Goal: Information Seeking & Learning: Learn about a topic

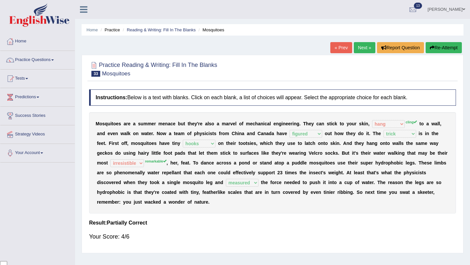
select select "hang"
select select "figured"
select select "trick"
select select "hooks"
select select "irresistible"
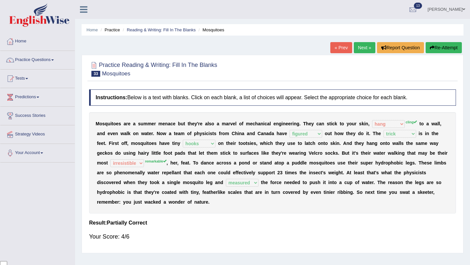
select select "measured"
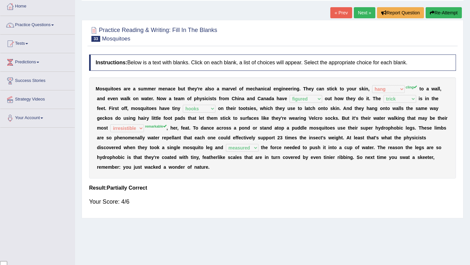
click at [362, 13] on link "Next »" at bounding box center [365, 12] width 22 height 11
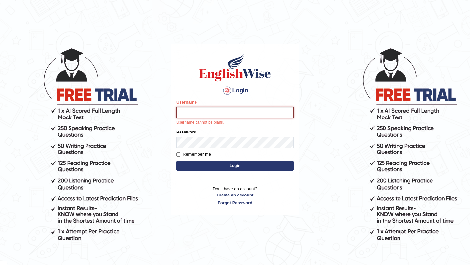
type input "samsubedi"
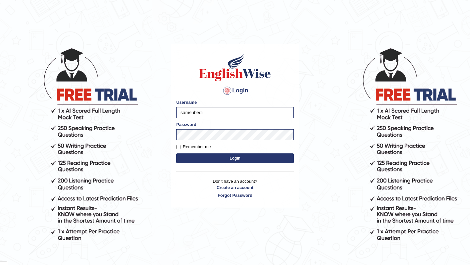
click at [242, 157] on button "Login" at bounding box center [235, 159] width 118 height 10
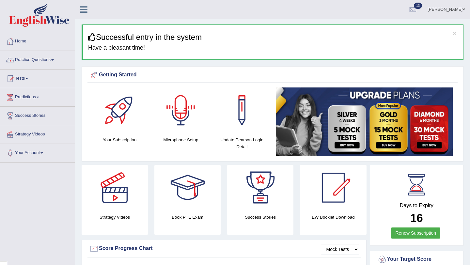
click at [41, 63] on link "Practice Questions" at bounding box center [37, 59] width 74 height 16
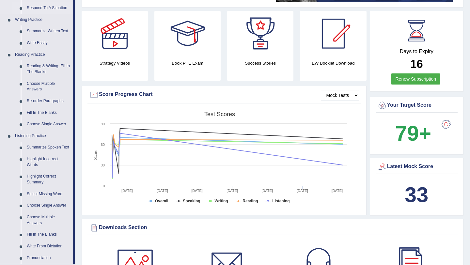
scroll to position [143, 0]
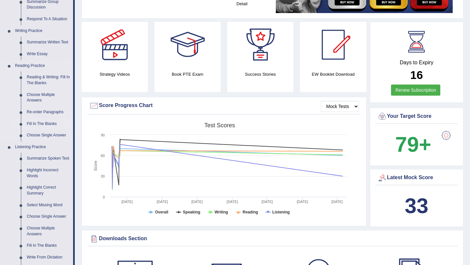
click at [53, 124] on link "Fill In The Blanks" at bounding box center [48, 124] width 49 height 12
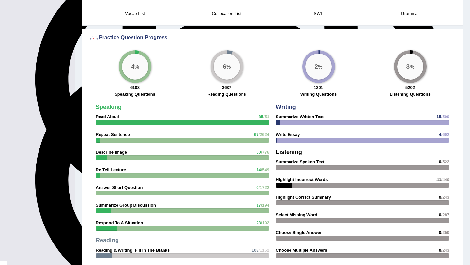
scroll to position [497, 0]
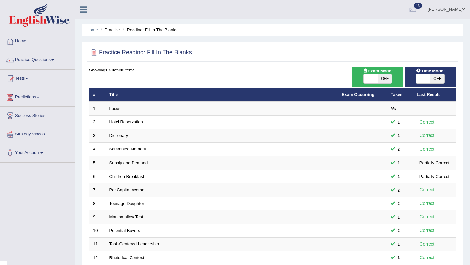
click at [388, 80] on span "OFF" at bounding box center [385, 78] width 14 height 9
checkbox input "true"
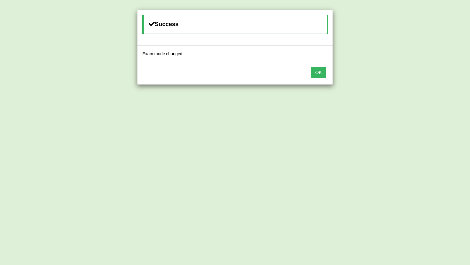
click at [320, 69] on button "OK" at bounding box center [318, 72] width 15 height 11
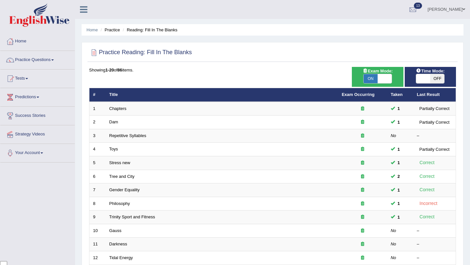
click at [437, 78] on span "OFF" at bounding box center [438, 78] width 14 height 9
checkbox input "true"
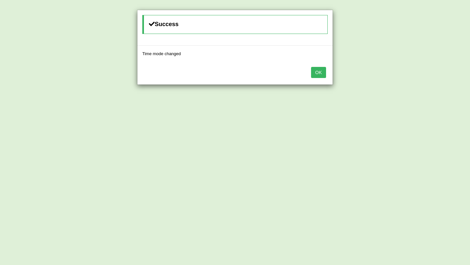
click at [310, 68] on div "OK" at bounding box center [235, 73] width 195 height 23
click at [318, 74] on button "OK" at bounding box center [318, 72] width 15 height 11
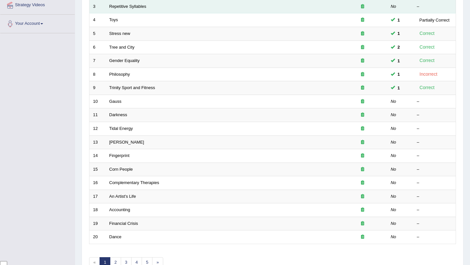
scroll to position [131, 0]
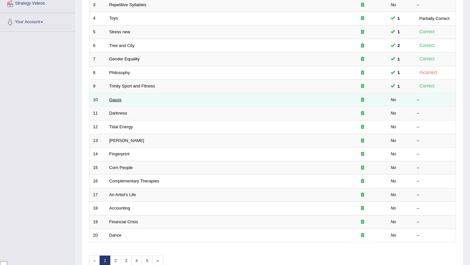
click at [115, 100] on link "Gauss" at bounding box center [115, 99] width 12 height 5
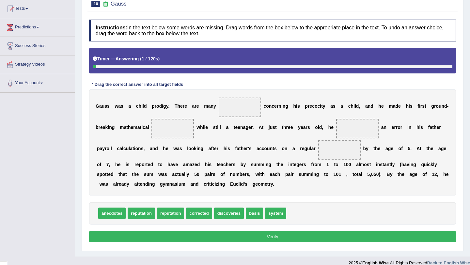
scroll to position [78, 0]
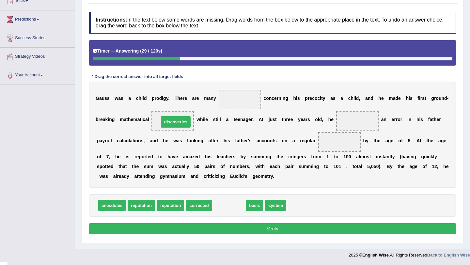
drag, startPoint x: 231, startPoint y: 205, endPoint x: 177, endPoint y: 121, distance: 99.6
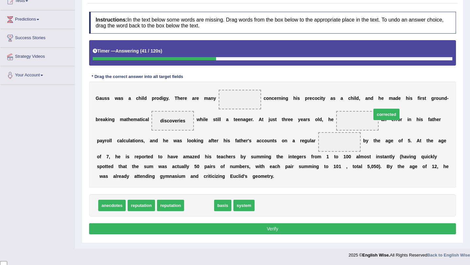
drag, startPoint x: 202, startPoint y: 205, endPoint x: 372, endPoint y: 116, distance: 192.6
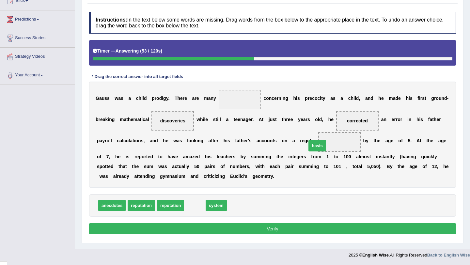
drag, startPoint x: 193, startPoint y: 205, endPoint x: 315, endPoint y: 145, distance: 136.3
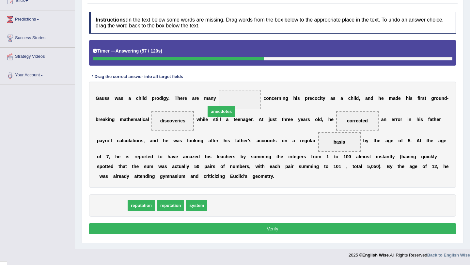
drag, startPoint x: 110, startPoint y: 206, endPoint x: 221, endPoint y: 112, distance: 145.6
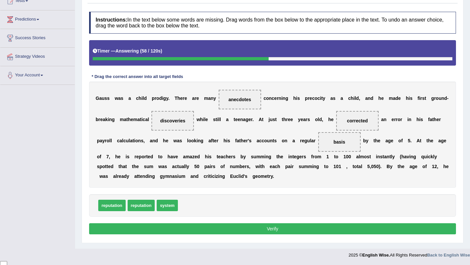
click at [256, 229] on button "Verify" at bounding box center [272, 228] width 367 height 11
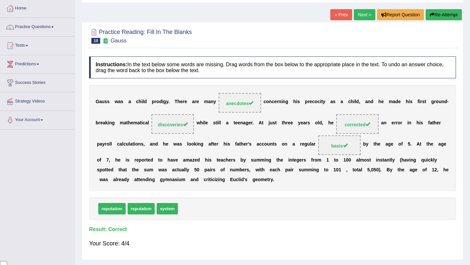
scroll to position [25, 0]
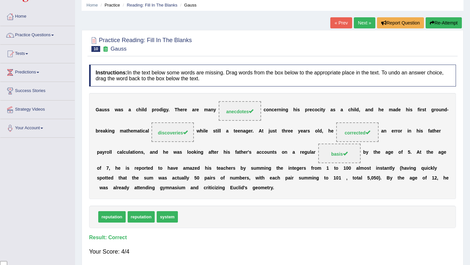
click at [365, 23] on link "Next »" at bounding box center [365, 22] width 22 height 11
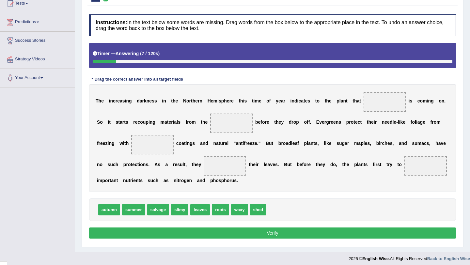
scroll to position [78, 0]
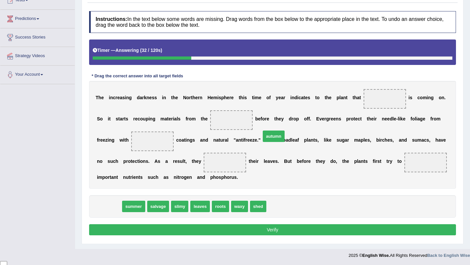
drag, startPoint x: 114, startPoint y: 205, endPoint x: 284, endPoint y: 135, distance: 184.4
click at [284, 135] on span "autumn" at bounding box center [274, 136] width 22 height 11
drag, startPoint x: 112, startPoint y: 205, endPoint x: 384, endPoint y: 97, distance: 292.5
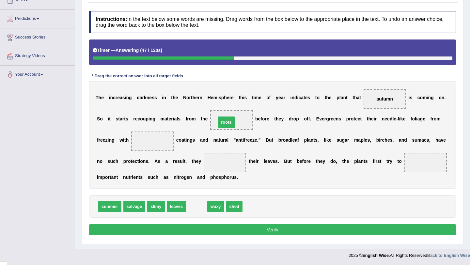
drag, startPoint x: 196, startPoint y: 208, endPoint x: 226, endPoint y: 123, distance: 89.7
drag, startPoint x: 199, startPoint y: 208, endPoint x: 168, endPoint y: 141, distance: 74.2
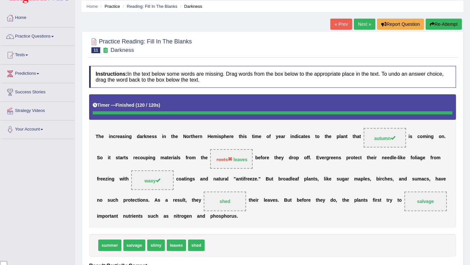
scroll to position [21, 0]
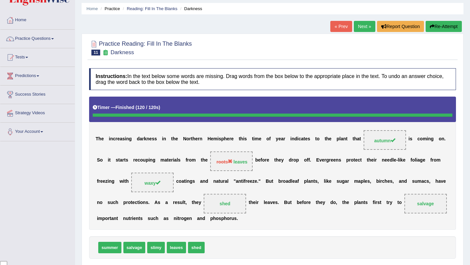
click at [362, 31] on link "Next »" at bounding box center [365, 26] width 22 height 11
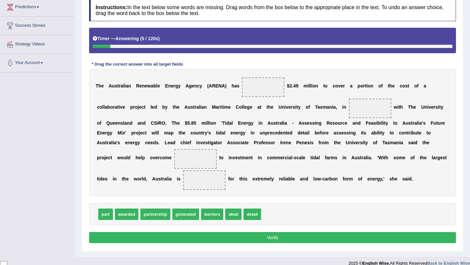
scroll to position [91, 0]
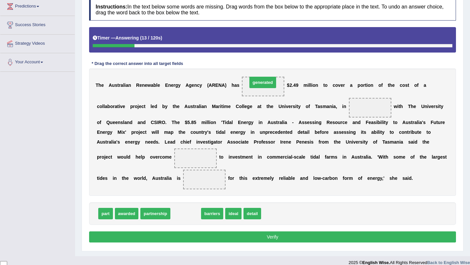
drag, startPoint x: 191, startPoint y: 214, endPoint x: 268, endPoint y: 84, distance: 151.6
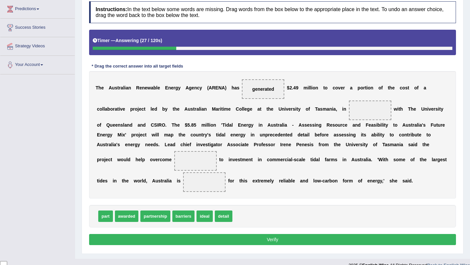
scroll to position [88, 0]
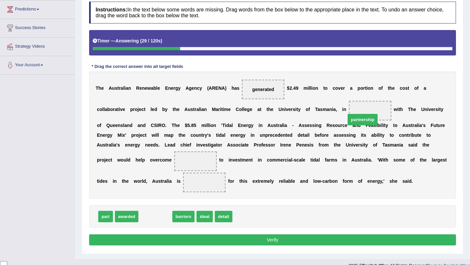
drag, startPoint x: 165, startPoint y: 217, endPoint x: 373, endPoint y: 114, distance: 231.9
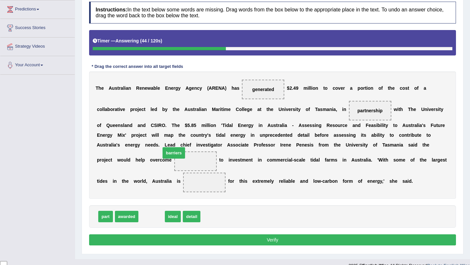
drag, startPoint x: 155, startPoint y: 217, endPoint x: 177, endPoint y: 153, distance: 67.5
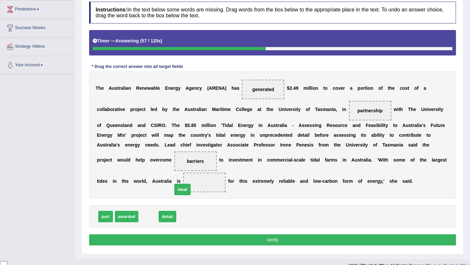
drag, startPoint x: 148, startPoint y: 220, endPoint x: 186, endPoint y: 189, distance: 48.8
click at [299, 242] on button "Verify" at bounding box center [272, 240] width 367 height 11
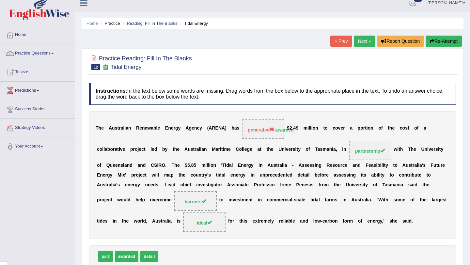
scroll to position [0, 0]
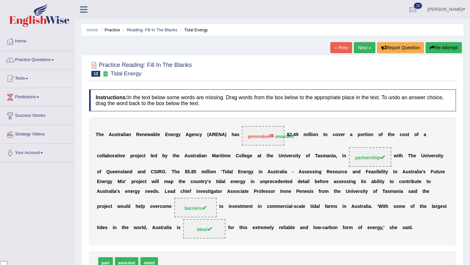
click at [358, 52] on link "Next »" at bounding box center [365, 47] width 22 height 11
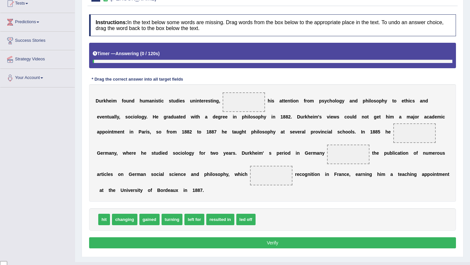
scroll to position [89, 0]
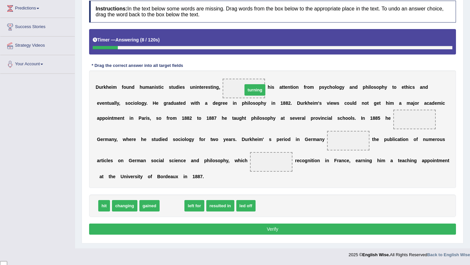
drag, startPoint x: 177, startPoint y: 207, endPoint x: 260, endPoint y: 91, distance: 142.6
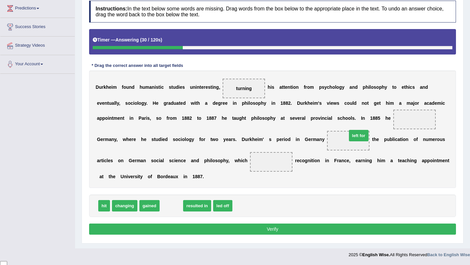
drag, startPoint x: 173, startPoint y: 208, endPoint x: 361, endPoint y: 138, distance: 200.2
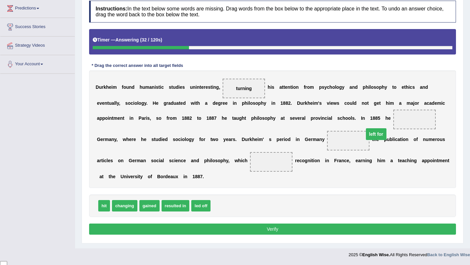
drag, startPoint x: 351, startPoint y: 138, endPoint x: 386, endPoint y: 126, distance: 37.3
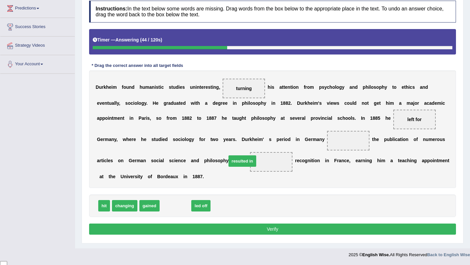
drag, startPoint x: 179, startPoint y: 206, endPoint x: 255, endPoint y: 166, distance: 86.1
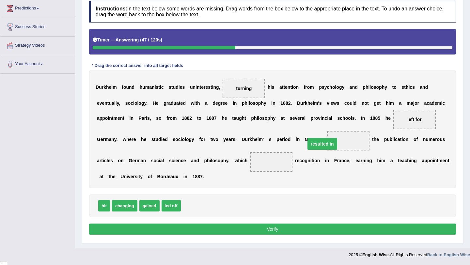
drag, startPoint x: 272, startPoint y: 162, endPoint x: 323, endPoint y: 144, distance: 54.0
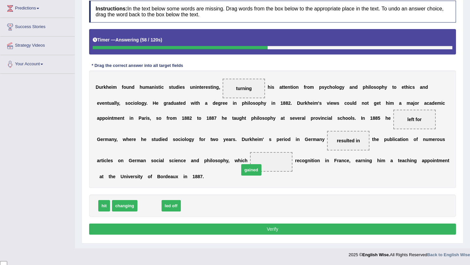
drag, startPoint x: 151, startPoint y: 206, endPoint x: 258, endPoint y: 170, distance: 113.2
click at [284, 230] on button "Verify" at bounding box center [272, 229] width 367 height 11
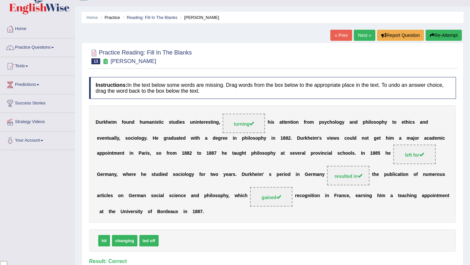
scroll to position [0, 0]
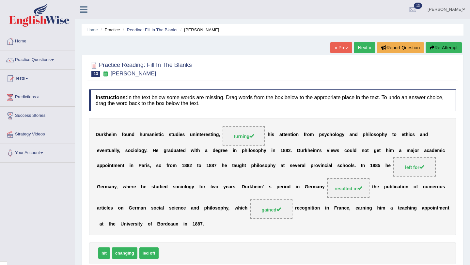
click at [360, 46] on link "Next »" at bounding box center [365, 47] width 22 height 11
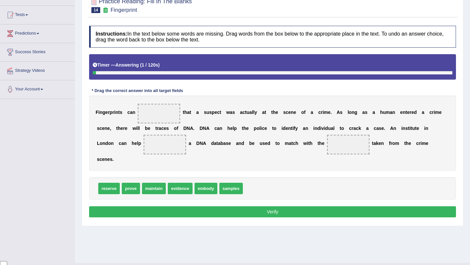
scroll to position [65, 0]
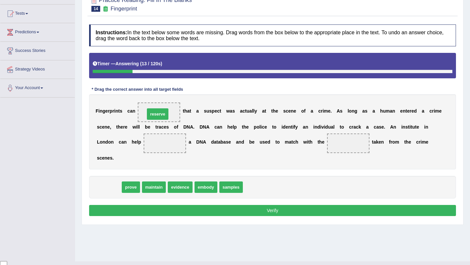
drag, startPoint x: 112, startPoint y: 188, endPoint x: 160, endPoint y: 115, distance: 87.9
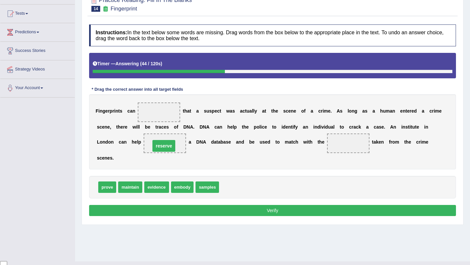
drag, startPoint x: 158, startPoint y: 113, endPoint x: 163, endPoint y: 146, distance: 34.0
drag, startPoint x: 107, startPoint y: 188, endPoint x: 162, endPoint y: 109, distance: 96.4
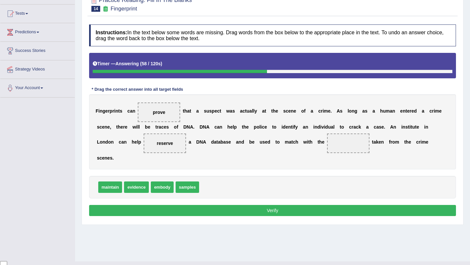
click at [188, 187] on span "samples" at bounding box center [188, 187] width 24 height 11
drag, startPoint x: 140, startPoint y: 188, endPoint x: 266, endPoint y: 163, distance: 128.0
click at [266, 163] on span "evidence" at bounding box center [262, 162] width 25 height 11
drag, startPoint x: 131, startPoint y: 186, endPoint x: 341, endPoint y: 147, distance: 213.7
click at [326, 207] on button "Verify" at bounding box center [272, 210] width 367 height 11
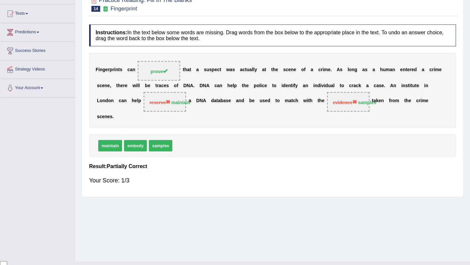
scroll to position [0, 0]
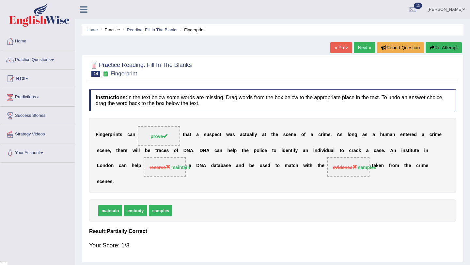
click at [444, 49] on button "Re-Attempt" at bounding box center [444, 47] width 36 height 11
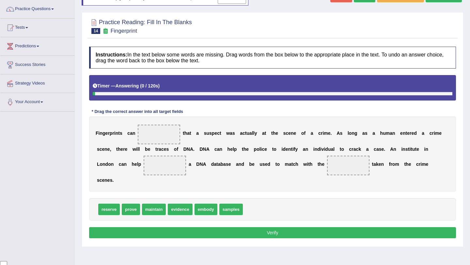
scroll to position [59, 0]
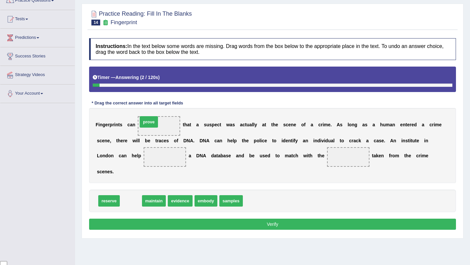
drag, startPoint x: 129, startPoint y: 202, endPoint x: 147, endPoint y: 123, distance: 80.4
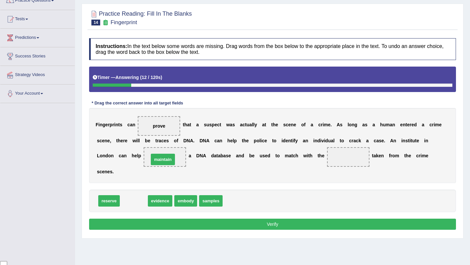
drag, startPoint x: 138, startPoint y: 203, endPoint x: 167, endPoint y: 161, distance: 50.9
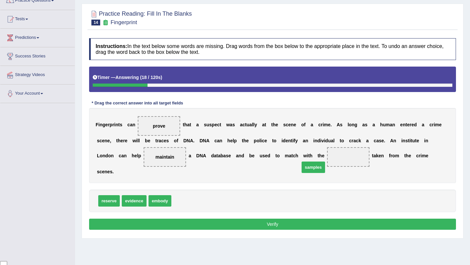
drag, startPoint x: 185, startPoint y: 200, endPoint x: 313, endPoint y: 167, distance: 132.4
click at [313, 167] on span "samples" at bounding box center [314, 167] width 24 height 11
drag, startPoint x: 182, startPoint y: 203, endPoint x: 354, endPoint y: 154, distance: 179.2
click at [342, 224] on button "Verify" at bounding box center [272, 224] width 367 height 11
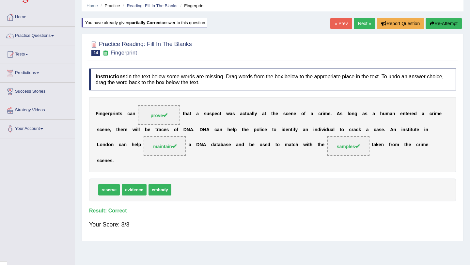
scroll to position [0, 0]
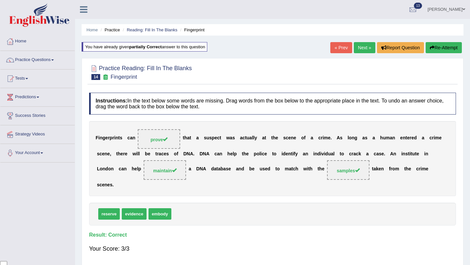
click at [360, 49] on link "Next »" at bounding box center [365, 47] width 22 height 11
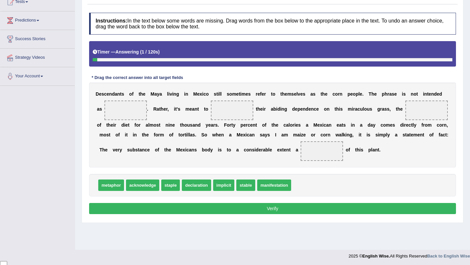
scroll to position [78, 0]
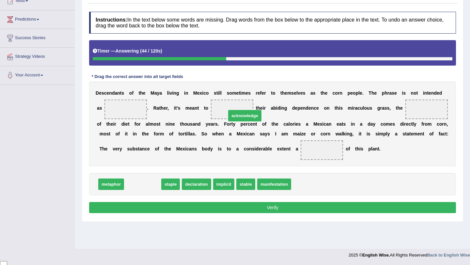
drag, startPoint x: 151, startPoint y: 187, endPoint x: 254, endPoint y: 116, distance: 124.8
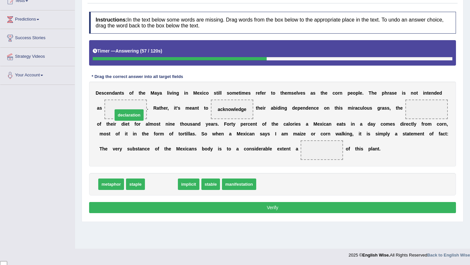
drag, startPoint x: 170, startPoint y: 185, endPoint x: 138, endPoint y: 115, distance: 76.7
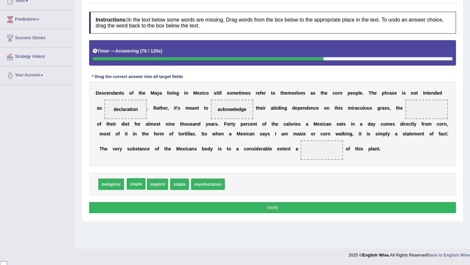
drag, startPoint x: 138, startPoint y: 187, endPoint x: 292, endPoint y: 138, distance: 161.8
click at [146, 178] on span "staple" at bounding box center [136, 183] width 19 height 11
drag, startPoint x: 138, startPoint y: 185, endPoint x: 422, endPoint y: 108, distance: 294.0
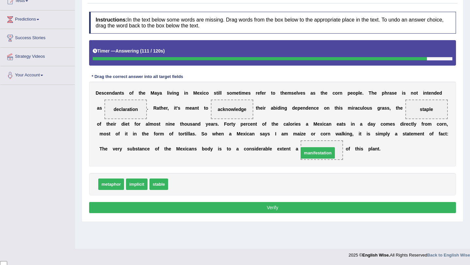
drag, startPoint x: 185, startPoint y: 185, endPoint x: 315, endPoint y: 154, distance: 134.4
click at [305, 208] on button "Verify" at bounding box center [272, 207] width 367 height 11
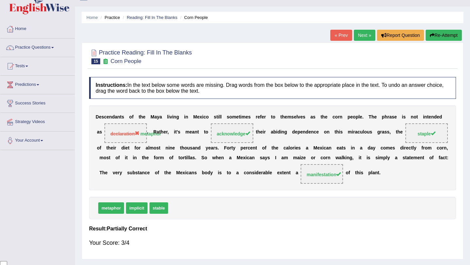
scroll to position [0, 0]
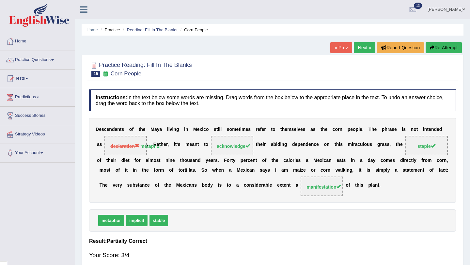
click at [364, 47] on link "Next »" at bounding box center [365, 47] width 22 height 11
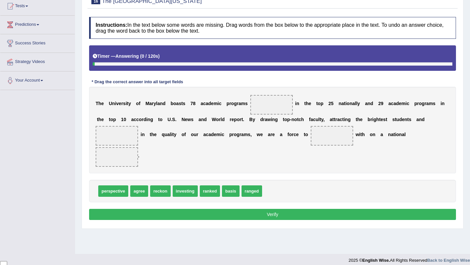
scroll to position [78, 0]
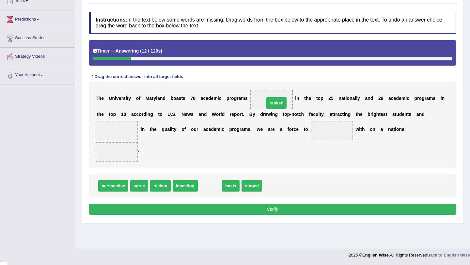
drag, startPoint x: 212, startPoint y: 185, endPoint x: 279, endPoint y: 103, distance: 106.0
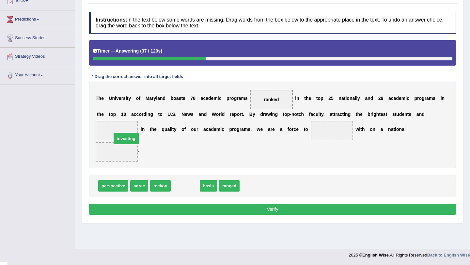
drag, startPoint x: 187, startPoint y: 186, endPoint x: 126, endPoint y: 132, distance: 81.5
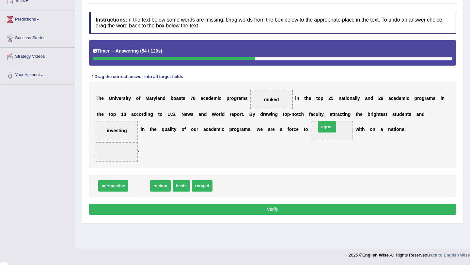
drag, startPoint x: 140, startPoint y: 187, endPoint x: 326, endPoint y: 128, distance: 196.0
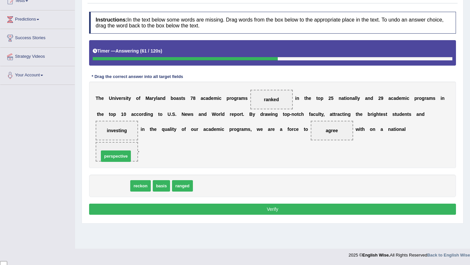
drag, startPoint x: 106, startPoint y: 188, endPoint x: 108, endPoint y: 157, distance: 30.5
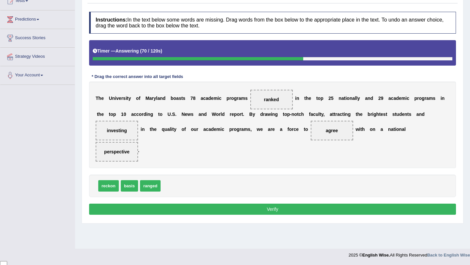
click at [287, 213] on button "Verify" at bounding box center [272, 209] width 367 height 11
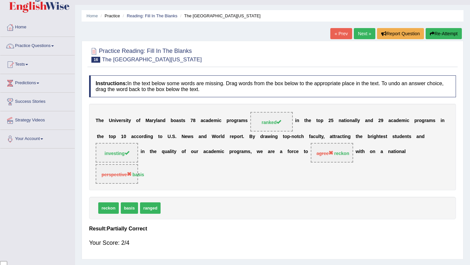
scroll to position [0, 0]
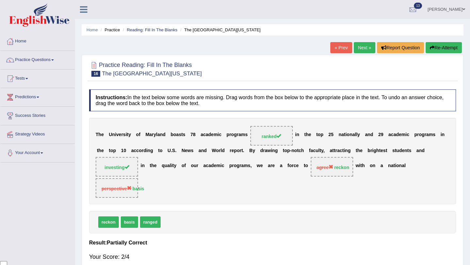
click at [362, 48] on link "Next »" at bounding box center [365, 47] width 22 height 11
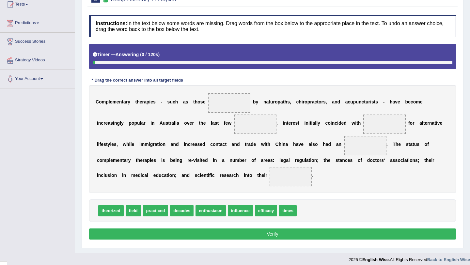
scroll to position [79, 0]
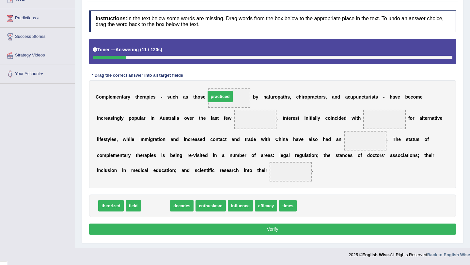
drag, startPoint x: 156, startPoint y: 208, endPoint x: 220, endPoint y: 99, distance: 126.8
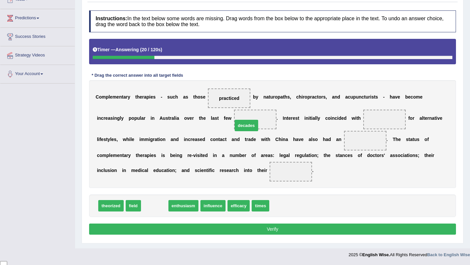
drag, startPoint x: 158, startPoint y: 207, endPoint x: 253, endPoint y: 122, distance: 127.7
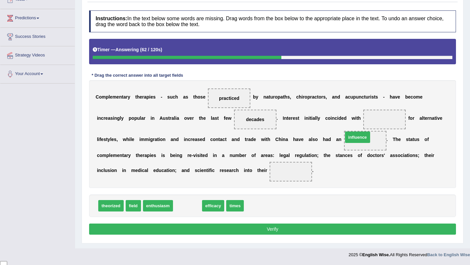
drag, startPoint x: 188, startPoint y: 207, endPoint x: 360, endPoint y: 135, distance: 186.1
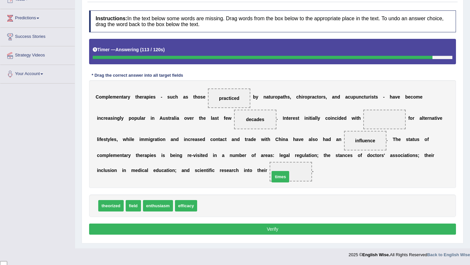
drag, startPoint x: 212, startPoint y: 206, endPoint x: 290, endPoint y: 173, distance: 84.2
drag, startPoint x: 189, startPoint y: 207, endPoint x: 345, endPoint y: 131, distance: 173.7
drag, startPoint x: 366, startPoint y: 141, endPoint x: 377, endPoint y: 122, distance: 22.9
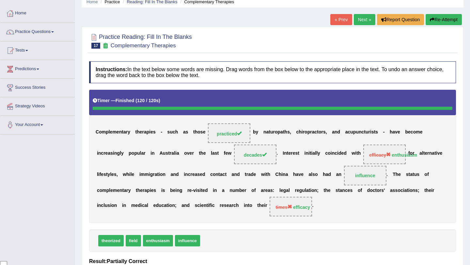
scroll to position [0, 0]
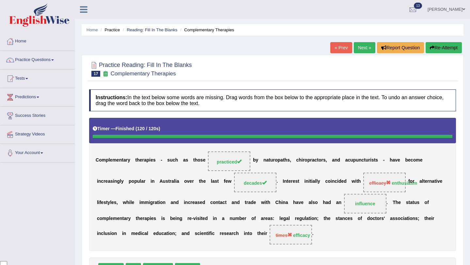
click at [366, 44] on link "Next »" at bounding box center [365, 47] width 22 height 11
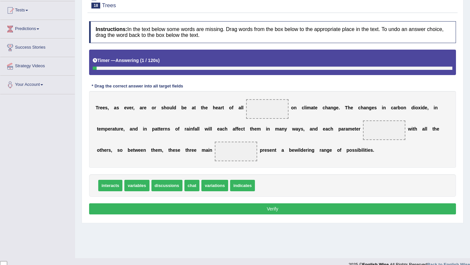
scroll to position [69, 0]
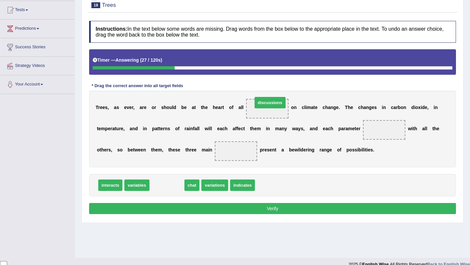
drag, startPoint x: 173, startPoint y: 185, endPoint x: 274, endPoint y: 105, distance: 128.7
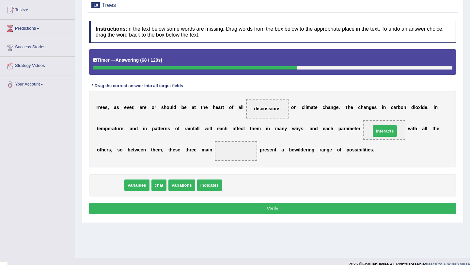
drag, startPoint x: 110, startPoint y: 185, endPoint x: 385, endPoint y: 130, distance: 280.1
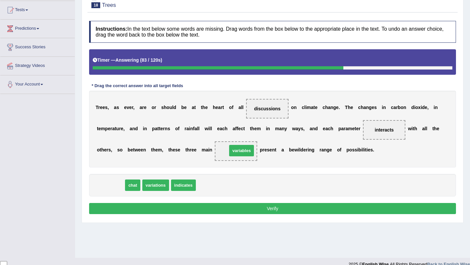
drag, startPoint x: 113, startPoint y: 185, endPoint x: 244, endPoint y: 150, distance: 135.6
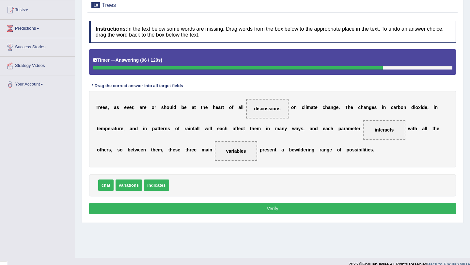
click at [247, 206] on button "Verify" at bounding box center [272, 208] width 367 height 11
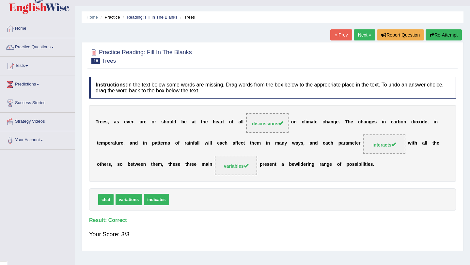
scroll to position [0, 0]
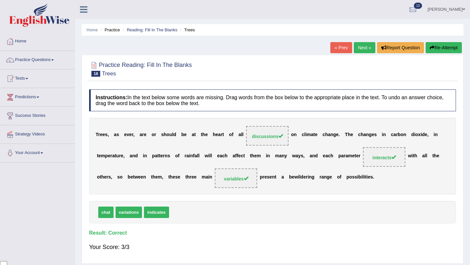
click at [360, 55] on div "« Prev Next » Report Question Re-Attempt" at bounding box center [397, 48] width 133 height 13
click at [360, 52] on link "Next »" at bounding box center [365, 47] width 22 height 11
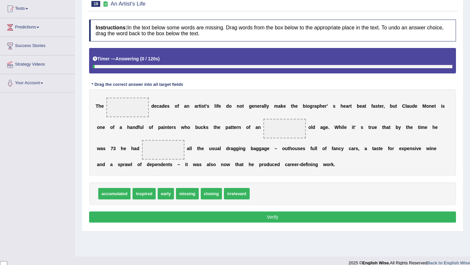
scroll to position [73, 0]
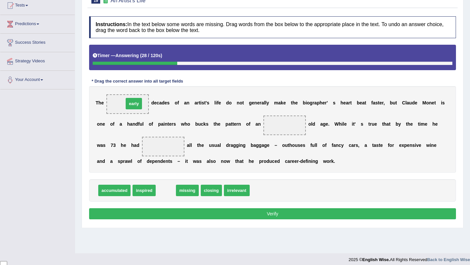
drag, startPoint x: 164, startPoint y: 191, endPoint x: 132, endPoint y: 104, distance: 92.6
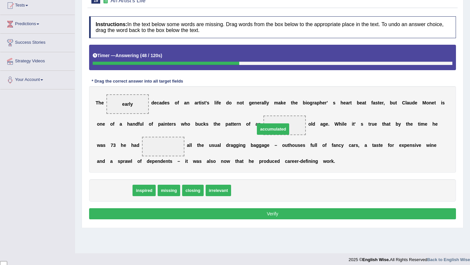
drag, startPoint x: 122, startPoint y: 191, endPoint x: 280, endPoint y: 130, distance: 170.1
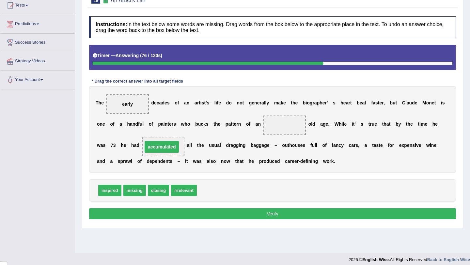
drag, startPoint x: 290, startPoint y: 124, endPoint x: 167, endPoint y: 144, distance: 125.1
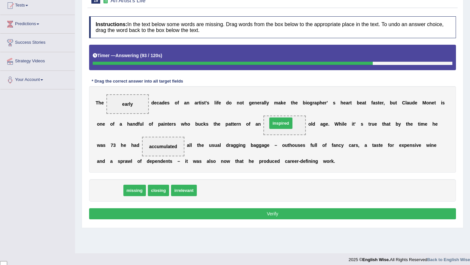
drag, startPoint x: 111, startPoint y: 192, endPoint x: 276, endPoint y: 123, distance: 179.2
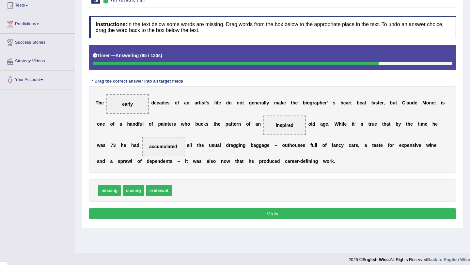
click at [311, 214] on button "Verify" at bounding box center [272, 213] width 367 height 11
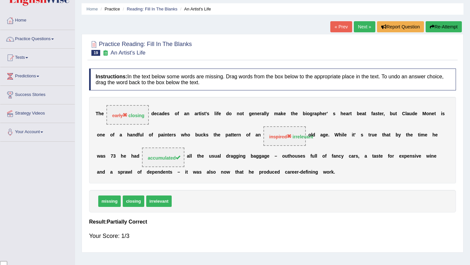
scroll to position [0, 0]
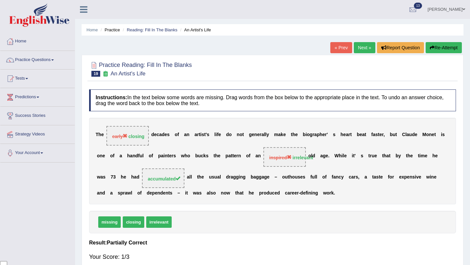
click at [363, 47] on link "Next »" at bounding box center [365, 47] width 22 height 11
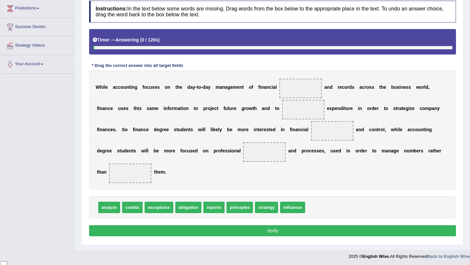
scroll to position [90, 0]
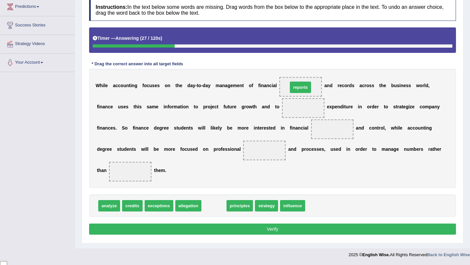
drag, startPoint x: 212, startPoint y: 206, endPoint x: 298, endPoint y: 88, distance: 146.4
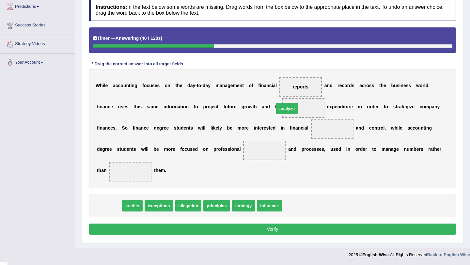
drag, startPoint x: 109, startPoint y: 208, endPoint x: 289, endPoint y: 109, distance: 206.0
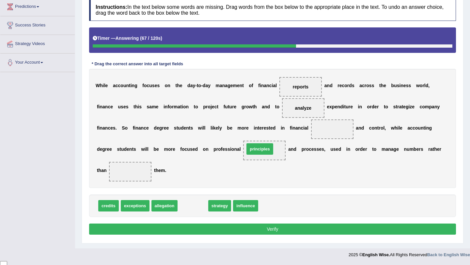
drag, startPoint x: 197, startPoint y: 208, endPoint x: 262, endPoint y: 151, distance: 86.6
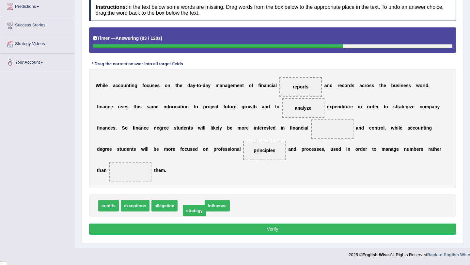
drag, startPoint x: 192, startPoint y: 208, endPoint x: 196, endPoint y: 213, distance: 5.8
drag, startPoint x: 197, startPoint y: 208, endPoint x: 140, endPoint y: 178, distance: 65.2
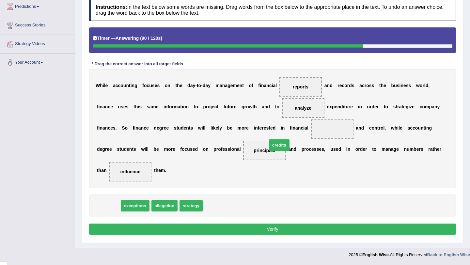
drag, startPoint x: 110, startPoint y: 208, endPoint x: 281, endPoint y: 147, distance: 181.3
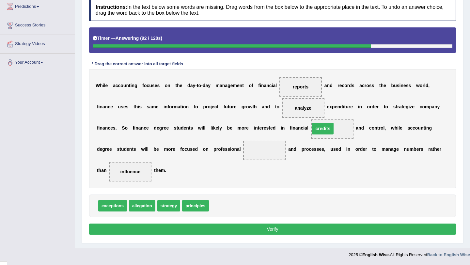
drag, startPoint x: 259, startPoint y: 151, endPoint x: 318, endPoint y: 129, distance: 62.4
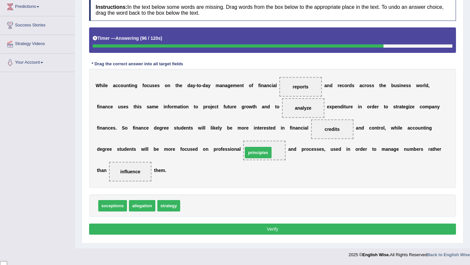
drag, startPoint x: 201, startPoint y: 207, endPoint x: 262, endPoint y: 154, distance: 81.3
click at [284, 226] on button "Verify" at bounding box center [272, 229] width 367 height 11
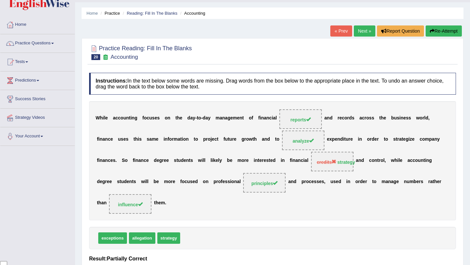
scroll to position [0, 0]
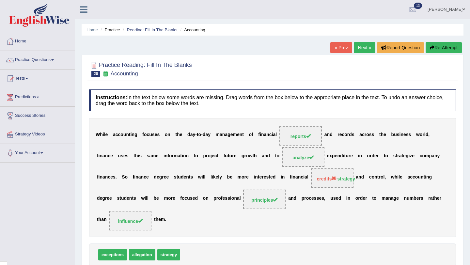
click at [366, 51] on link "Next »" at bounding box center [365, 47] width 22 height 11
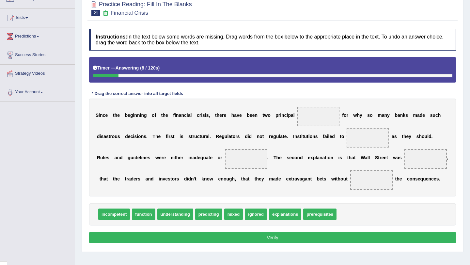
scroll to position [78, 0]
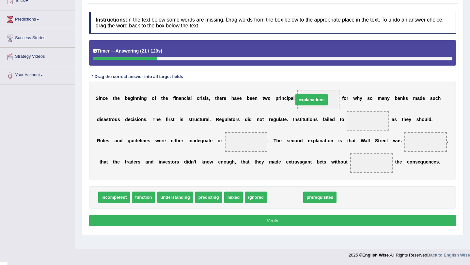
drag, startPoint x: 284, startPoint y: 198, endPoint x: 308, endPoint y: 102, distance: 99.4
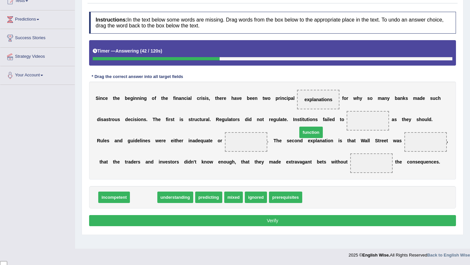
drag, startPoint x: 144, startPoint y: 199, endPoint x: 312, endPoint y: 134, distance: 179.8
click at [312, 134] on span "function" at bounding box center [311, 132] width 23 height 11
drag, startPoint x: 146, startPoint y: 196, endPoint x: 368, endPoint y: 130, distance: 231.8
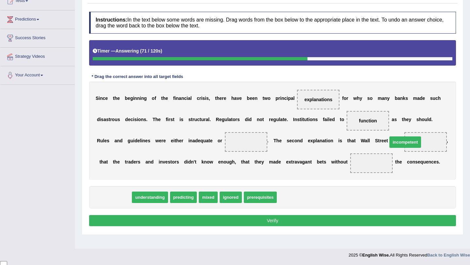
drag, startPoint x: 116, startPoint y: 203, endPoint x: 407, endPoint y: 148, distance: 296.5
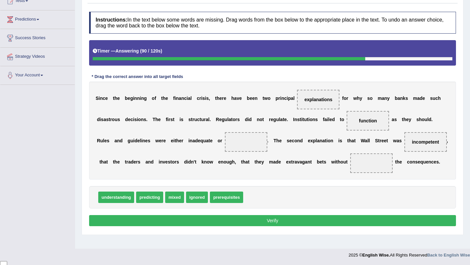
drag, startPoint x: 153, startPoint y: 199, endPoint x: 261, endPoint y: 184, distance: 109.5
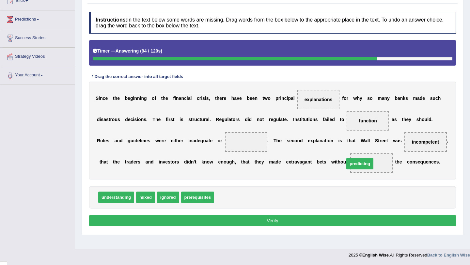
drag, startPoint x: 235, startPoint y: 197, endPoint x: 364, endPoint y: 164, distance: 133.6
drag, startPoint x: 173, startPoint y: 199, endPoint x: 224, endPoint y: 145, distance: 73.9
click at [270, 220] on button "Verify" at bounding box center [272, 220] width 367 height 11
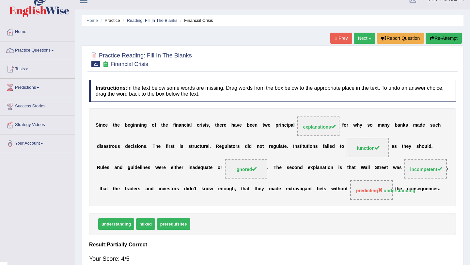
scroll to position [0, 0]
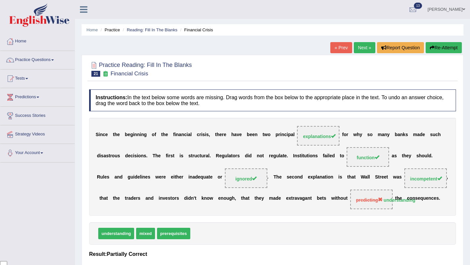
click at [360, 47] on link "Next »" at bounding box center [365, 47] width 22 height 11
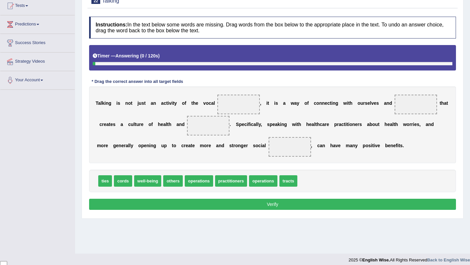
scroll to position [78, 0]
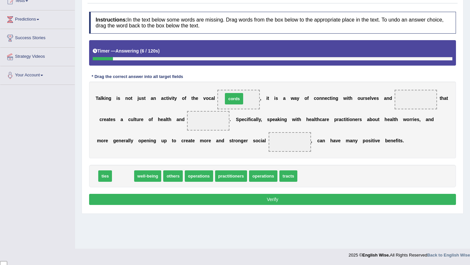
drag, startPoint x: 124, startPoint y: 178, endPoint x: 237, endPoint y: 99, distance: 137.8
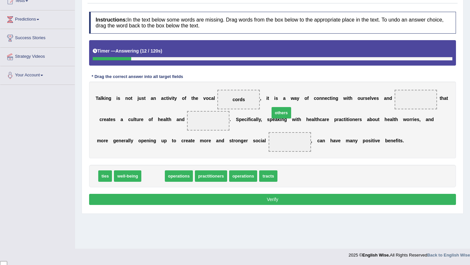
drag, startPoint x: 156, startPoint y: 175, endPoint x: 284, endPoint y: 112, distance: 143.6
click at [284, 112] on span "others" at bounding box center [282, 112] width 20 height 11
drag, startPoint x: 158, startPoint y: 176, endPoint x: 423, endPoint y: 102, distance: 274.7
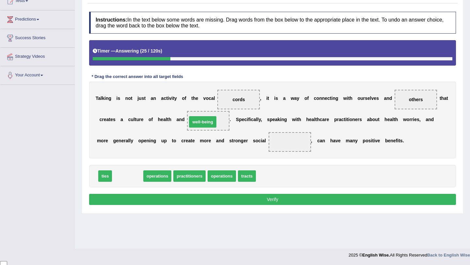
drag, startPoint x: 127, startPoint y: 177, endPoint x: 203, endPoint y: 123, distance: 93.2
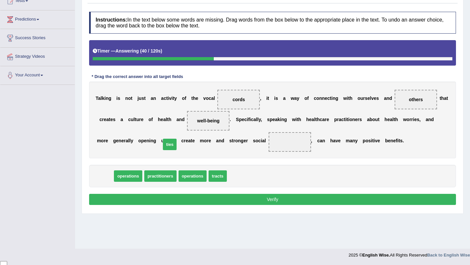
drag, startPoint x: 107, startPoint y: 178, endPoint x: 217, endPoint y: 132, distance: 119.5
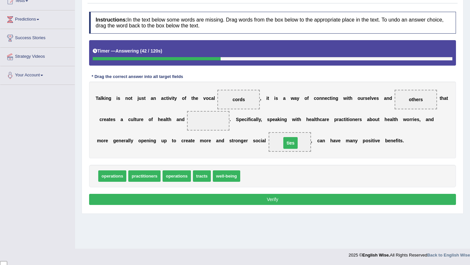
drag, startPoint x: 205, startPoint y: 121, endPoint x: 288, endPoint y: 143, distance: 85.6
drag, startPoint x: 224, startPoint y: 177, endPoint x: 205, endPoint y: 123, distance: 57.1
click at [266, 200] on button "Verify" at bounding box center [272, 199] width 367 height 11
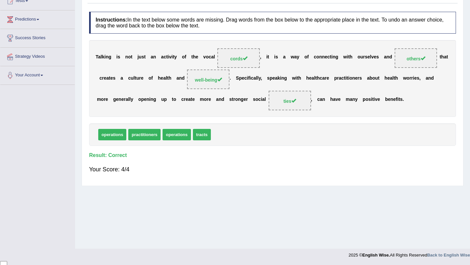
scroll to position [0, 0]
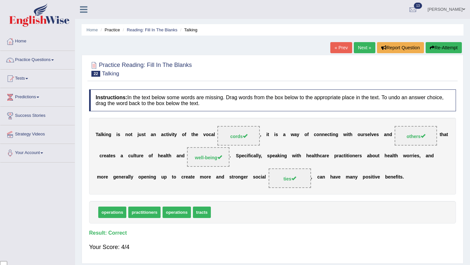
click at [367, 48] on link "Next »" at bounding box center [365, 47] width 22 height 11
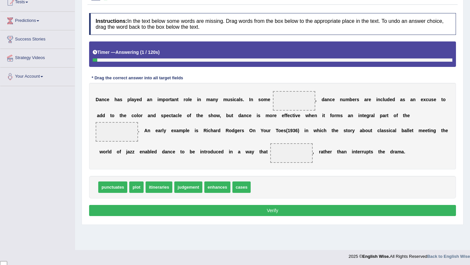
scroll to position [77, 0]
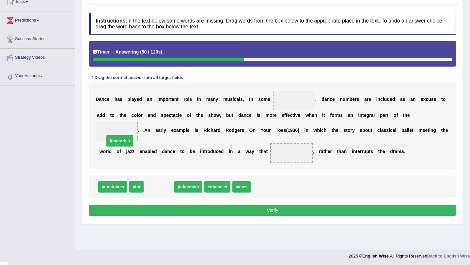
drag, startPoint x: 163, startPoint y: 188, endPoint x: 122, endPoint y: 134, distance: 68.0
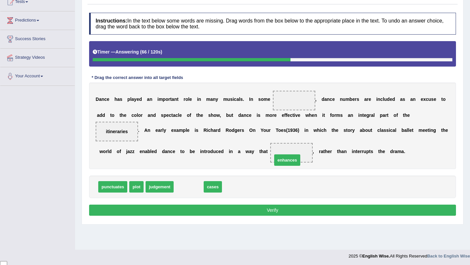
drag, startPoint x: 189, startPoint y: 187, endPoint x: 288, endPoint y: 159, distance: 103.0
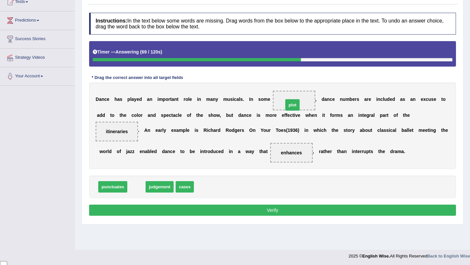
drag, startPoint x: 138, startPoint y: 188, endPoint x: 290, endPoint y: 106, distance: 172.9
click at [292, 205] on button "Verify" at bounding box center [272, 210] width 367 height 11
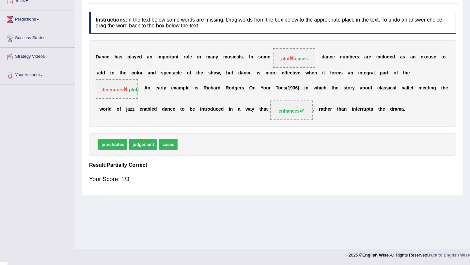
scroll to position [0, 0]
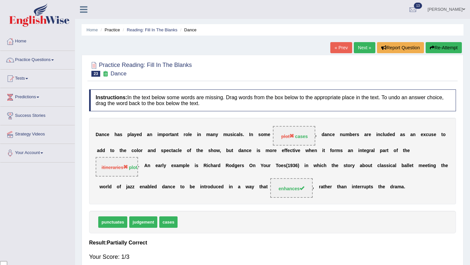
click at [453, 48] on button "Re-Attempt" at bounding box center [444, 47] width 36 height 11
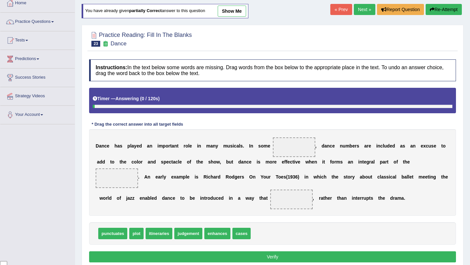
scroll to position [78, 0]
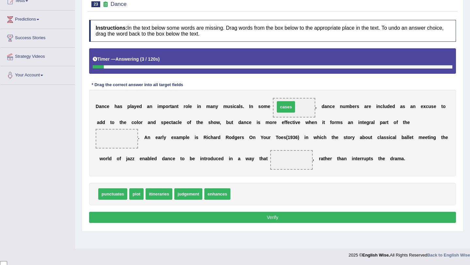
drag, startPoint x: 245, startPoint y: 194, endPoint x: 290, endPoint y: 107, distance: 97.9
drag, startPoint x: 138, startPoint y: 195, endPoint x: 119, endPoint y: 138, distance: 60.9
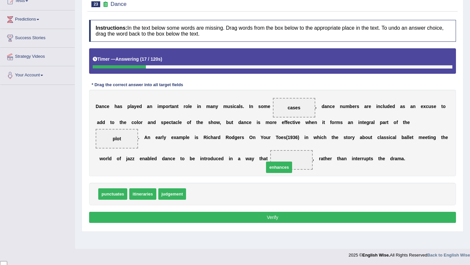
drag, startPoint x: 208, startPoint y: 196, endPoint x: 295, endPoint y: 159, distance: 94.3
click at [289, 218] on button "Verify" at bounding box center [272, 217] width 367 height 11
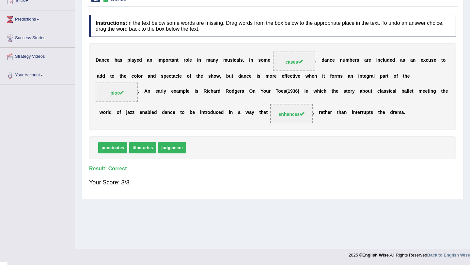
scroll to position [0, 0]
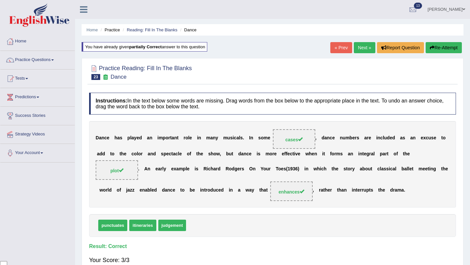
click at [362, 44] on link "Next »" at bounding box center [365, 47] width 22 height 11
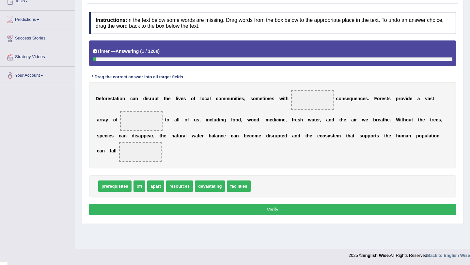
scroll to position [78, 0]
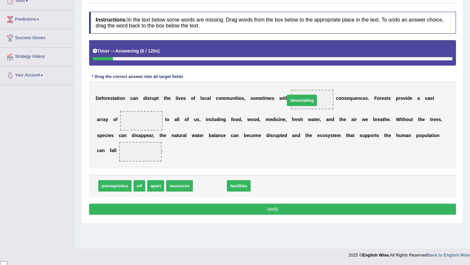
drag, startPoint x: 214, startPoint y: 187, endPoint x: 310, endPoint y: 99, distance: 129.7
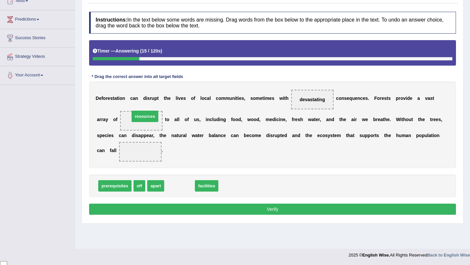
drag, startPoint x: 179, startPoint y: 186, endPoint x: 144, endPoint y: 118, distance: 76.9
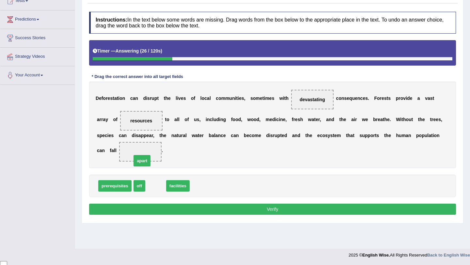
drag, startPoint x: 159, startPoint y: 187, endPoint x: 145, endPoint y: 159, distance: 31.4
click at [274, 211] on button "Verify" at bounding box center [272, 209] width 367 height 11
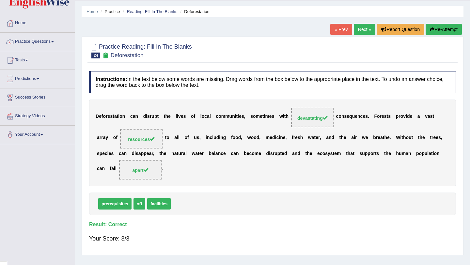
scroll to position [0, 0]
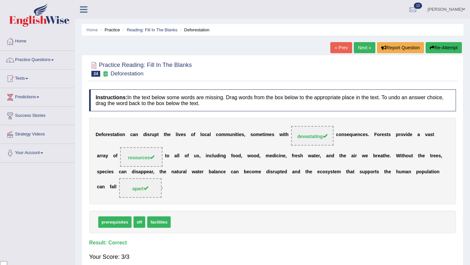
click at [363, 50] on link "Next »" at bounding box center [365, 47] width 22 height 11
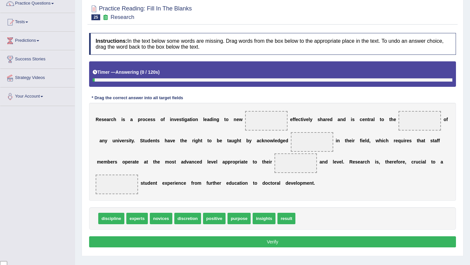
scroll to position [78, 0]
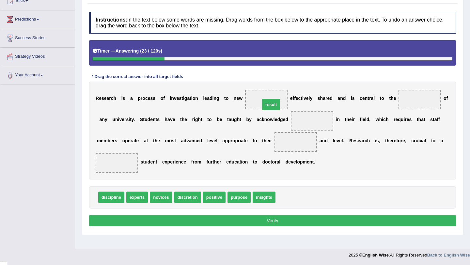
drag, startPoint x: 287, startPoint y: 197, endPoint x: 272, endPoint y: 97, distance: 101.1
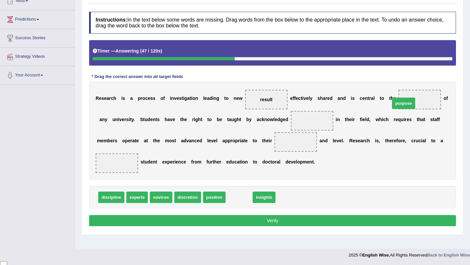
drag, startPoint x: 241, startPoint y: 198, endPoint x: 414, endPoint y: 102, distance: 198.5
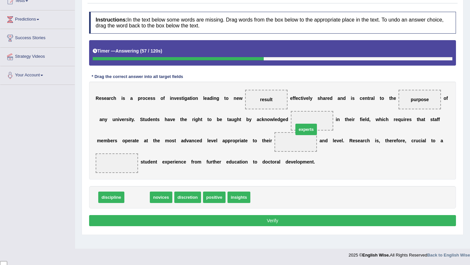
drag, startPoint x: 134, startPoint y: 198, endPoint x: 304, endPoint y: 128, distance: 184.2
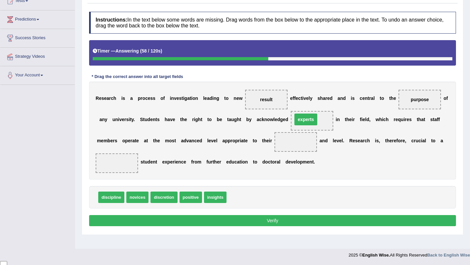
drag, startPoint x: 301, startPoint y: 144, endPoint x: 314, endPoint y: 116, distance: 30.7
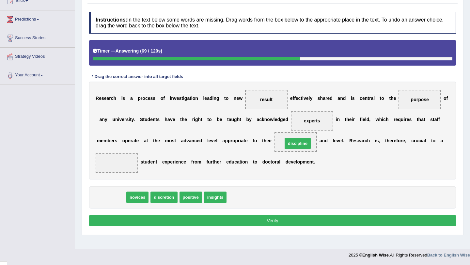
drag, startPoint x: 113, startPoint y: 198, endPoint x: 300, endPoint y: 144, distance: 194.2
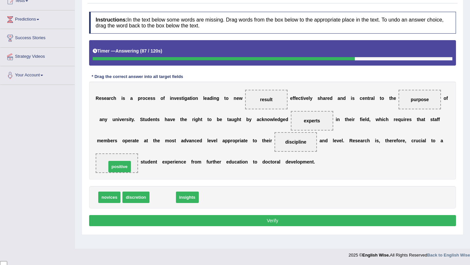
drag, startPoint x: 166, startPoint y: 199, endPoint x: 129, endPoint y: 165, distance: 50.4
click at [280, 218] on button "Verify" at bounding box center [272, 220] width 367 height 11
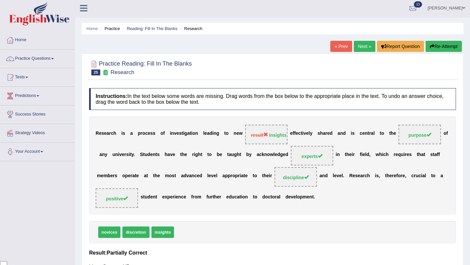
scroll to position [0, 0]
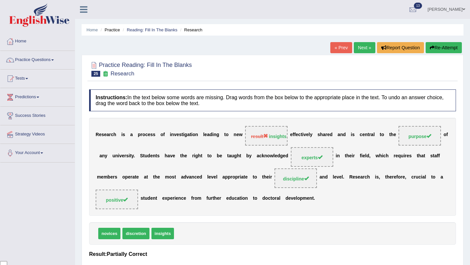
click at [366, 50] on link "Next »" at bounding box center [365, 47] width 22 height 11
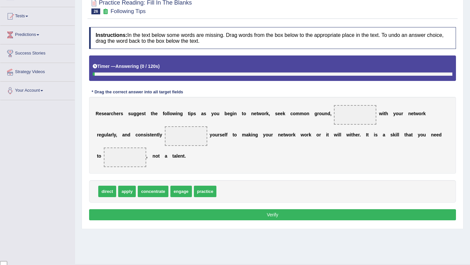
scroll to position [63, 0]
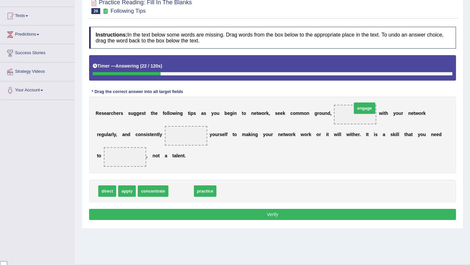
drag, startPoint x: 185, startPoint y: 192, endPoint x: 369, endPoint y: 109, distance: 201.5
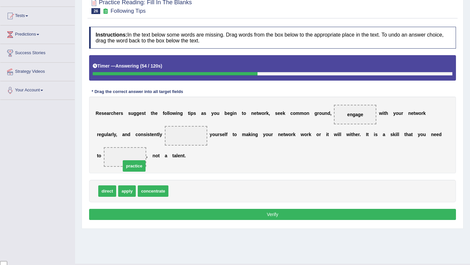
drag, startPoint x: 185, startPoint y: 191, endPoint x: 134, endPoint y: 162, distance: 58.7
drag, startPoint x: 109, startPoint y: 191, endPoint x: 187, endPoint y: 140, distance: 93.0
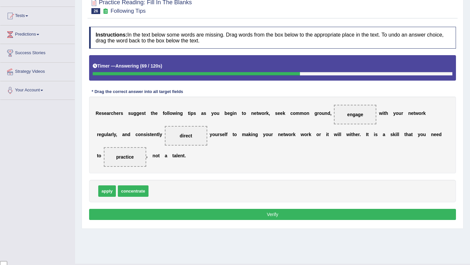
click at [247, 213] on button "Verify" at bounding box center [272, 214] width 367 height 11
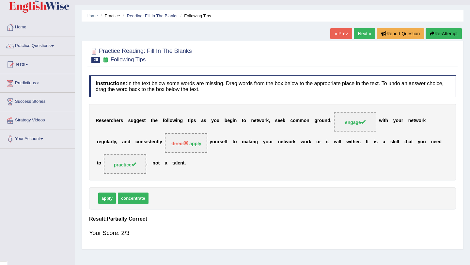
scroll to position [0, 0]
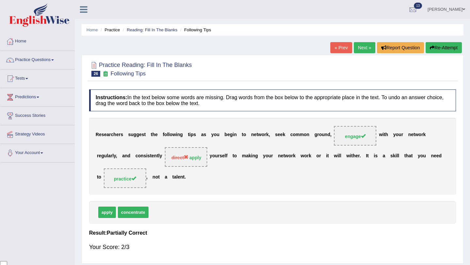
click at [365, 45] on link "Next »" at bounding box center [365, 47] width 22 height 11
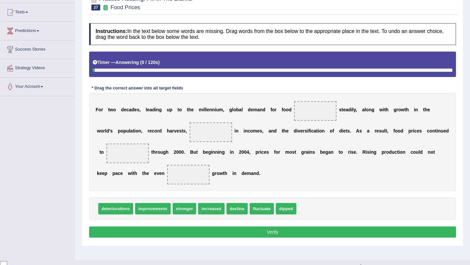
scroll to position [78, 0]
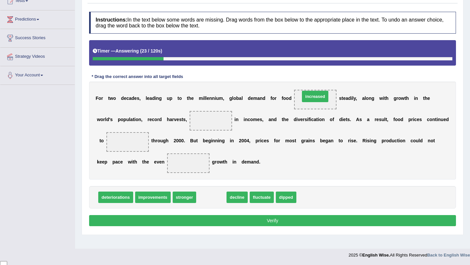
drag, startPoint x: 214, startPoint y: 197, endPoint x: 318, endPoint y: 95, distance: 145.8
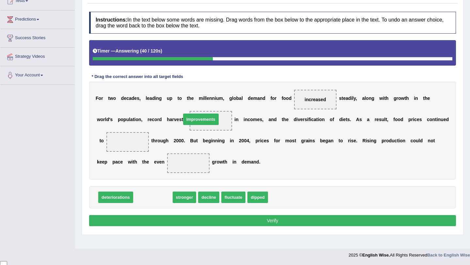
drag, startPoint x: 160, startPoint y: 198, endPoint x: 206, endPoint y: 122, distance: 89.6
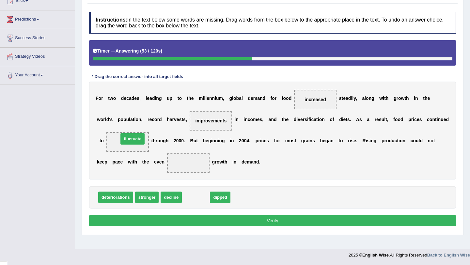
drag, startPoint x: 204, startPoint y: 198, endPoint x: 137, endPoint y: 148, distance: 83.6
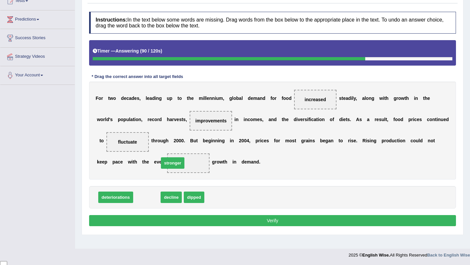
drag, startPoint x: 148, startPoint y: 200, endPoint x: 174, endPoint y: 166, distance: 42.7
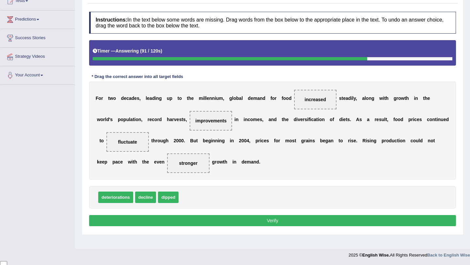
click at [246, 219] on button "Verify" at bounding box center [272, 220] width 367 height 11
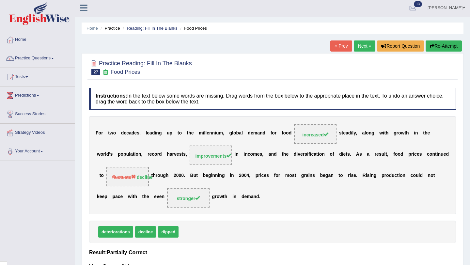
scroll to position [0, 0]
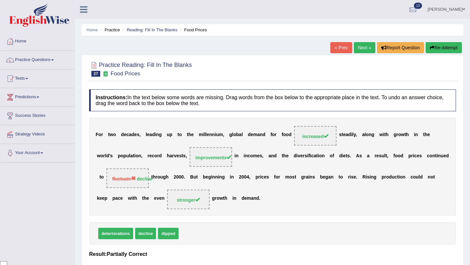
click at [363, 50] on link "Next »" at bounding box center [365, 47] width 22 height 11
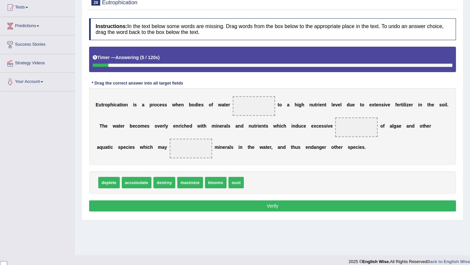
scroll to position [73, 0]
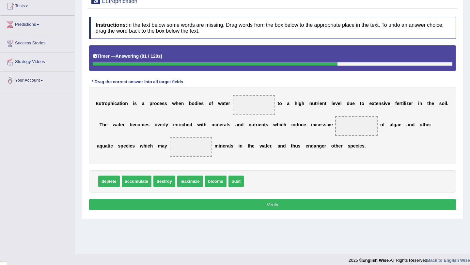
drag, startPoint x: 169, startPoint y: 183, endPoint x: 175, endPoint y: 169, distance: 15.8
drag, startPoint x: 235, startPoint y: 183, endPoint x: 198, endPoint y: 151, distance: 47.9
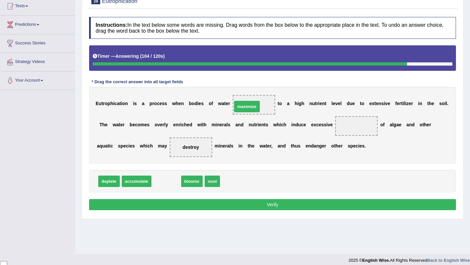
drag, startPoint x: 174, startPoint y: 183, endPoint x: 254, endPoint y: 108, distance: 109.6
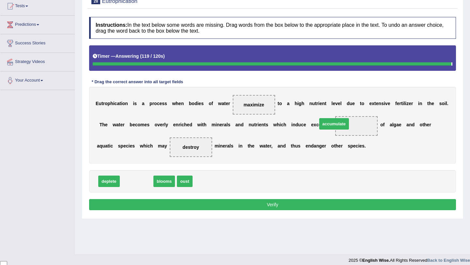
drag, startPoint x: 141, startPoint y: 182, endPoint x: 338, endPoint y: 125, distance: 205.7
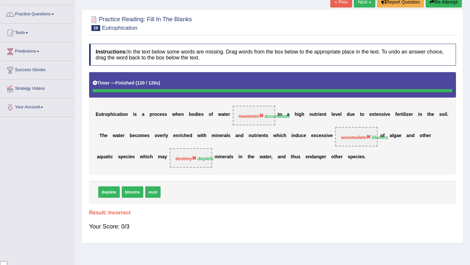
scroll to position [44, 0]
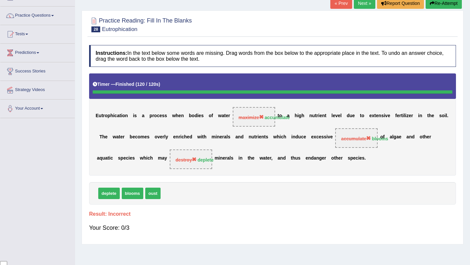
click at [440, 5] on button "Re-Attempt" at bounding box center [444, 3] width 36 height 11
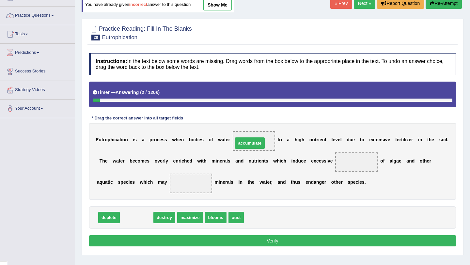
drag, startPoint x: 145, startPoint y: 218, endPoint x: 258, endPoint y: 144, distance: 135.6
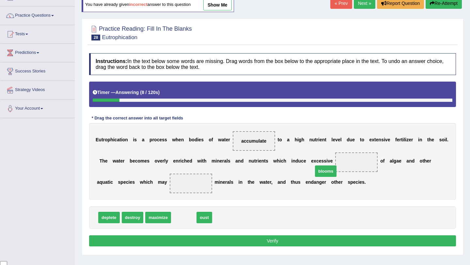
drag, startPoint x: 184, startPoint y: 217, endPoint x: 327, endPoint y: 169, distance: 151.0
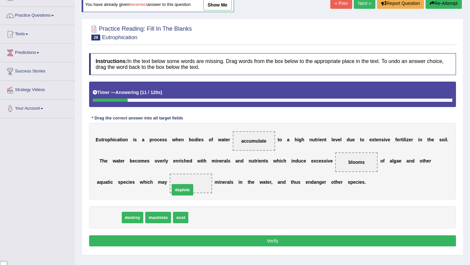
drag, startPoint x: 109, startPoint y: 222, endPoint x: 184, endPoint y: 190, distance: 81.6
click at [241, 244] on button "Verify" at bounding box center [272, 241] width 367 height 11
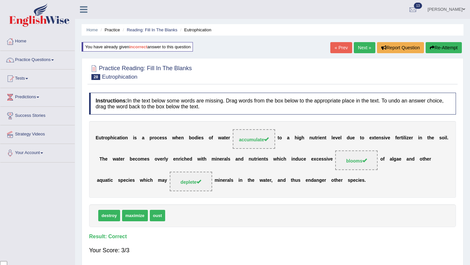
click at [364, 48] on link "Next »" at bounding box center [365, 47] width 22 height 11
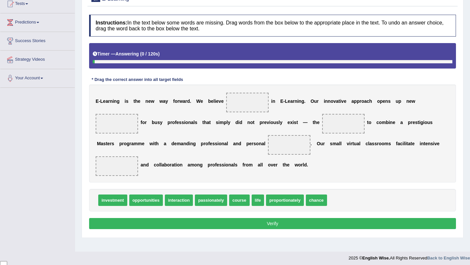
scroll to position [78, 0]
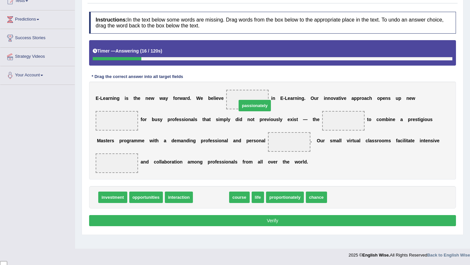
drag, startPoint x: 217, startPoint y: 197, endPoint x: 258, endPoint y: 98, distance: 107.8
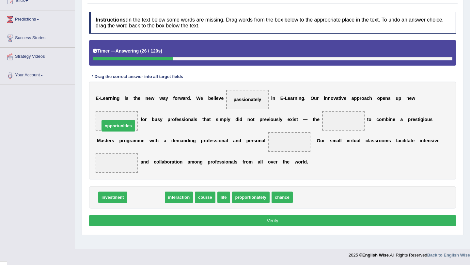
drag, startPoint x: 150, startPoint y: 198, endPoint x: 122, endPoint y: 129, distance: 74.6
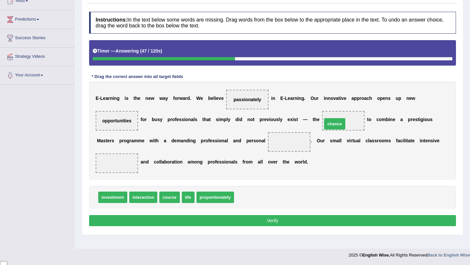
drag, startPoint x: 247, startPoint y: 198, endPoint x: 339, endPoint y: 120, distance: 121.4
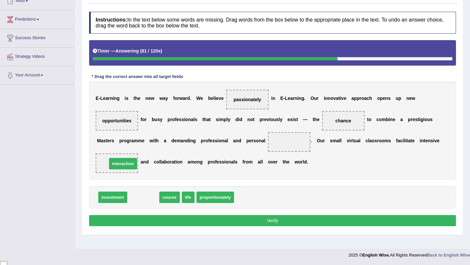
drag, startPoint x: 148, startPoint y: 197, endPoint x: 128, endPoint y: 162, distance: 40.1
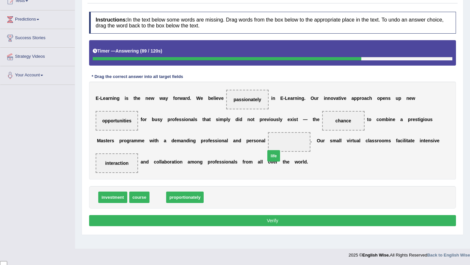
drag, startPoint x: 158, startPoint y: 199, endPoint x: 294, endPoint y: 148, distance: 145.0
click at [275, 224] on button "Verify" at bounding box center [272, 220] width 367 height 11
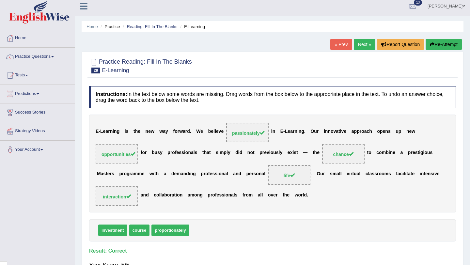
scroll to position [0, 0]
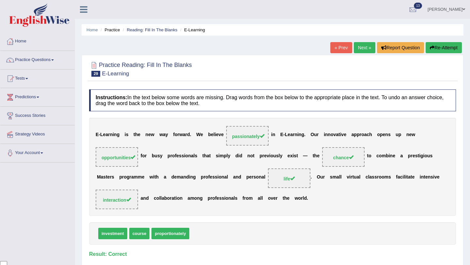
click at [361, 49] on link "Next »" at bounding box center [365, 47] width 22 height 11
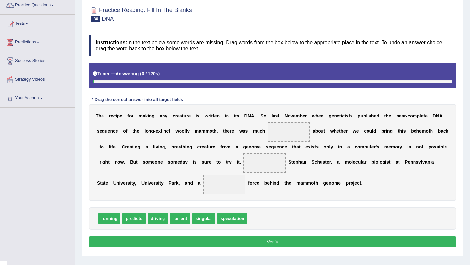
scroll to position [63, 0]
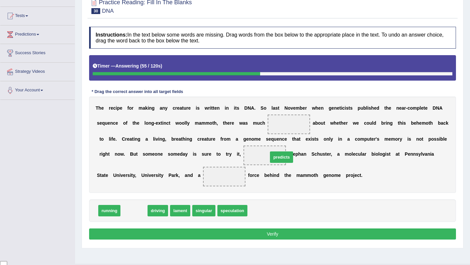
drag, startPoint x: 133, startPoint y: 211, endPoint x: 280, endPoint y: 157, distance: 156.7
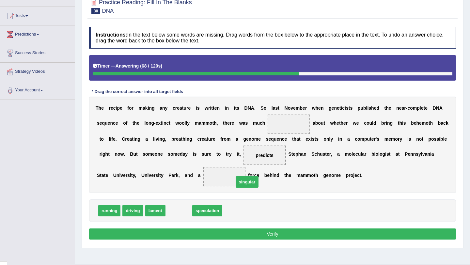
drag, startPoint x: 184, startPoint y: 213, endPoint x: 261, endPoint y: 175, distance: 86.2
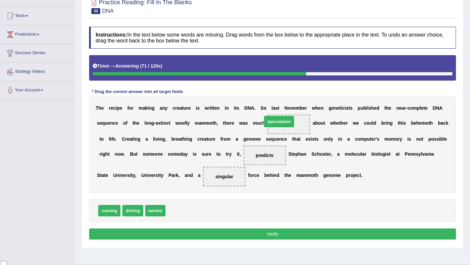
drag, startPoint x: 186, startPoint y: 213, endPoint x: 290, endPoint y: 121, distance: 139.6
click at [272, 236] on button "Verify" at bounding box center [272, 234] width 367 height 11
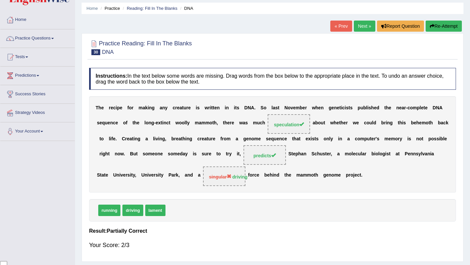
scroll to position [0, 0]
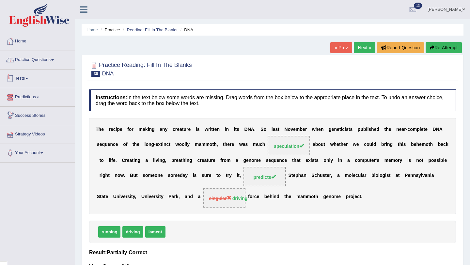
click at [52, 60] on link "Practice Questions" at bounding box center [37, 59] width 74 height 16
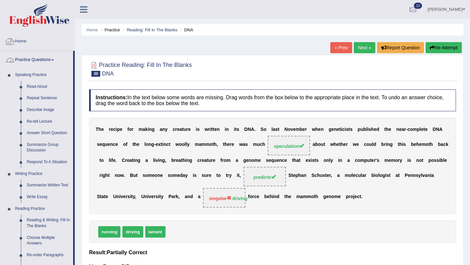
click at [30, 45] on link "Home" at bounding box center [37, 40] width 74 height 16
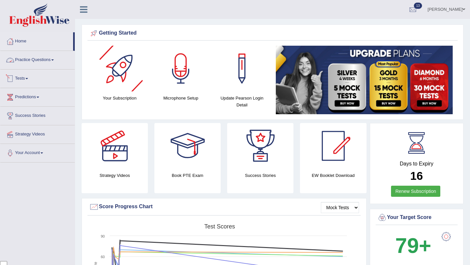
click at [54, 60] on span at bounding box center [52, 59] width 3 height 1
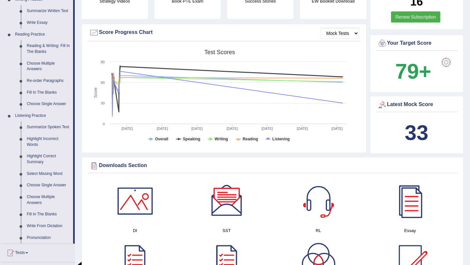
scroll to position [175, 0]
click at [47, 220] on link "Fill In The Blanks" at bounding box center [48, 214] width 49 height 12
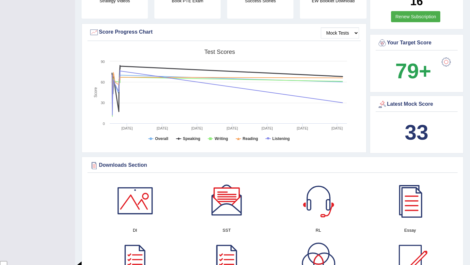
scroll to position [96, 0]
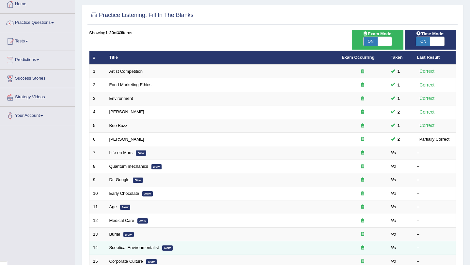
scroll to position [39, 0]
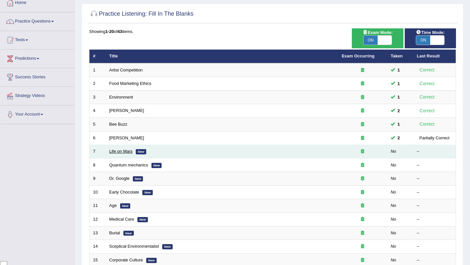
click at [126, 152] on link "Life on Mars" at bounding box center [121, 151] width 24 height 5
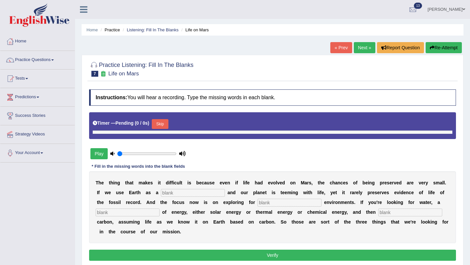
type input "0.4"
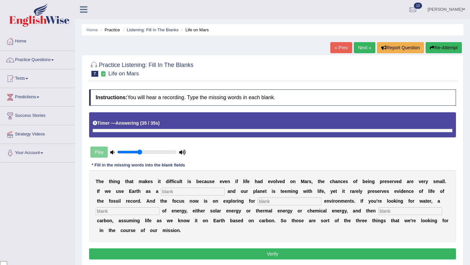
click at [176, 195] on input "text" at bounding box center [193, 192] width 64 height 8
type input "reference"
click at [258, 202] on input "text" at bounding box center [290, 202] width 64 height 8
type input "habitable"
click at [379, 214] on input "text" at bounding box center [411, 211] width 64 height 8
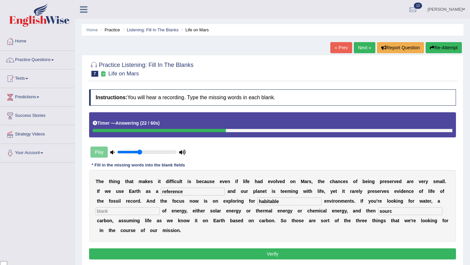
type input "sourc"
click at [107, 210] on input "text" at bounding box center [128, 211] width 64 height 8
type input "source"
click at [393, 210] on input "sourc" at bounding box center [411, 211] width 64 height 8
type input "s"
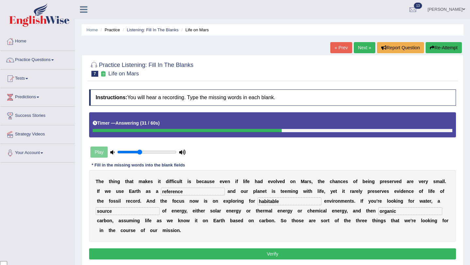
type input "organic"
click at [323, 253] on button "Verify" at bounding box center [272, 254] width 367 height 11
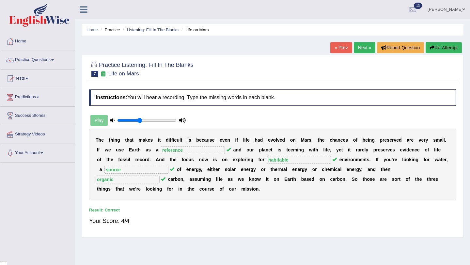
click at [359, 47] on link "Next »" at bounding box center [365, 47] width 22 height 11
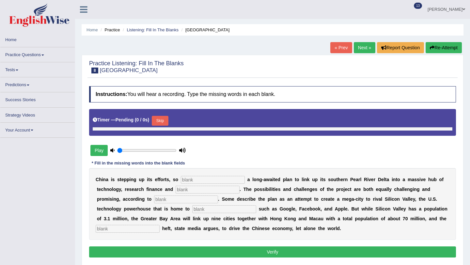
type input "0.4"
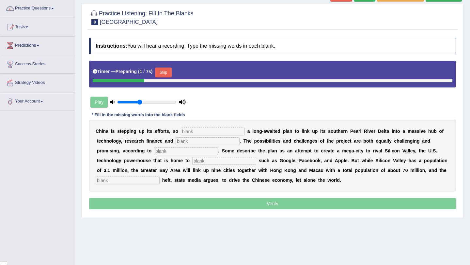
scroll to position [55, 0]
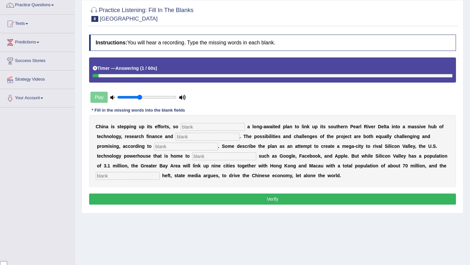
click at [203, 128] on input "text" at bounding box center [213, 127] width 64 height 8
type input "announcing"
click at [219, 138] on input "text" at bounding box center [208, 137] width 64 height 8
type input "innovation"
click at [161, 149] on input "text" at bounding box center [186, 147] width 64 height 8
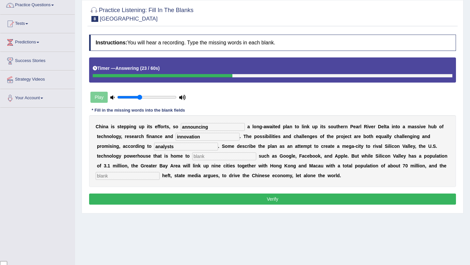
type input "analysts"
click at [207, 158] on input "text" at bounding box center [224, 157] width 64 height 8
type input "companies"
click at [133, 173] on input "text" at bounding box center [128, 176] width 64 height 8
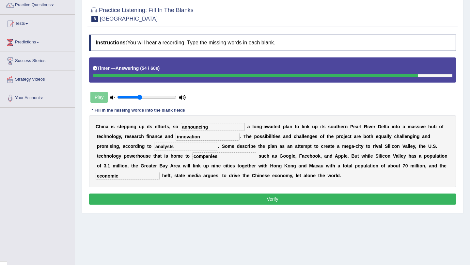
type input "economic"
click at [201, 204] on button "Verify" at bounding box center [272, 199] width 367 height 11
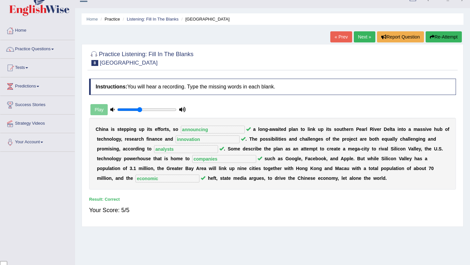
scroll to position [0, 0]
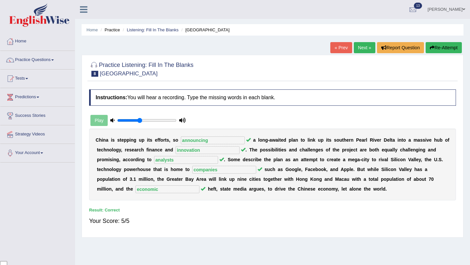
click at [364, 49] on link "Next »" at bounding box center [365, 47] width 22 height 11
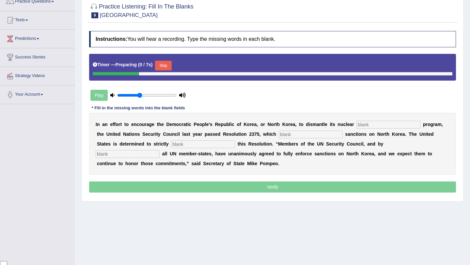
scroll to position [78, 0]
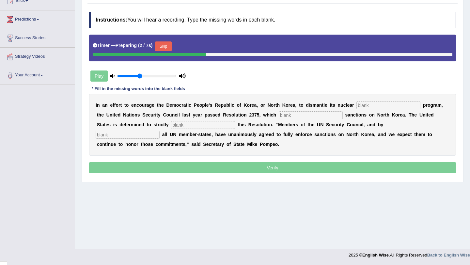
click at [168, 47] on button "Skip" at bounding box center [163, 46] width 16 height 10
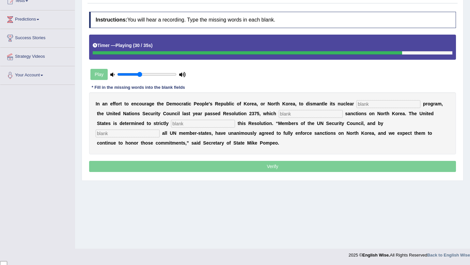
click at [369, 106] on input "text" at bounding box center [389, 104] width 64 height 8
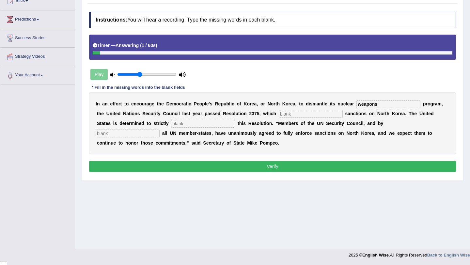
type input "weapons"
click at [295, 110] on input "text" at bounding box center [311, 114] width 64 height 8
type input "imposes"
click at [180, 125] on input "text" at bounding box center [203, 124] width 64 height 8
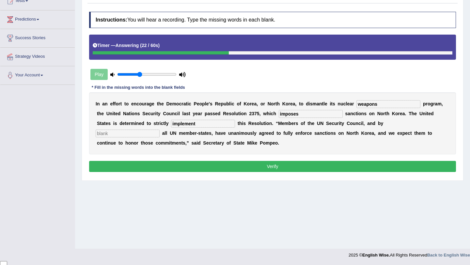
type input "implement"
click at [160, 130] on input "text" at bounding box center [128, 134] width 64 height 8
type input "extension"
click at [333, 166] on button "Verify" at bounding box center [272, 166] width 367 height 11
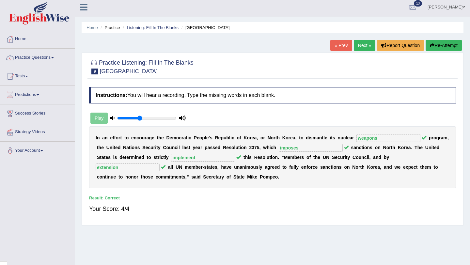
scroll to position [0, 0]
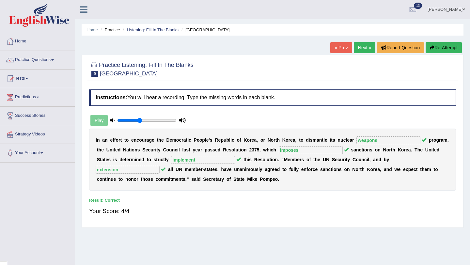
click at [361, 47] on link "Next »" at bounding box center [365, 47] width 22 height 11
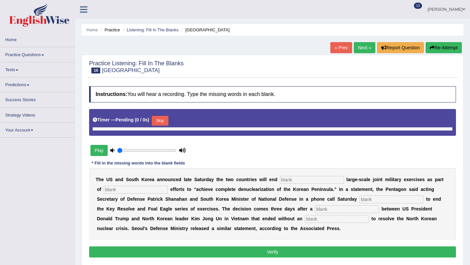
type input "0.4"
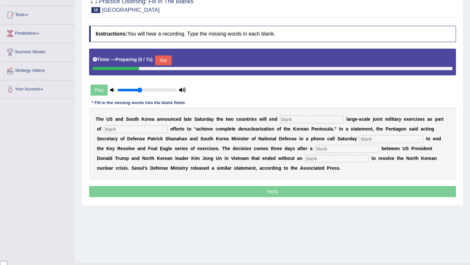
scroll to position [78, 0]
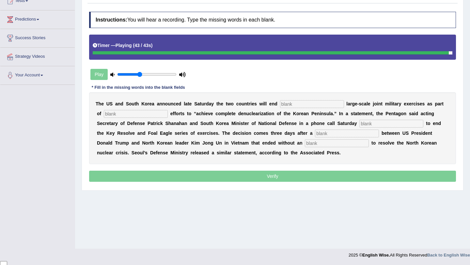
click at [298, 105] on input "text" at bounding box center [312, 104] width 64 height 8
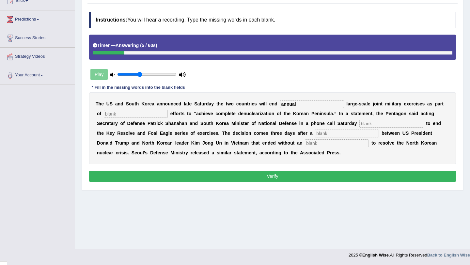
type input "annual"
click at [142, 116] on input "text" at bounding box center [136, 114] width 64 height 8
type input "diplomatic"
click at [360, 125] on input "text" at bounding box center [392, 124] width 64 height 8
type input "decided"
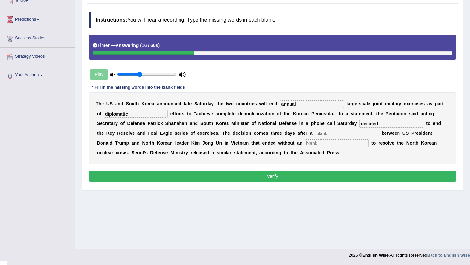
click at [315, 135] on input "text" at bounding box center [347, 134] width 64 height 8
type input "summit"
click at [305, 143] on input "text" at bounding box center [337, 144] width 64 height 8
type input "agreement"
click at [289, 180] on button "Verify" at bounding box center [272, 176] width 367 height 11
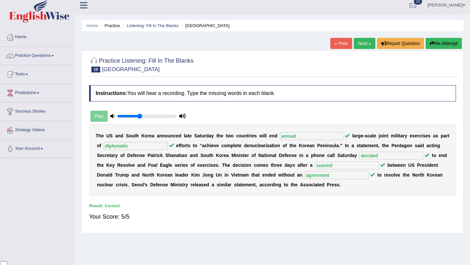
scroll to position [0, 0]
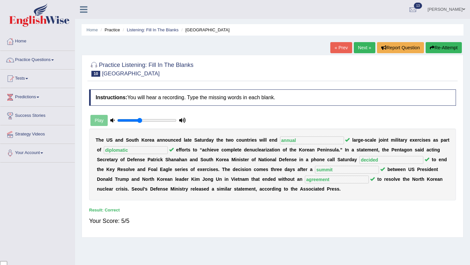
click at [361, 54] on div "« Prev Next » Report Question Re-Attempt" at bounding box center [397, 48] width 133 height 13
click at [364, 44] on link "Next »" at bounding box center [365, 47] width 22 height 11
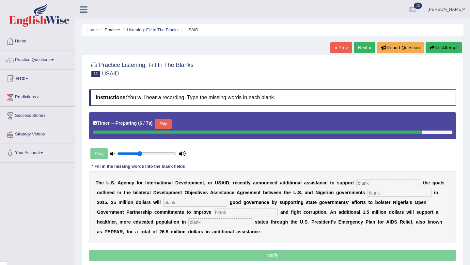
click at [162, 122] on button "Skip" at bounding box center [163, 124] width 16 height 10
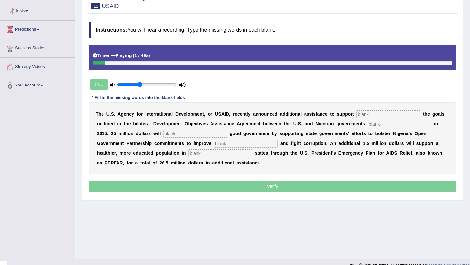
scroll to position [78, 0]
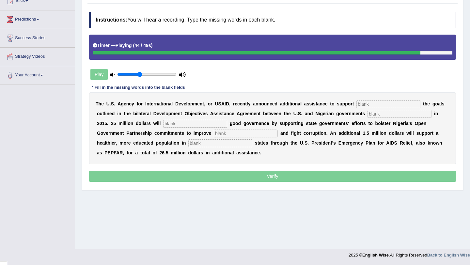
click at [372, 102] on input "text" at bounding box center [389, 104] width 64 height 8
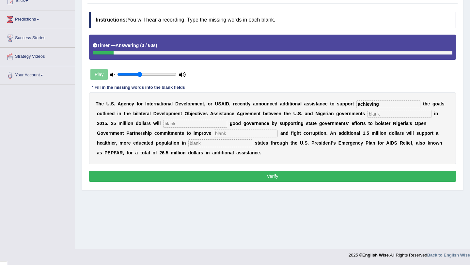
type input "achieving"
click at [394, 115] on input "text" at bounding box center [400, 114] width 64 height 8
type input "signed"
click at [180, 126] on input "text" at bounding box center [195, 124] width 64 height 8
type input "strengthen"
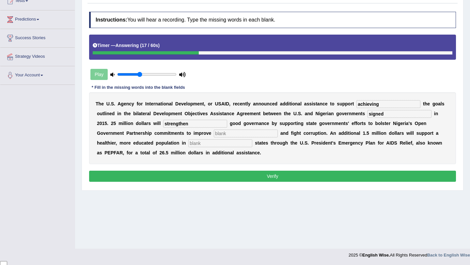
click at [226, 132] on input "text" at bounding box center [246, 134] width 64 height 8
type input "transparency"
click at [189, 142] on input "text" at bounding box center [221, 144] width 64 height 8
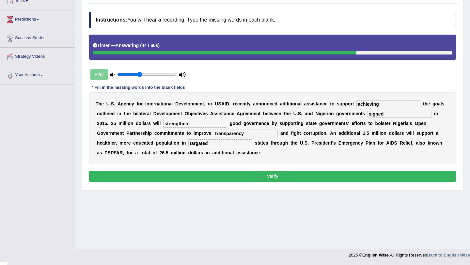
click at [189, 144] on input "targated" at bounding box center [221, 144] width 64 height 8
type input "targeted"
click at [272, 180] on button "Verify" at bounding box center [272, 176] width 367 height 11
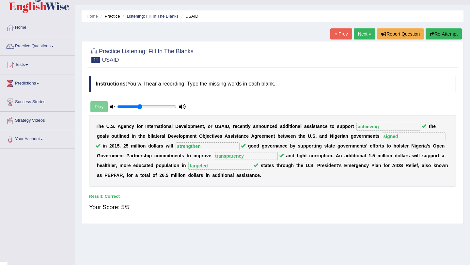
scroll to position [0, 0]
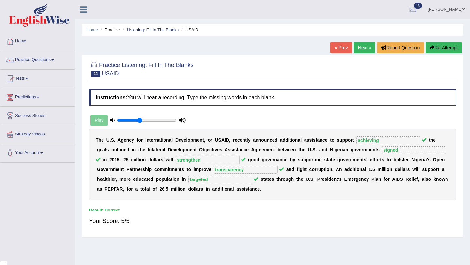
click at [364, 51] on link "Next »" at bounding box center [365, 47] width 22 height 11
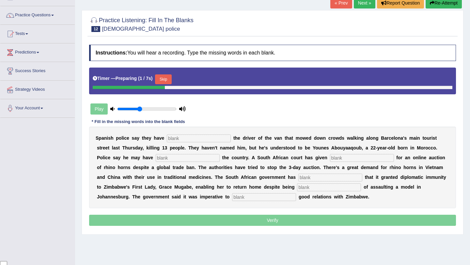
scroll to position [46, 0]
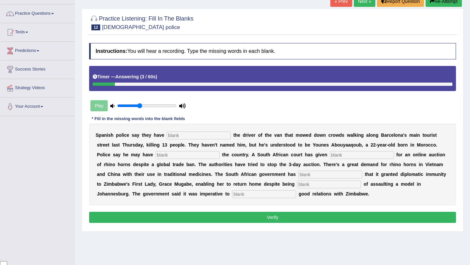
click at [189, 132] on input "text" at bounding box center [199, 136] width 64 height 8
type input "identified"
click at [156, 156] on input "text" at bounding box center [188, 155] width 64 height 8
type input "left"
click at [330, 156] on input "text" at bounding box center [362, 155] width 64 height 8
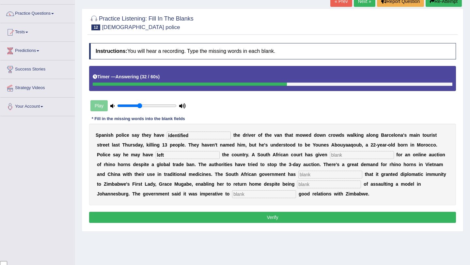
click at [299, 176] on input "text" at bounding box center [331, 175] width 64 height 8
type input "confirmed"
click at [297, 183] on input "text" at bounding box center [329, 185] width 64 height 8
type input "accused"
click at [188, 189] on div "S p a n i s h p o l i c e s a y t h e y h a v e identified t h e d r i v e r o …" at bounding box center [272, 165] width 367 height 82
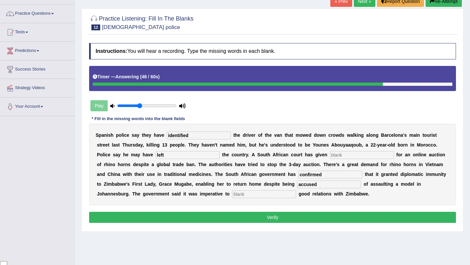
click at [232, 194] on input "text" at bounding box center [264, 194] width 64 height 8
type input "maintain"
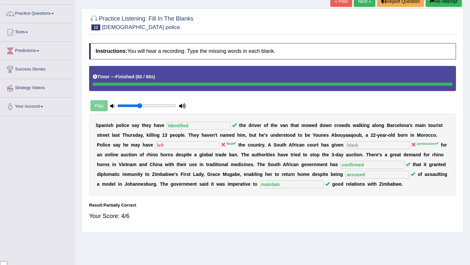
scroll to position [0, 0]
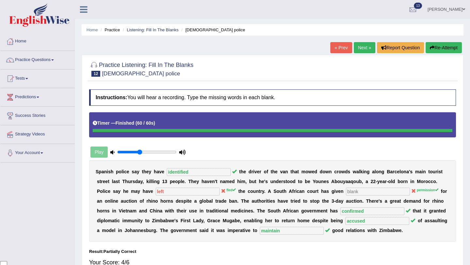
click at [365, 49] on link "Next »" at bounding box center [365, 47] width 22 height 11
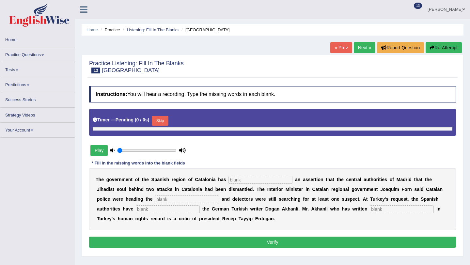
type input "0.4"
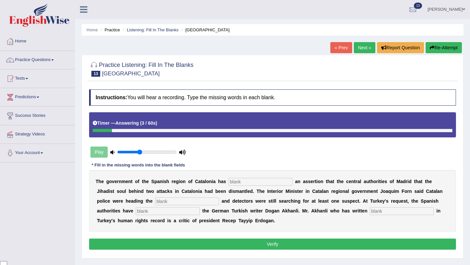
click at [238, 181] on input "text" at bounding box center [261, 182] width 64 height 8
type input "contradicted"
click at [161, 201] on input "text" at bounding box center [187, 202] width 64 height 8
type input "inquiry"
click at [136, 209] on input "text" at bounding box center [168, 211] width 64 height 8
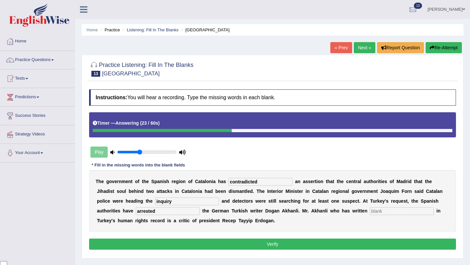
type input "arrested"
click at [370, 211] on input "text" at bounding box center [402, 211] width 64 height 8
type input "extensive"
click at [291, 246] on button "Verify" at bounding box center [272, 244] width 367 height 11
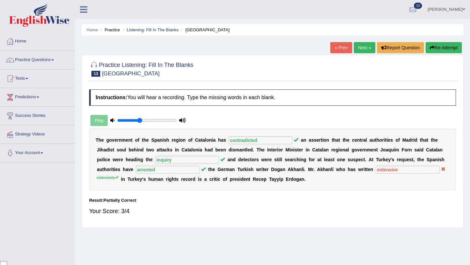
click at [357, 51] on link "Next »" at bounding box center [365, 47] width 22 height 11
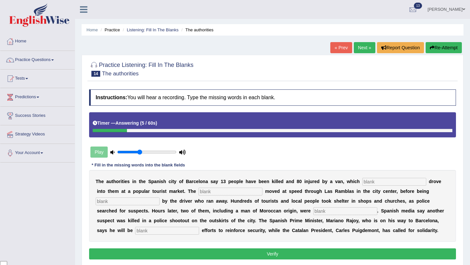
click at [385, 185] on input "text" at bounding box center [395, 182] width 64 height 8
type input "deliberately"
click at [217, 192] on input "text" at bounding box center [231, 192] width 64 height 8
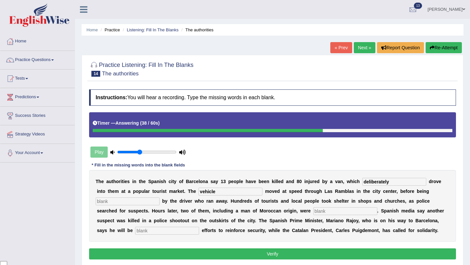
type input "vehicle"
click at [114, 205] on div "T h e a u t h o r i t i e s i n t h e S p a n i s h c i t y o f B a r c e l o n…" at bounding box center [272, 206] width 367 height 72
click at [114, 202] on input "text" at bounding box center [128, 202] width 64 height 8
type input "abandoned"
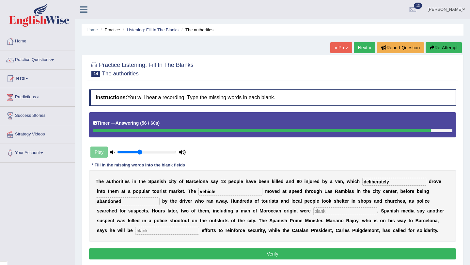
click at [314, 213] on input "text" at bounding box center [346, 211] width 64 height 8
type input "arre"
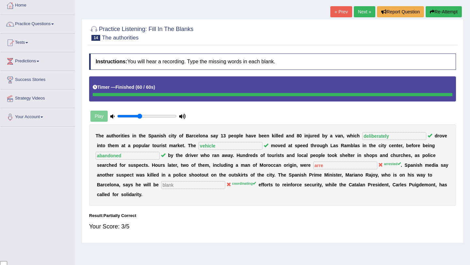
scroll to position [37, 0]
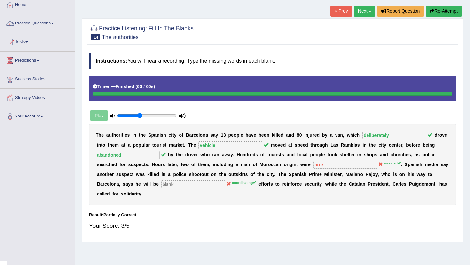
click at [448, 12] on button "Re-Attempt" at bounding box center [444, 11] width 36 height 11
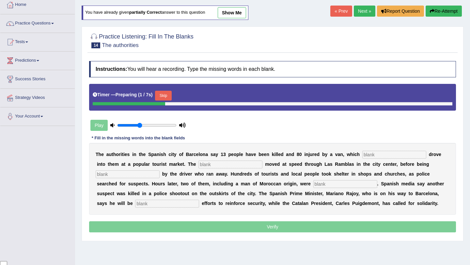
click at [164, 96] on button "Skip" at bounding box center [163, 96] width 16 height 10
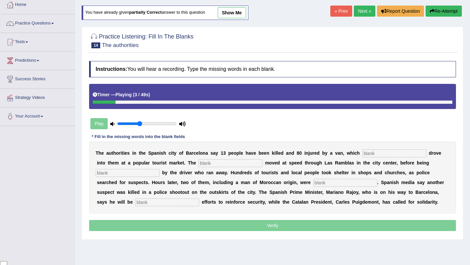
drag, startPoint x: 108, startPoint y: 102, endPoint x: 216, endPoint y: 110, distance: 108.4
click at [216, 110] on div "Instructions: You will hear a recording. Type the missing words in each blank. …" at bounding box center [273, 147] width 370 height 178
click at [379, 156] on input "text" at bounding box center [395, 154] width 64 height 8
type input "deliberately"
click at [233, 162] on input "text" at bounding box center [231, 163] width 64 height 8
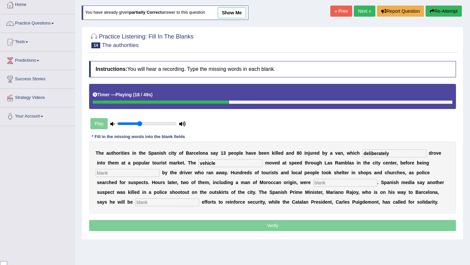
type input "vehicle"
click at [130, 173] on input "text" at bounding box center [128, 173] width 64 height 8
click at [102, 173] on input "anandoned" at bounding box center [128, 173] width 64 height 8
type input "abandoned"
click at [314, 182] on input "text" at bounding box center [346, 183] width 64 height 8
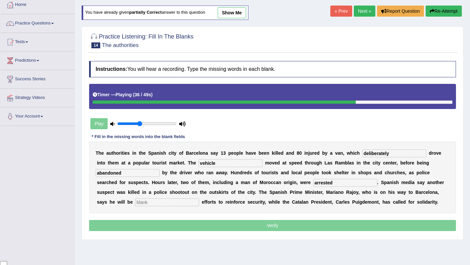
type input "arrested"
click at [141, 203] on input "text" at bounding box center [167, 203] width 64 height 8
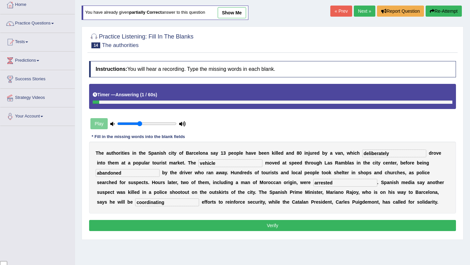
type input "coordinating"
click at [217, 224] on button "Verify" at bounding box center [272, 225] width 367 height 11
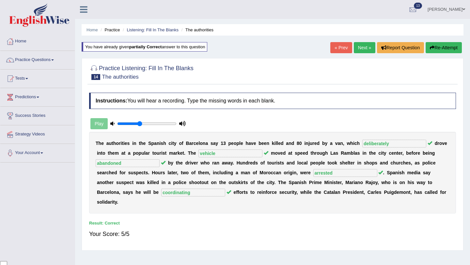
click at [362, 48] on link "Next »" at bounding box center [365, 47] width 22 height 11
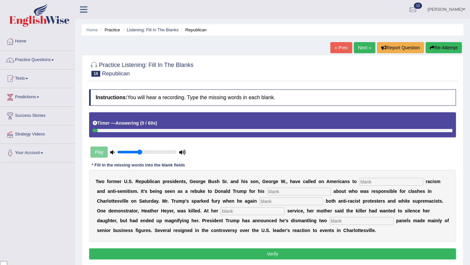
click at [377, 183] on input "text" at bounding box center [392, 182] width 64 height 8
click at [293, 192] on input "text" at bounding box center [299, 192] width 64 height 8
type input "comments"
click at [264, 204] on input "text" at bounding box center [291, 202] width 64 height 8
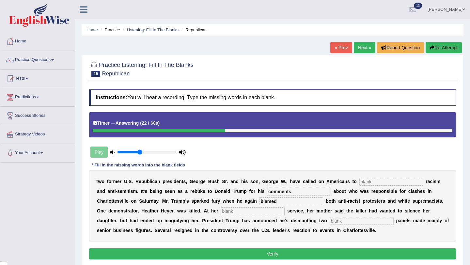
type input "blamed"
click at [221, 212] on input "text" at bounding box center [253, 211] width 64 height 8
type input "memorial"
click at [330, 221] on input "text" at bounding box center [362, 221] width 64 height 8
type input "advisory"
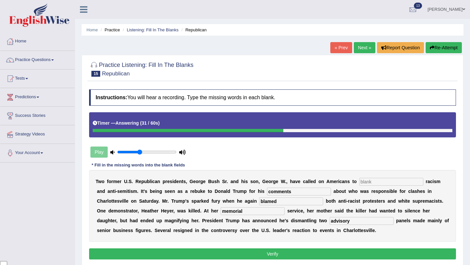
click at [285, 255] on button "Verify" at bounding box center [272, 254] width 367 height 11
click at [284, 254] on button "Verify" at bounding box center [272, 254] width 367 height 11
click at [376, 185] on input "text" at bounding box center [392, 182] width 64 height 8
type input "reduce"
click at [368, 253] on button "Verify" at bounding box center [272, 254] width 367 height 11
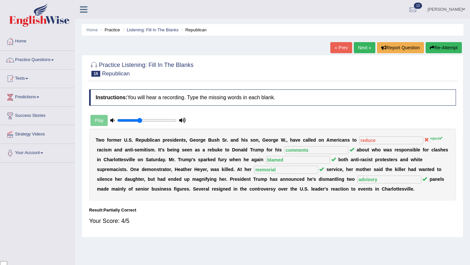
click at [360, 52] on link "Next »" at bounding box center [365, 47] width 22 height 11
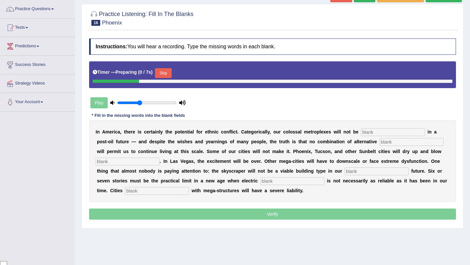
scroll to position [56, 0]
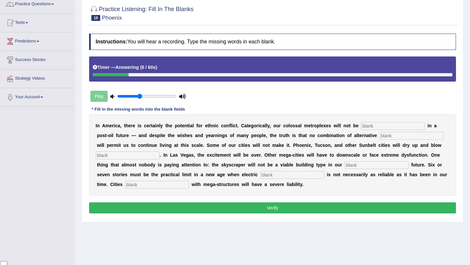
click at [371, 124] on input "text" at bounding box center [393, 126] width 64 height 8
type input "sustainable"
click at [380, 137] on input "text" at bounding box center [412, 136] width 64 height 8
type input "fuels"
click at [117, 156] on input "text" at bounding box center [128, 156] width 64 height 8
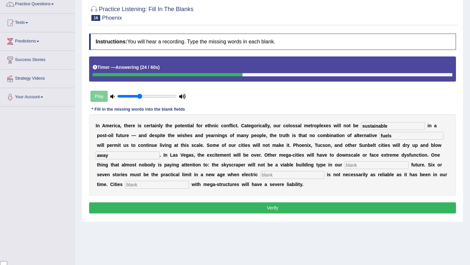
type input "away"
click at [350, 162] on input "text" at bounding box center [377, 165] width 64 height 8
type input "energy scares"
click at [261, 173] on input "text" at bounding box center [293, 175] width 64 height 8
type input "supply"
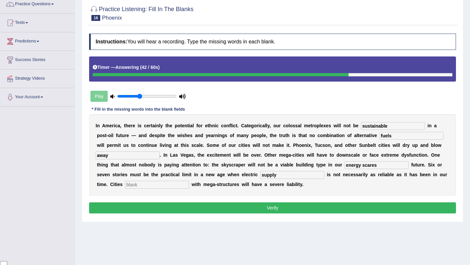
click at [140, 185] on input "text" at bounding box center [157, 185] width 64 height 8
type input "over-burden"
click at [302, 208] on button "Verify" at bounding box center [272, 208] width 367 height 11
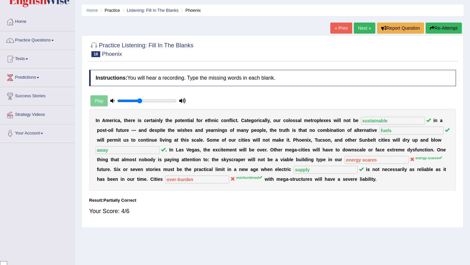
scroll to position [0, 0]
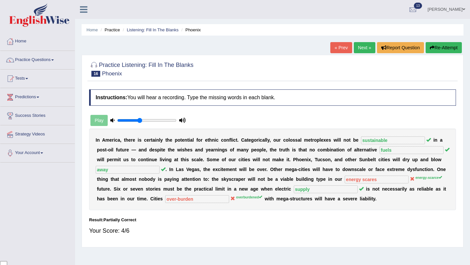
click at [364, 46] on link "Next »" at bounding box center [365, 47] width 22 height 11
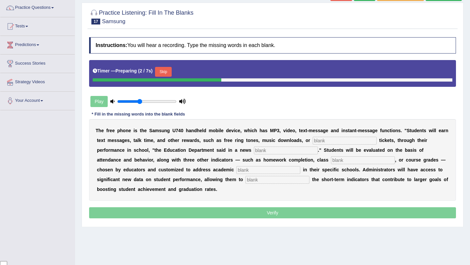
scroll to position [53, 0]
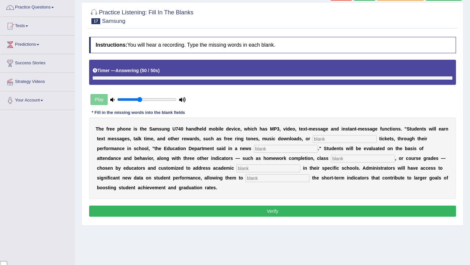
click at [321, 139] on input "text" at bounding box center [345, 139] width 64 height 8
type input "event"
click at [254, 147] on input "text" at bounding box center [286, 149] width 64 height 8
type input "release"
click at [331, 160] on input "text" at bounding box center [363, 159] width 64 height 8
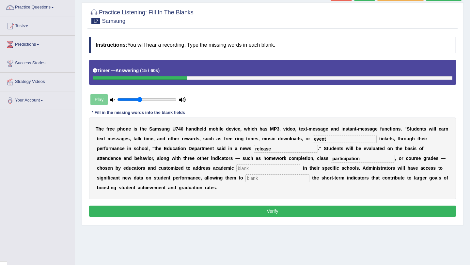
type input "participation"
click at [237, 172] on input "text" at bounding box center [269, 169] width 64 height 8
type input "priorities"
click at [246, 181] on input "text" at bounding box center [278, 178] width 64 height 8
type input "track"
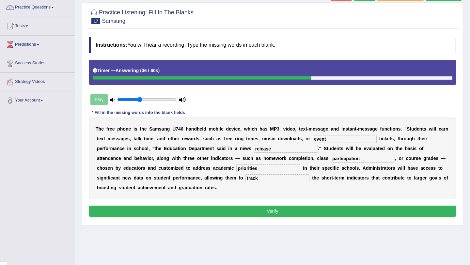
click at [211, 208] on button "Verify" at bounding box center [272, 211] width 367 height 11
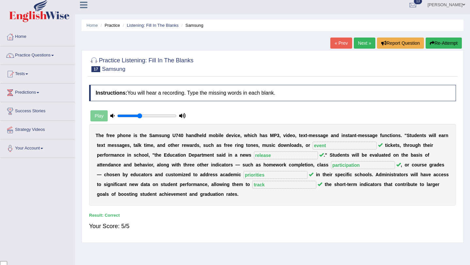
scroll to position [0, 0]
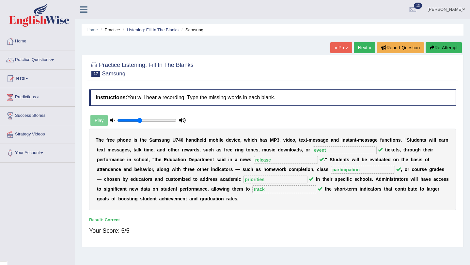
click at [365, 48] on link "Next »" at bounding box center [365, 47] width 22 height 11
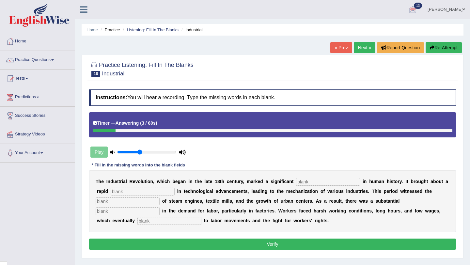
click at [320, 182] on input "text" at bounding box center [328, 182] width 64 height 8
type input "breakthrough"
click at [133, 193] on input "text" at bounding box center [143, 192] width 64 height 8
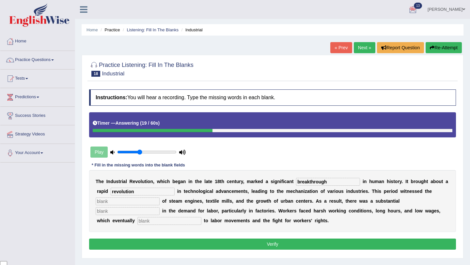
type input "revolution"
click at [123, 202] on input "text" at bounding box center [128, 202] width 64 height 8
type input "emergence"
click at [160, 207] on input "text" at bounding box center [128, 211] width 64 height 8
type input "expansion"
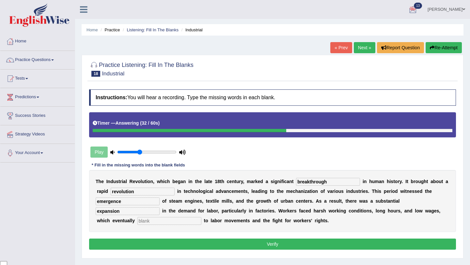
click at [139, 222] on input "text" at bounding box center [170, 221] width 64 height 8
type input "contributed"
click at [241, 245] on button "Verify" at bounding box center [272, 244] width 367 height 11
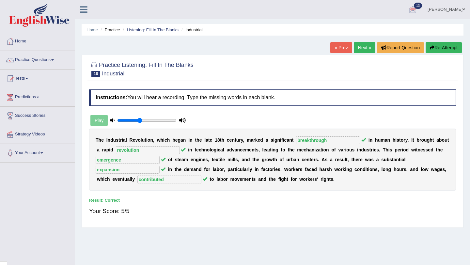
click at [362, 49] on link "Next »" at bounding box center [365, 47] width 22 height 11
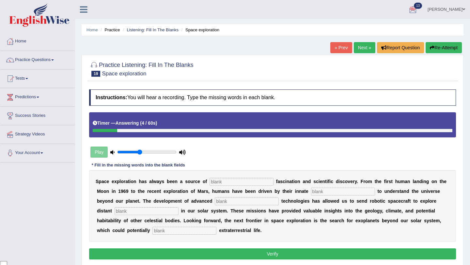
click at [250, 183] on input "text" at bounding box center [242, 182] width 64 height 8
type input "endless"
click at [342, 192] on input "text" at bounding box center [343, 192] width 64 height 8
type input "curiosity"
click at [236, 200] on input "text" at bounding box center [247, 202] width 64 height 8
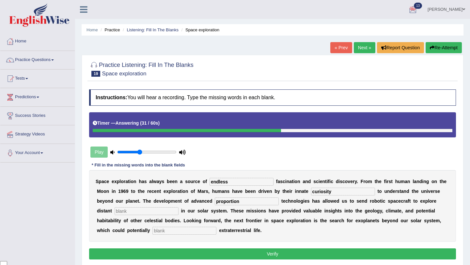
type input "proportion"
click at [120, 212] on input "text" at bounding box center [147, 211] width 64 height 8
type input "worlds"
click at [153, 232] on input "text" at bounding box center [185, 231] width 64 height 8
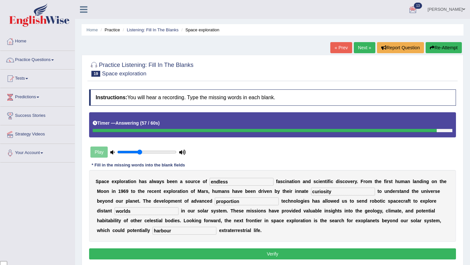
type input "harbour"
click at [261, 255] on button "Verify" at bounding box center [272, 254] width 367 height 11
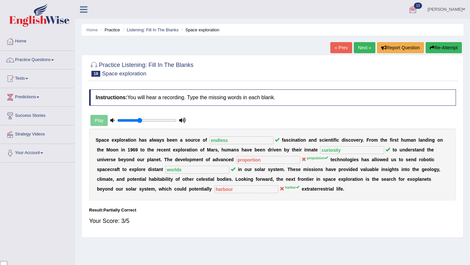
click at [362, 48] on link "Next »" at bounding box center [365, 47] width 22 height 11
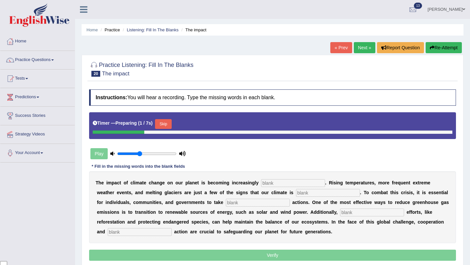
scroll to position [26, 0]
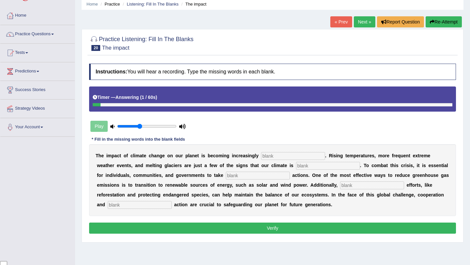
click at [275, 156] on input "text" at bounding box center [293, 156] width 64 height 8
type input "evident"
click at [296, 165] on input "text" at bounding box center [328, 166] width 64 height 8
type input "changing"
click at [244, 175] on input "text" at bounding box center [258, 176] width 64 height 8
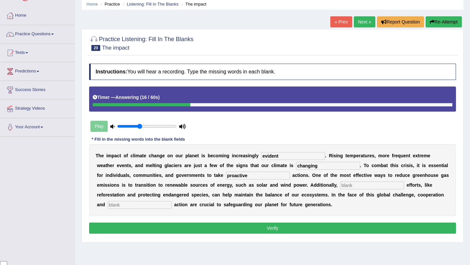
type input "proactive"
click at [349, 186] on input "text" at bounding box center [372, 186] width 64 height 8
type input "conservation"
click at [128, 204] on input "text" at bounding box center [140, 205] width 64 height 8
type input "collective"
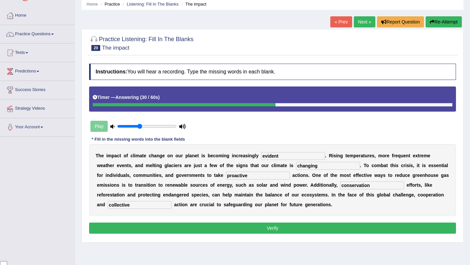
click at [263, 228] on button "Verify" at bounding box center [272, 228] width 367 height 11
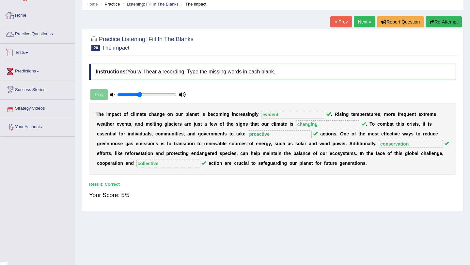
click at [29, 16] on link "Home" at bounding box center [37, 15] width 74 height 16
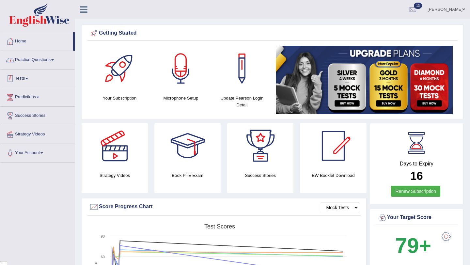
click at [33, 64] on link "Practice Questions" at bounding box center [37, 59] width 74 height 16
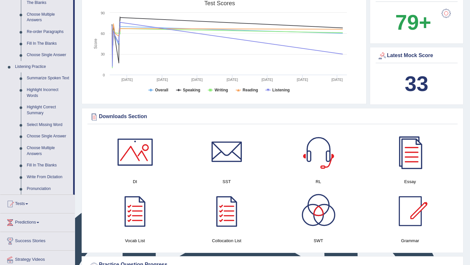
scroll to position [225, 0]
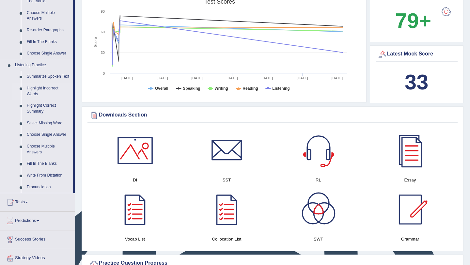
click at [51, 94] on link "Highlight Incorrect Words" at bounding box center [48, 91] width 49 height 17
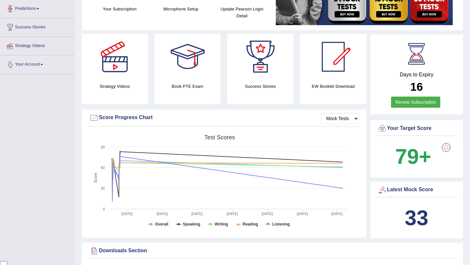
scroll to position [90, 0]
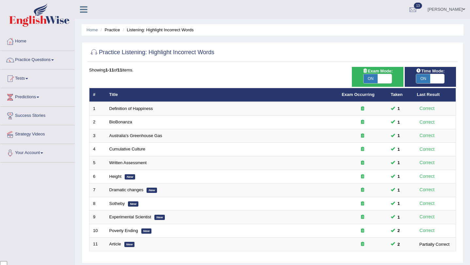
click at [389, 83] on div "ON OFF" at bounding box center [378, 79] width 29 height 10
click at [386, 76] on span at bounding box center [385, 78] width 14 height 9
checkbox input "false"
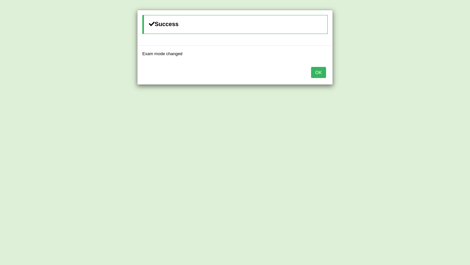
click at [313, 72] on button "OK" at bounding box center [318, 72] width 15 height 11
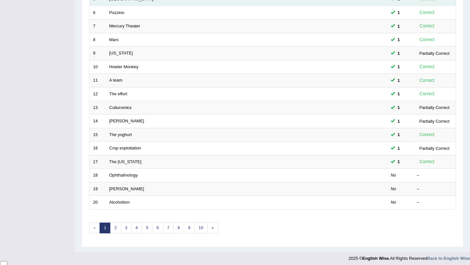
scroll to position [167, 0]
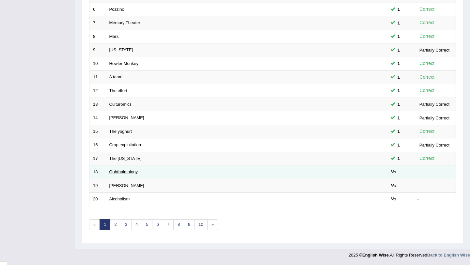
click at [133, 174] on link "Ophthalmology" at bounding box center [123, 172] width 28 height 5
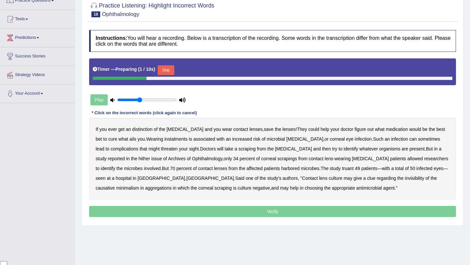
scroll to position [67, 0]
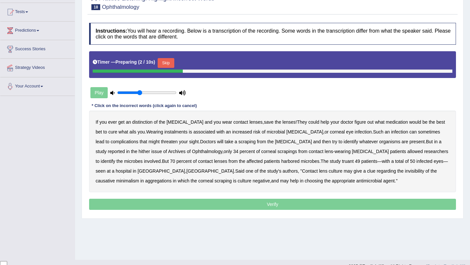
click at [171, 64] on button "Skip" at bounding box center [166, 63] width 16 height 10
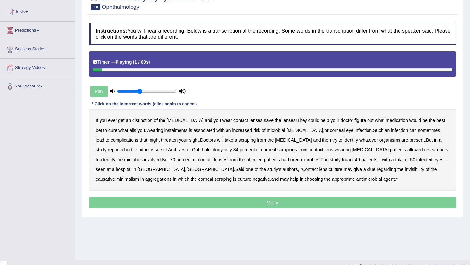
click at [143, 120] on b "distinction" at bounding box center [142, 120] width 20 height 5
click at [165, 130] on b "instalments" at bounding box center [176, 130] width 23 height 5
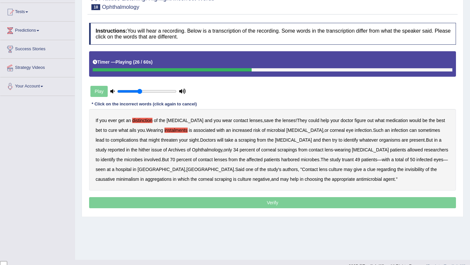
click at [139, 150] on b "hither" at bounding box center [144, 149] width 11 height 5
click at [342, 162] on b "truant" at bounding box center [348, 159] width 12 height 5
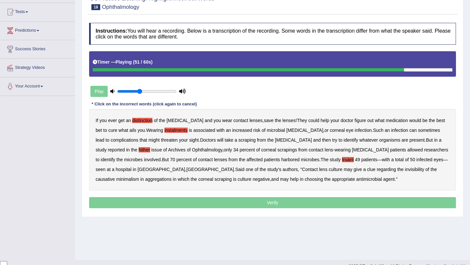
click at [405, 172] on b "invisibility" at bounding box center [414, 169] width 19 height 5
click at [139, 177] on b "minimalism" at bounding box center [127, 179] width 23 height 5
click at [172, 177] on b "aggregations" at bounding box center [158, 179] width 26 height 5
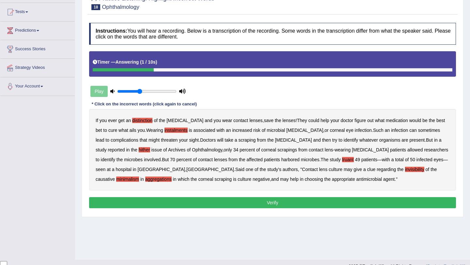
click at [238, 204] on button "Verify" at bounding box center [272, 202] width 367 height 11
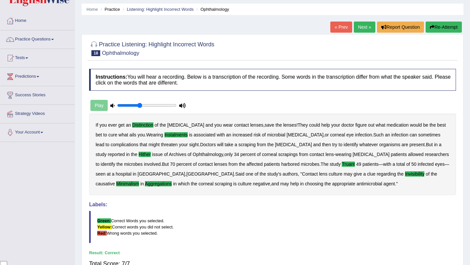
scroll to position [20, 0]
click at [361, 29] on link "Next »" at bounding box center [365, 27] width 22 height 11
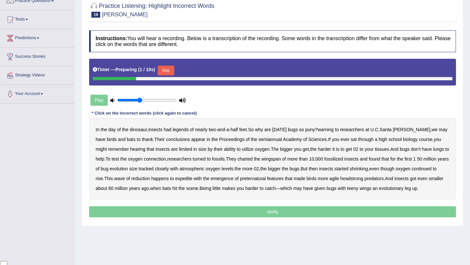
scroll to position [63, 0]
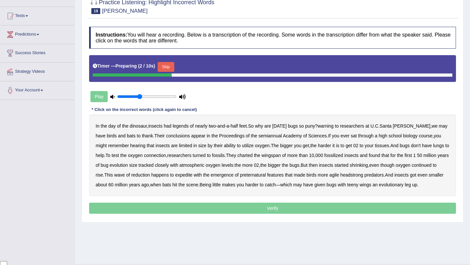
click at [177, 68] on div "Timer — Preparing ( 2 / 10s ) Skip" at bounding box center [273, 66] width 360 height 13
click at [165, 70] on button "Skip" at bounding box center [166, 67] width 16 height 10
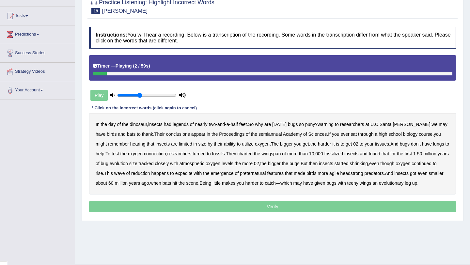
click at [184, 123] on b "legends" at bounding box center [181, 124] width 16 height 5
click at [334, 125] on b "warning" at bounding box center [326, 124] width 16 height 5
click at [262, 135] on b "semiannual" at bounding box center [271, 134] width 24 height 5
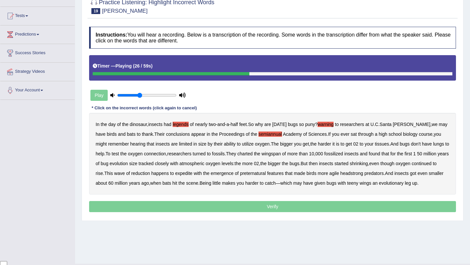
click at [166, 156] on b "connection" at bounding box center [155, 153] width 22 height 5
click at [193, 175] on b "expedite" at bounding box center [183, 173] width 17 height 5
click at [266, 173] on b "preternatural" at bounding box center [253, 173] width 26 height 5
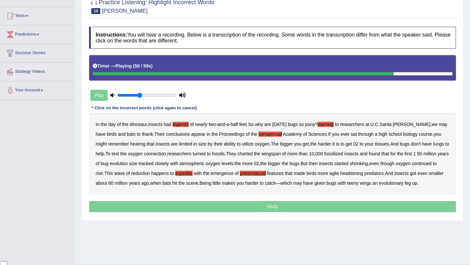
click at [364, 175] on b "headstrong" at bounding box center [352, 173] width 23 height 5
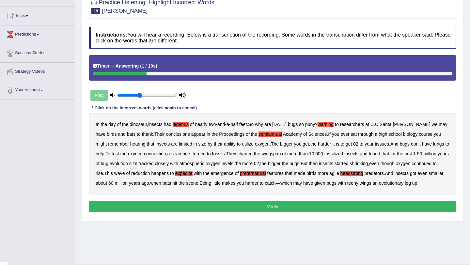
click at [367, 212] on button "Verify" at bounding box center [272, 206] width 367 height 11
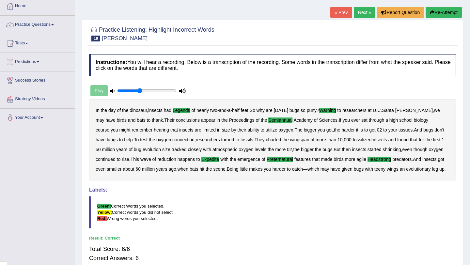
scroll to position [26, 0]
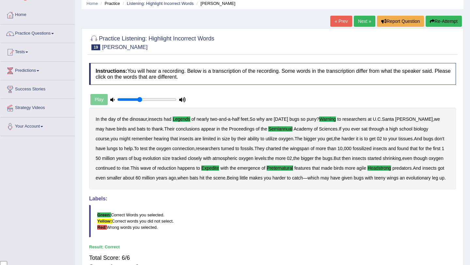
click at [368, 19] on link "Next »" at bounding box center [365, 21] width 22 height 11
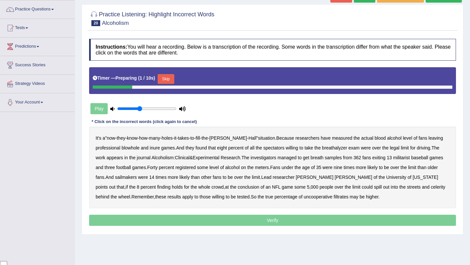
scroll to position [60, 0]
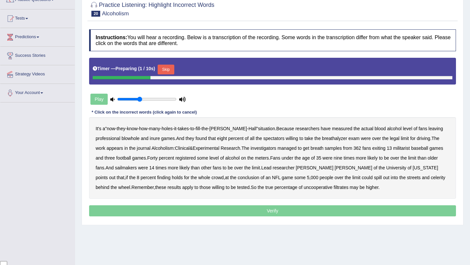
click at [167, 69] on button "Skip" at bounding box center [166, 70] width 16 height 10
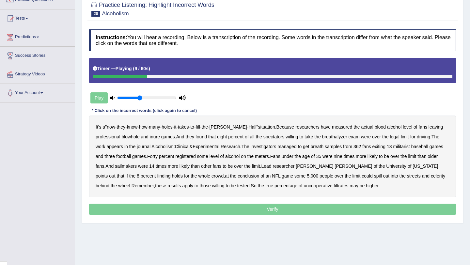
click at [132, 140] on b "blowhole" at bounding box center [131, 136] width 18 height 5
click at [159, 137] on b "inure" at bounding box center [155, 136] width 10 height 5
click at [410, 146] on b "militarist" at bounding box center [401, 146] width 17 height 5
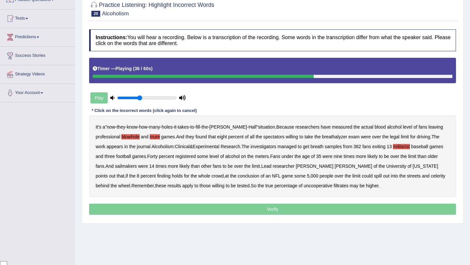
click at [137, 168] on b "sailmakers" at bounding box center [126, 166] width 22 height 5
click at [431, 177] on b "celerity" at bounding box center [438, 175] width 14 height 5
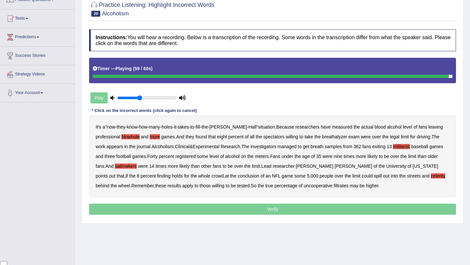
click at [334, 187] on b "filtrates" at bounding box center [341, 185] width 15 height 5
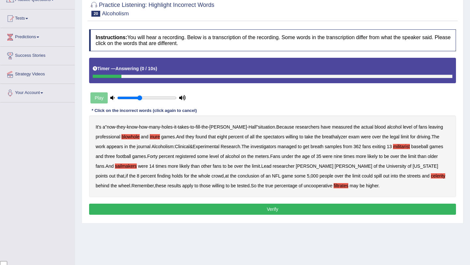
click at [334, 187] on b "filtrates" at bounding box center [341, 185] width 15 height 5
click at [328, 212] on button "Verify" at bounding box center [272, 209] width 367 height 11
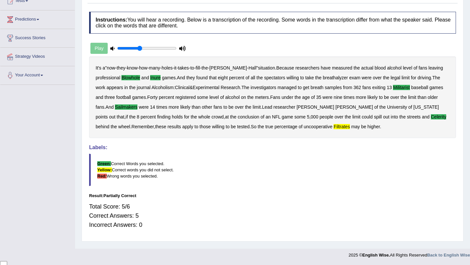
scroll to position [12, 0]
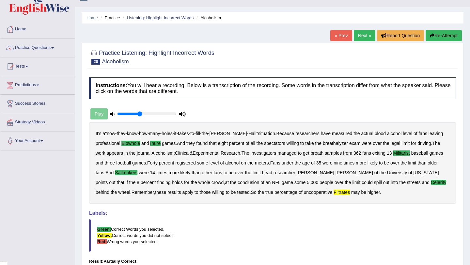
click at [366, 35] on link "Next »" at bounding box center [365, 35] width 22 height 11
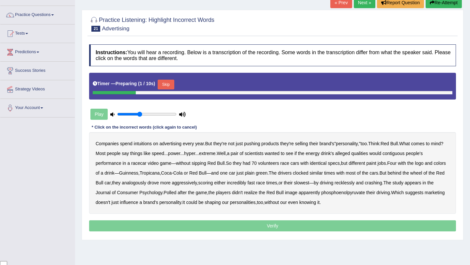
scroll to position [55, 0]
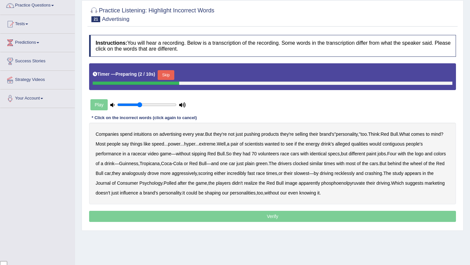
click at [162, 72] on button "Skip" at bounding box center [166, 75] width 16 height 10
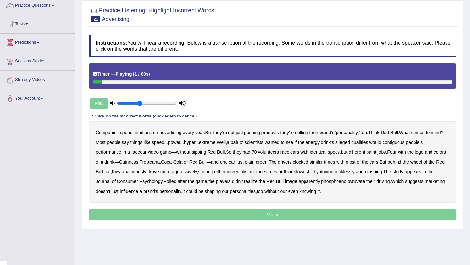
click at [144, 133] on b "intuitions" at bounding box center [143, 132] width 18 height 5
click at [405, 140] on b "contiguous" at bounding box center [394, 142] width 22 height 5
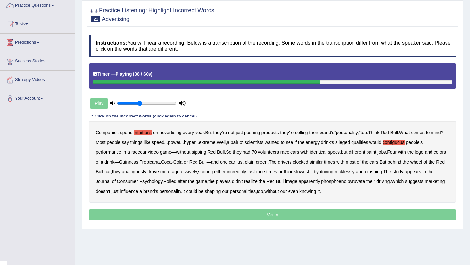
click at [146, 174] on b "analogously" at bounding box center [134, 171] width 25 height 5
click at [365, 181] on b "phosphoenolpyruvate" at bounding box center [343, 181] width 44 height 5
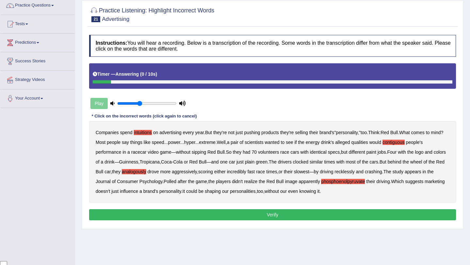
click at [313, 216] on button "Verify" at bounding box center [272, 214] width 367 height 11
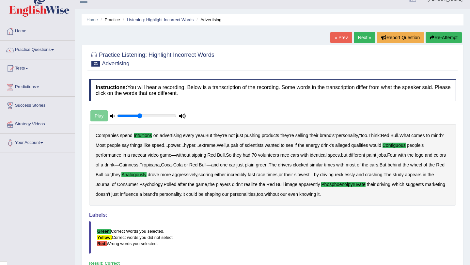
scroll to position [0, 0]
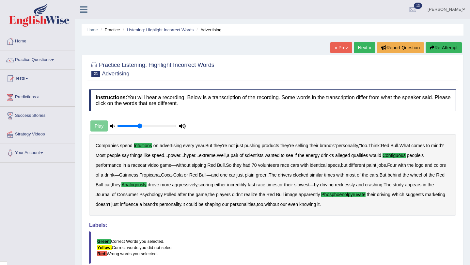
click at [362, 49] on link "Next »" at bounding box center [365, 47] width 22 height 11
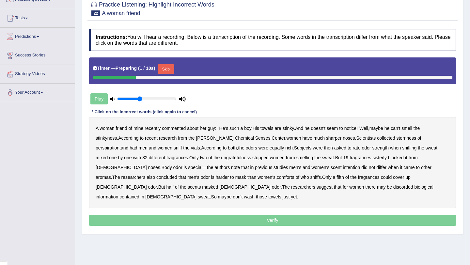
scroll to position [78, 0]
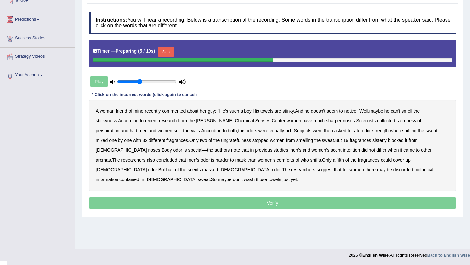
click at [164, 55] on button "Skip" at bounding box center [166, 52] width 16 height 10
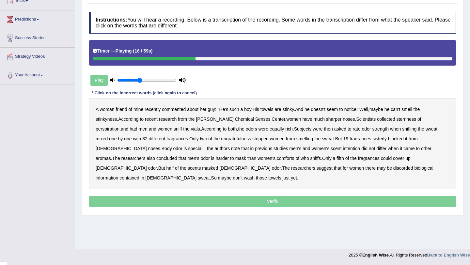
click at [397, 117] on b "sternness" at bounding box center [407, 119] width 20 height 5
click at [221, 140] on b "ungratefulness" at bounding box center [236, 138] width 30 height 5
click at [373, 140] on b "sisterly" at bounding box center [380, 138] width 14 height 5
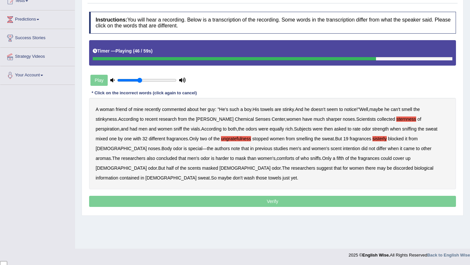
click at [277, 160] on b "comforts" at bounding box center [286, 158] width 18 height 5
click at [394, 170] on b "discorded" at bounding box center [404, 168] width 20 height 5
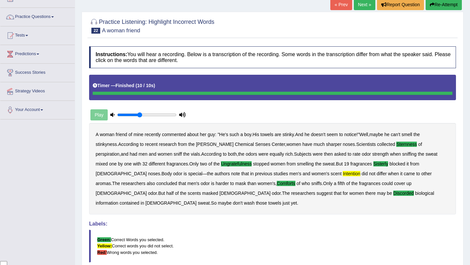
scroll to position [0, 0]
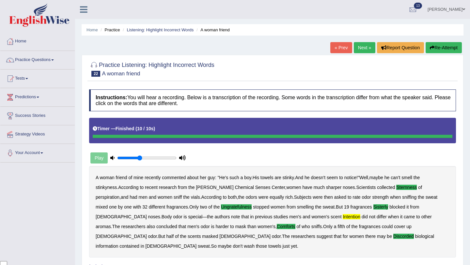
click at [363, 46] on link "Next »" at bounding box center [365, 47] width 22 height 11
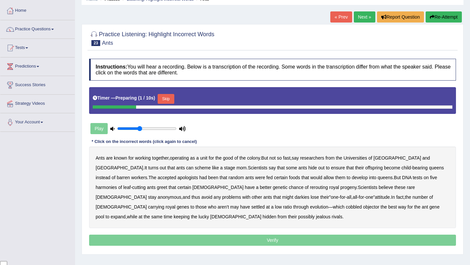
scroll to position [33, 0]
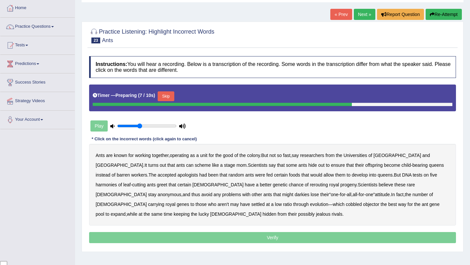
click at [166, 96] on button "Skip" at bounding box center [166, 96] width 16 height 10
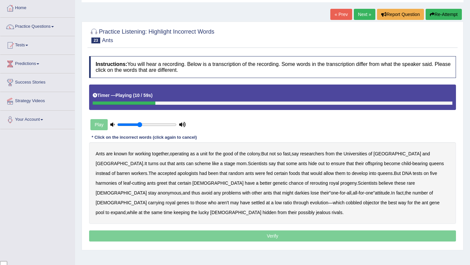
scroll to position [35, 0]
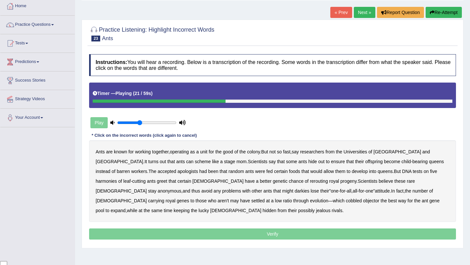
click at [178, 171] on b "apologists" at bounding box center [188, 171] width 21 height 5
click at [117, 179] on b "harmonies" at bounding box center [106, 181] width 21 height 5
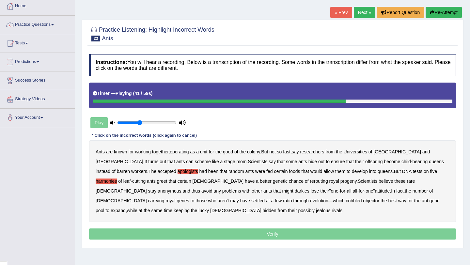
click at [295, 191] on b "darkies" at bounding box center [302, 191] width 15 height 5
click at [138, 208] on b "while" at bounding box center [132, 210] width 10 height 5
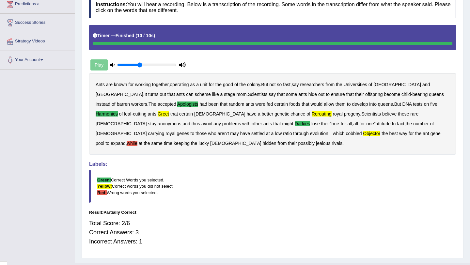
scroll to position [107, 0]
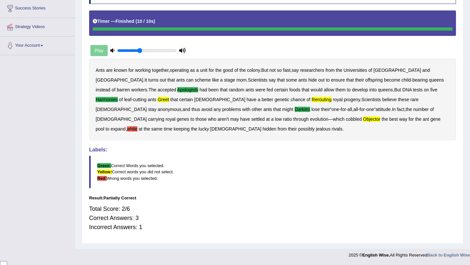
click at [363, 120] on b "objector" at bounding box center [371, 119] width 17 height 5
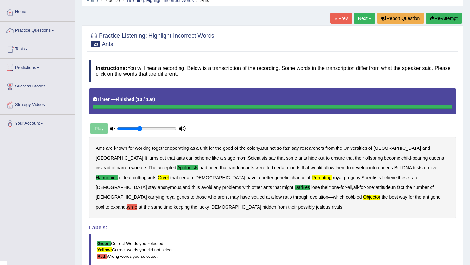
scroll to position [0, 0]
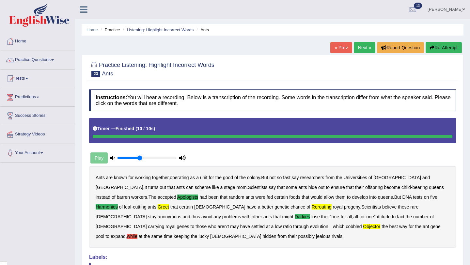
click at [358, 48] on link "Next »" at bounding box center [365, 47] width 22 height 11
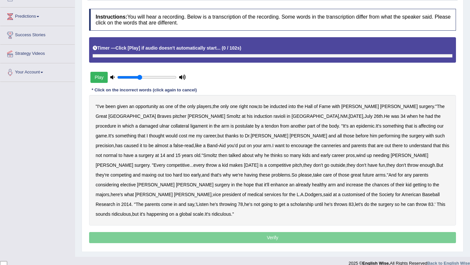
scroll to position [79, 0]
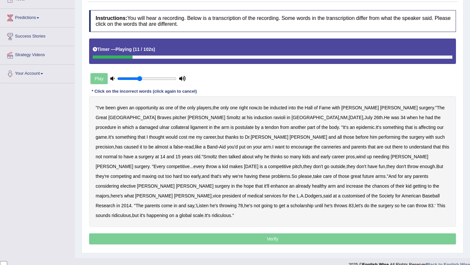
click at [274, 118] on b "ravioli" at bounding box center [280, 117] width 12 height 5
click at [235, 130] on b "postulate" at bounding box center [244, 127] width 19 height 5
click at [322, 146] on b "canneries" at bounding box center [332, 146] width 20 height 5
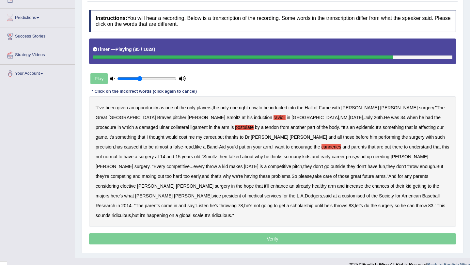
click at [365, 193] on b "customised" at bounding box center [353, 195] width 23 height 5
click at [323, 203] on b "until" at bounding box center [319, 205] width 8 height 5
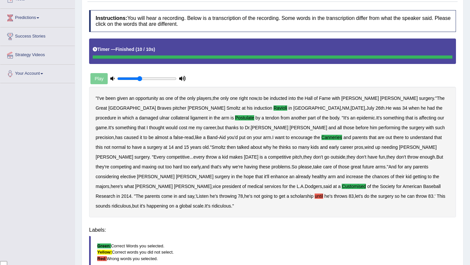
click at [260, 186] on body "Toggle navigation Home Practice Questions Speaking Practice Read Aloud Repeat S…" at bounding box center [235, 53] width 470 height 265
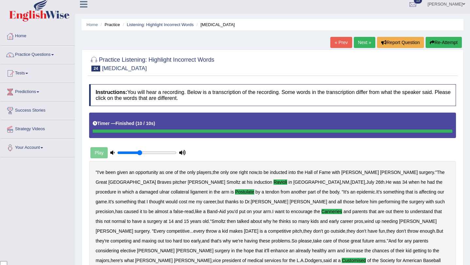
scroll to position [0, 0]
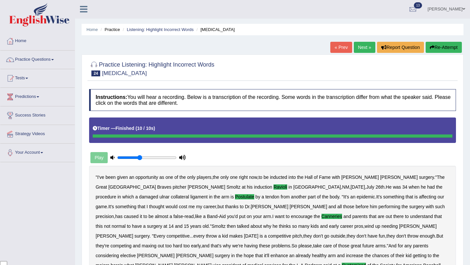
click at [360, 48] on link "Next »" at bounding box center [365, 47] width 22 height 11
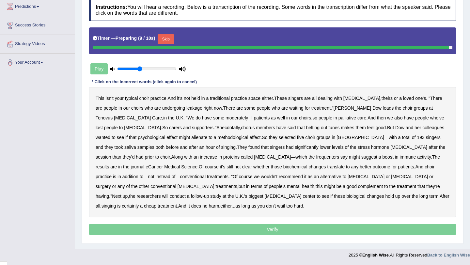
scroll to position [89, 0]
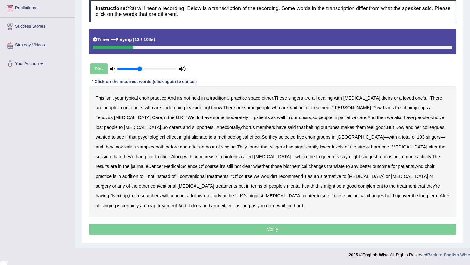
click at [187, 108] on b "leakage" at bounding box center [195, 107] width 16 height 5
click at [226, 119] on b "moderately" at bounding box center [237, 117] width 23 height 5
click at [145, 135] on div "This isn't your typical choir practice . And it's not held in a traditional pra…" at bounding box center [272, 152] width 367 height 131
click at [218, 138] on b "methodological" at bounding box center [233, 137] width 31 height 5
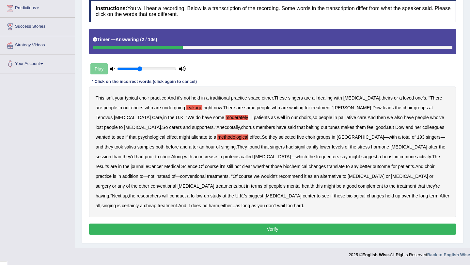
click at [316, 158] on b "frequenters" at bounding box center [327, 156] width 23 height 5
click at [191, 136] on b "alienate" at bounding box center [199, 137] width 16 height 5
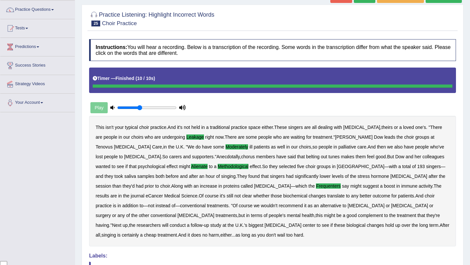
scroll to position [0, 0]
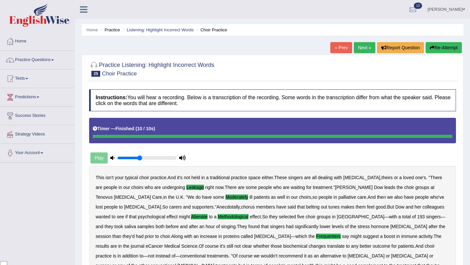
click at [365, 50] on link "Next »" at bounding box center [365, 47] width 22 height 11
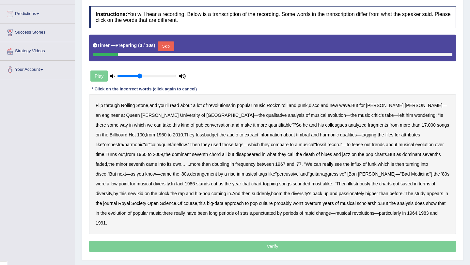
scroll to position [87, 0]
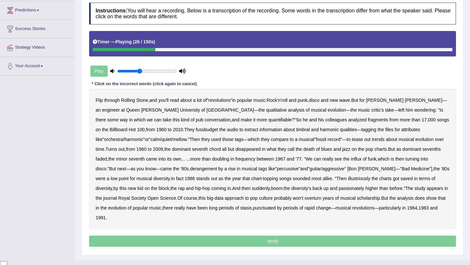
click at [269, 118] on b "quantifiable" at bounding box center [281, 119] width 24 height 5
click at [196, 131] on b "fussbudget" at bounding box center [207, 129] width 23 height 5
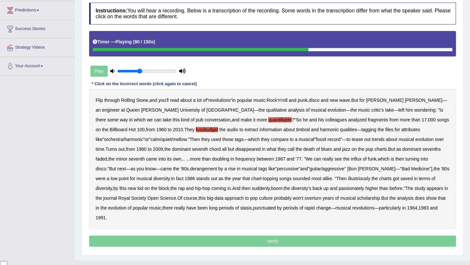
click at [190, 170] on b "derangement" at bounding box center [203, 168] width 27 height 5
click at [304, 181] on div "Flip through Rolling Stone , and you'll read about a lot of " revolutions " in …" at bounding box center [272, 159] width 367 height 140
click at [305, 179] on div "Flip through Rolling Stone , and you'll read about a lot of " revolutions " in …" at bounding box center [272, 159] width 367 height 140
click at [348, 180] on b "illustriously" at bounding box center [359, 178] width 22 height 5
click at [339, 190] on b "passionately" at bounding box center [351, 188] width 25 height 5
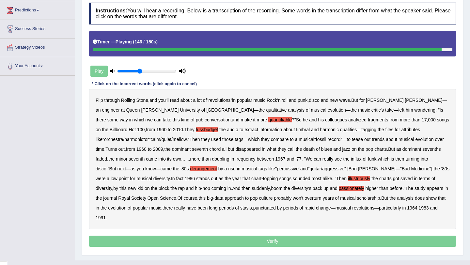
scroll to position [89, 0]
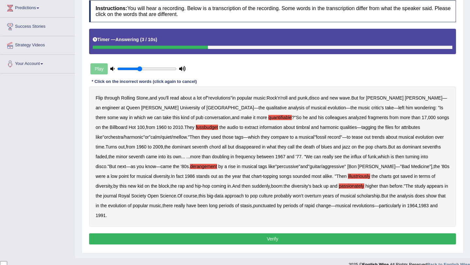
click at [269, 117] on b "quantifiable" at bounding box center [281, 117] width 24 height 5
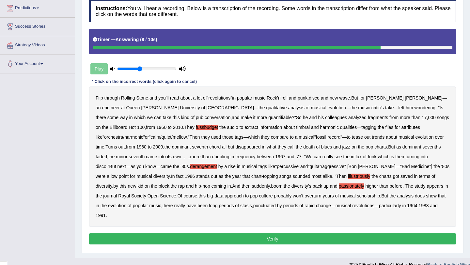
click at [249, 234] on button "Verify" at bounding box center [272, 239] width 367 height 11
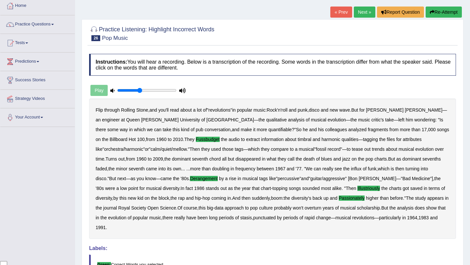
scroll to position [0, 0]
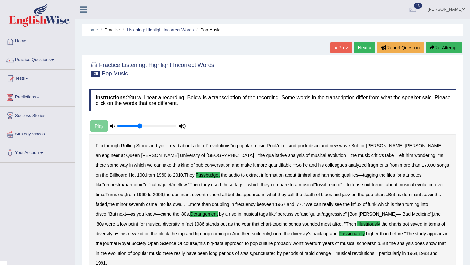
click at [363, 51] on link "Next »" at bounding box center [365, 47] width 22 height 11
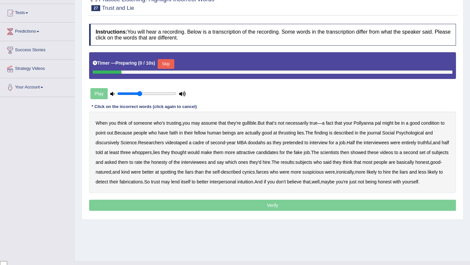
scroll to position [69, 0]
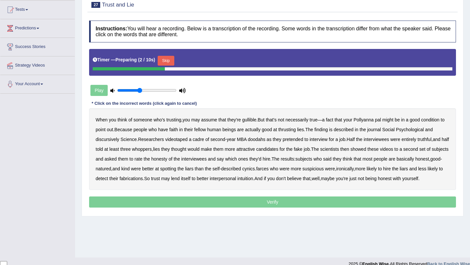
click at [170, 59] on button "Skip" at bounding box center [166, 61] width 16 height 10
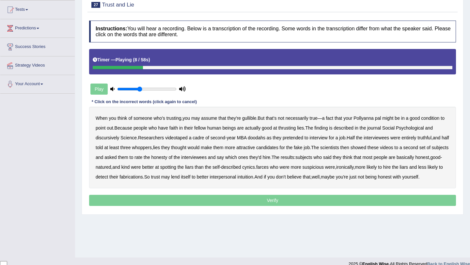
click at [438, 117] on b "condition" at bounding box center [430, 118] width 18 height 5
click at [296, 126] on b "thrusting" at bounding box center [288, 127] width 18 height 5
click at [108, 137] on b "discursively" at bounding box center [108, 137] width 24 height 5
click at [177, 138] on b "videotaped" at bounding box center [176, 137] width 23 height 5
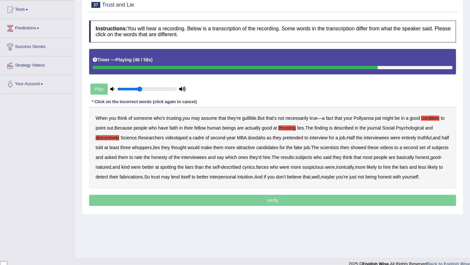
click at [269, 167] on b "farces" at bounding box center [262, 167] width 12 height 5
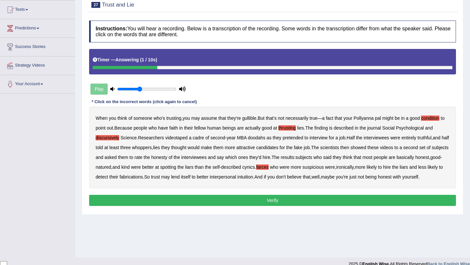
click at [239, 206] on button "Verify" at bounding box center [272, 200] width 367 height 11
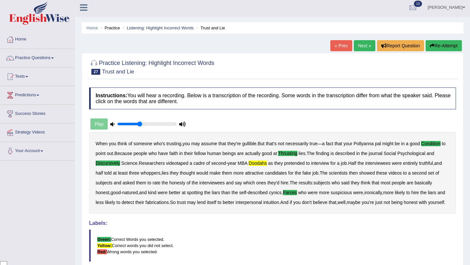
scroll to position [1, 0]
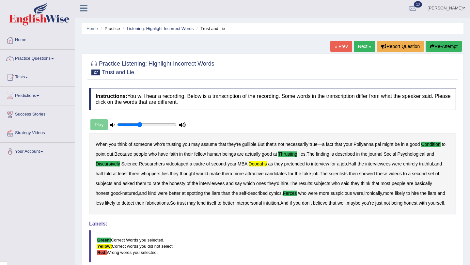
click at [356, 48] on link "Next »" at bounding box center [365, 46] width 22 height 11
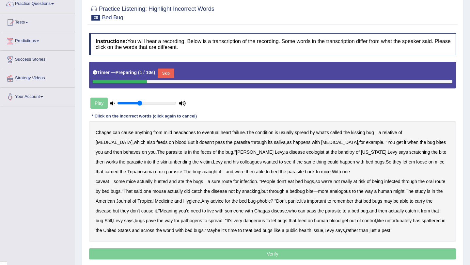
scroll to position [57, 0]
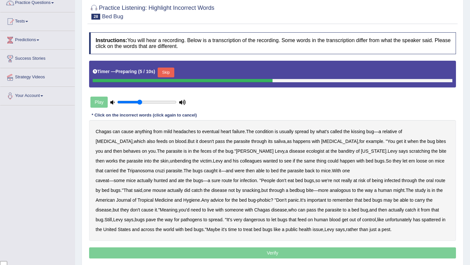
click at [168, 72] on button "Skip" at bounding box center [166, 73] width 16 height 10
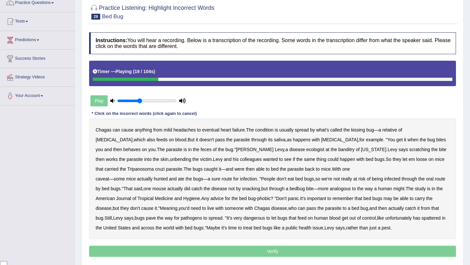
click at [141, 147] on b "behaves" at bounding box center [131, 149] width 17 height 5
click at [201, 150] on b "feces" at bounding box center [206, 149] width 11 height 5
click at [338, 150] on b "banditry" at bounding box center [346, 149] width 16 height 5
click at [109, 162] on div "Chagas can cause anything from mild headaches to eventual heart failure . The c…" at bounding box center [272, 179] width 367 height 121
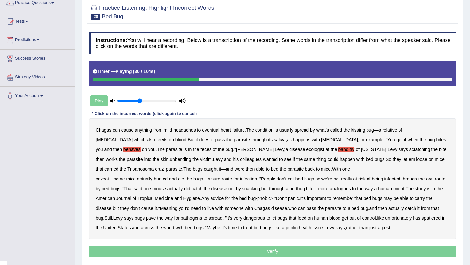
click at [170, 158] on b "unbending" at bounding box center [180, 159] width 21 height 5
click at [103, 179] on b "caveat" at bounding box center [102, 178] width 13 height 5
click at [166, 170] on b "parasite" at bounding box center [174, 169] width 16 height 5
click at [100, 179] on b "caveat" at bounding box center [102, 178] width 13 height 5
click at [105, 165] on div "Chagas can cause anything from mild headaches to eventual heart failure . The c…" at bounding box center [272, 179] width 367 height 121
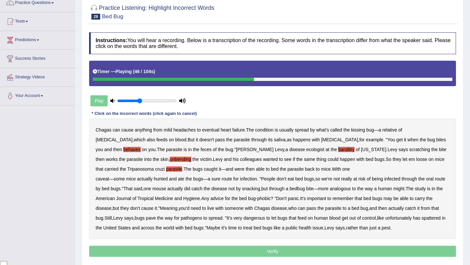
click at [166, 167] on b "parasite" at bounding box center [174, 169] width 16 height 5
click at [351, 190] on b "analogous" at bounding box center [340, 188] width 21 height 5
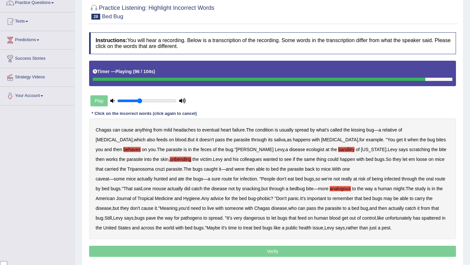
click at [422, 221] on b "spattered" at bounding box center [431, 218] width 19 height 5
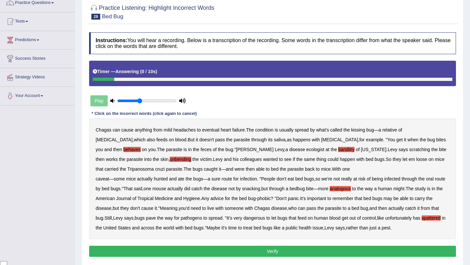
click at [351, 191] on b "analogous" at bounding box center [340, 188] width 21 height 5
click at [344, 248] on button "Verify" at bounding box center [272, 251] width 367 height 11
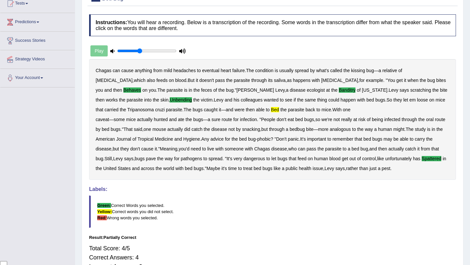
scroll to position [0, 0]
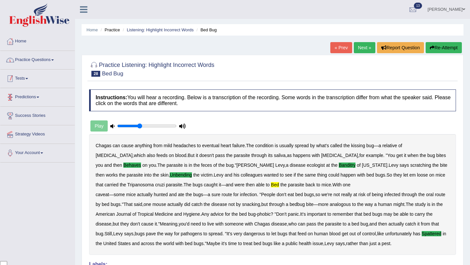
click at [54, 60] on span at bounding box center [52, 59] width 3 height 1
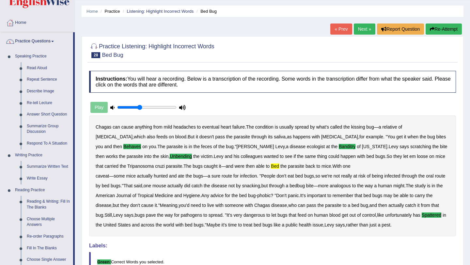
scroll to position [25, 0]
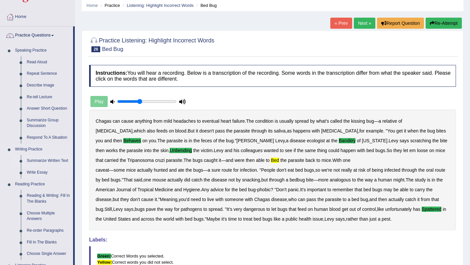
click at [56, 160] on link "Summarize Written Text" at bounding box center [48, 161] width 49 height 12
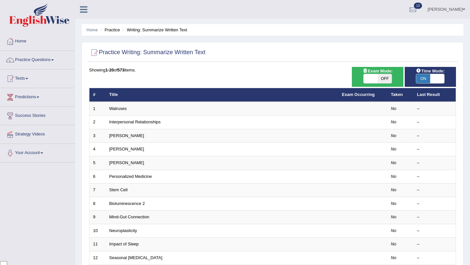
click at [386, 78] on span "OFF" at bounding box center [385, 78] width 14 height 9
checkbox input "true"
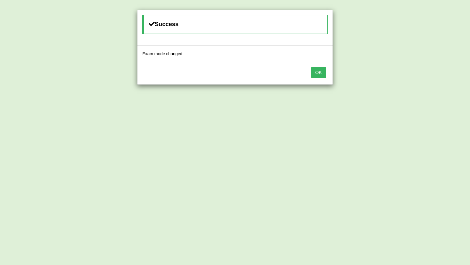
click at [319, 74] on button "OK" at bounding box center [318, 72] width 15 height 11
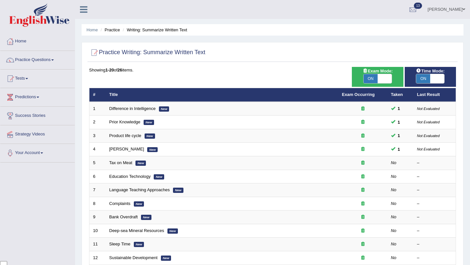
click at [374, 15] on ul "[PERSON_NAME] Toggle navigation Username: samsubedi Access Type: Online Subscri…" at bounding box center [332, 9] width 277 height 19
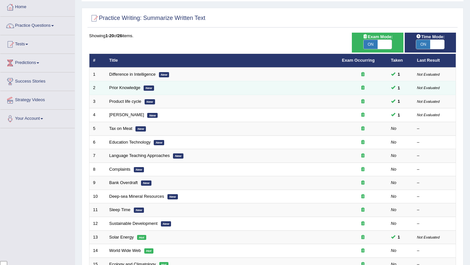
scroll to position [36, 0]
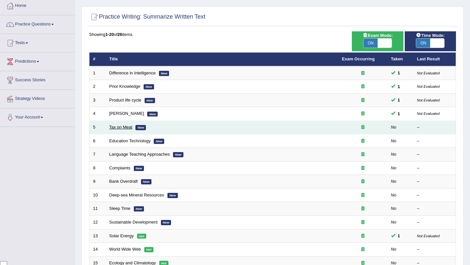
click at [122, 128] on link "Tax on Meat" at bounding box center [120, 127] width 23 height 5
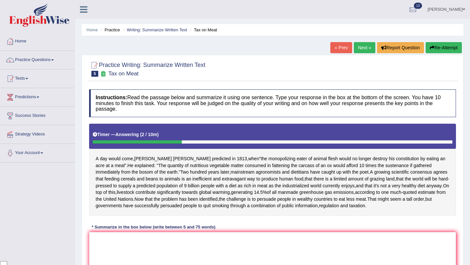
drag, startPoint x: 96, startPoint y: 159, endPoint x: 135, endPoint y: 162, distance: 38.6
click at [135, 162] on div "A day would come , [PERSON_NAME] predicted in [DATE] , when " the monopolizing …" at bounding box center [272, 170] width 367 height 92
click at [118, 242] on textarea at bounding box center [272, 263] width 367 height 63
type textarea "A day would"
click at [455, 44] on button "Re-Attempt" at bounding box center [444, 47] width 36 height 11
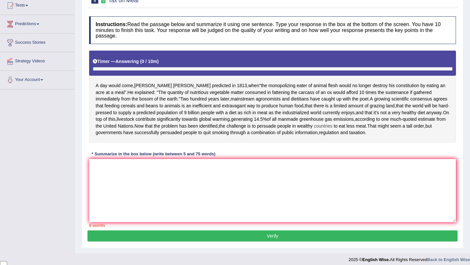
scroll to position [78, 0]
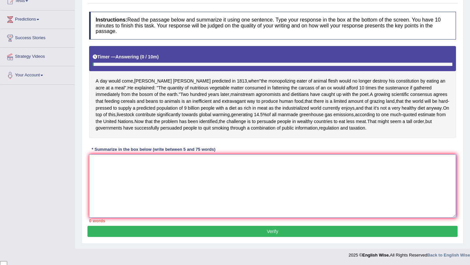
click at [203, 186] on textarea at bounding box center [272, 186] width 367 height 63
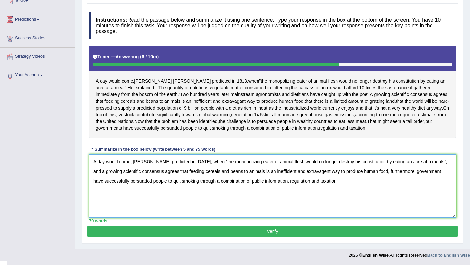
type textarea "A day would come, Percy Shelley predicted in 1813, when "the monopolizing eater…"
click at [305, 230] on button "Verify" at bounding box center [273, 231] width 370 height 11
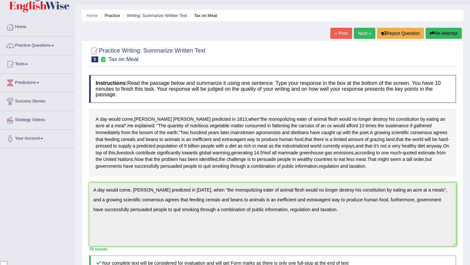
scroll to position [0, 0]
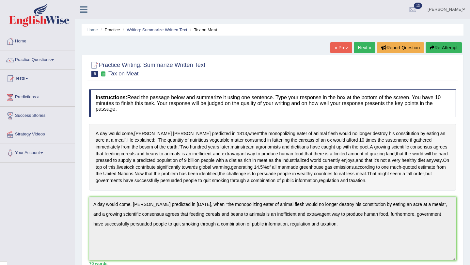
click at [358, 46] on link "Next »" at bounding box center [365, 47] width 22 height 11
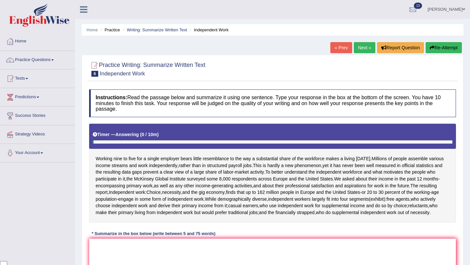
click at [358, 46] on link "Next »" at bounding box center [365, 47] width 22 height 11
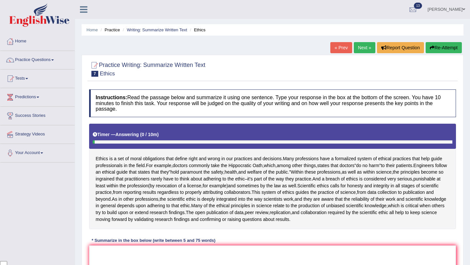
click at [359, 46] on link "Next »" at bounding box center [365, 47] width 22 height 11
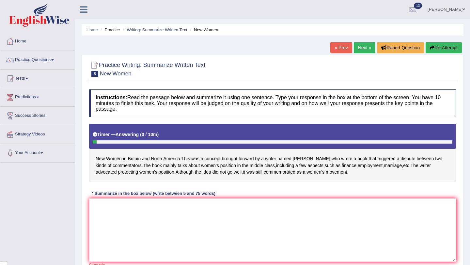
click at [267, 180] on div "New Women in [GEOGRAPHIC_DATA] and [GEOGRAPHIC_DATA] : This was a concept broug…" at bounding box center [272, 153] width 367 height 58
drag, startPoint x: 355, startPoint y: 171, endPoint x: 268, endPoint y: 171, distance: 87.2
click at [272, 171] on div "New Women in [GEOGRAPHIC_DATA] and [GEOGRAPHIC_DATA] : This was a concept broug…" at bounding box center [272, 153] width 367 height 58
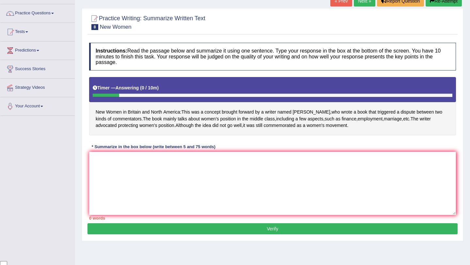
scroll to position [52, 0]
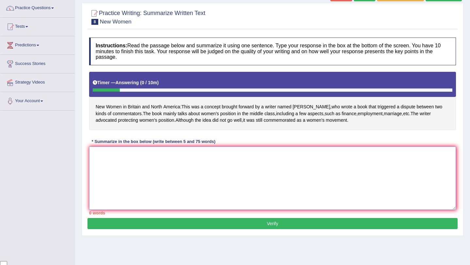
click at [139, 178] on textarea at bounding box center [272, 178] width 367 height 63
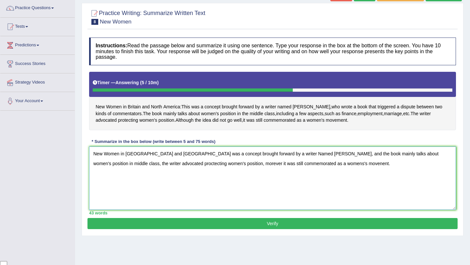
type textarea "New Women in [GEOGRAPHIC_DATA] and [GEOGRAPHIC_DATA] was a concept brought forw…"
click at [235, 222] on button "Verify" at bounding box center [273, 223] width 370 height 11
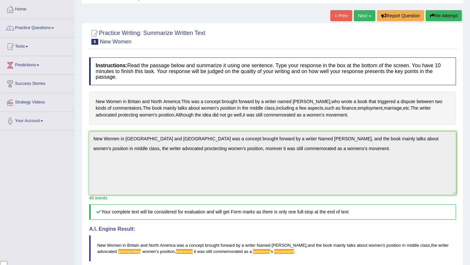
scroll to position [0, 0]
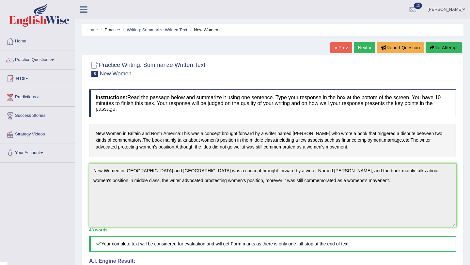
click at [443, 50] on button "Re-Attempt" at bounding box center [444, 47] width 36 height 11
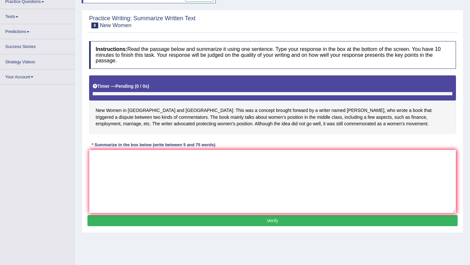
scroll to position [58, 0]
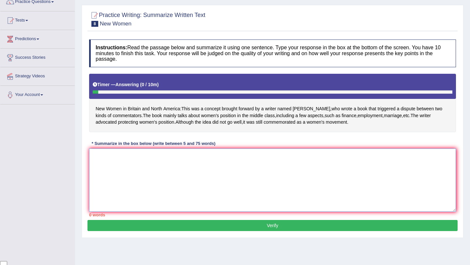
click at [276, 174] on textarea at bounding box center [272, 180] width 367 height 63
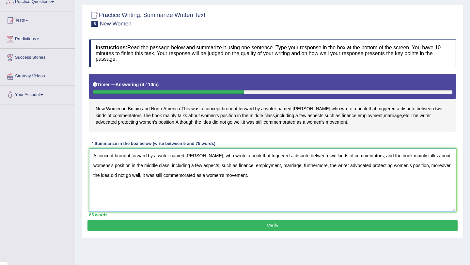
type textarea "A concept brought forward by a writer named [PERSON_NAME], who wrote a book tha…"
click at [273, 226] on button "Verify" at bounding box center [273, 225] width 370 height 11
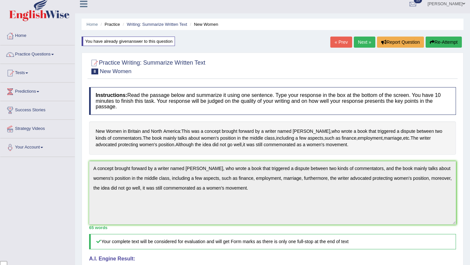
scroll to position [1, 0]
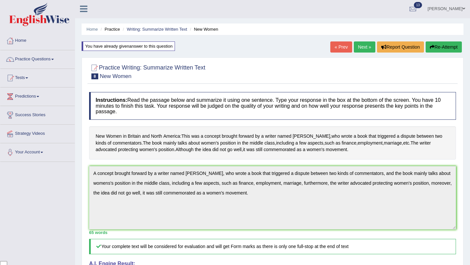
click at [161, 48] on div "You have already given answer to this question" at bounding box center [128, 45] width 93 height 9
click at [159, 46] on div "You have already given answer to this question" at bounding box center [128, 45] width 93 height 9
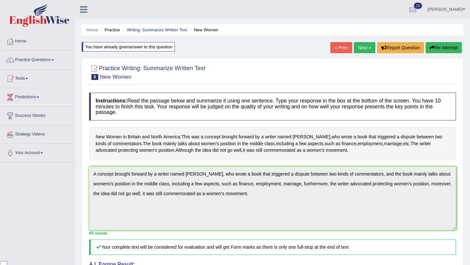
click at [172, 45] on div "You have already given answer to this question" at bounding box center [128, 46] width 93 height 9
click at [55, 60] on link "Practice Questions" at bounding box center [37, 59] width 74 height 16
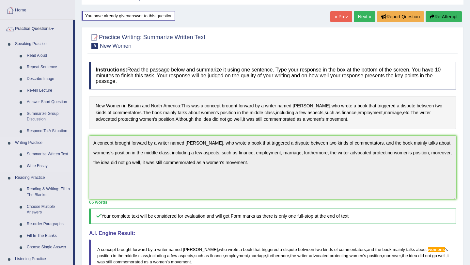
scroll to position [32, 0]
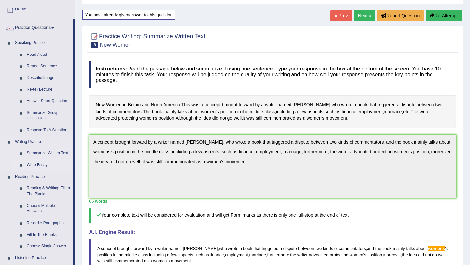
click at [45, 167] on link "Write Essay" at bounding box center [48, 165] width 49 height 12
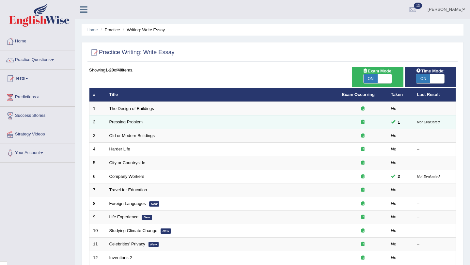
click at [139, 123] on link "Pressing Problem" at bounding box center [126, 122] width 34 height 5
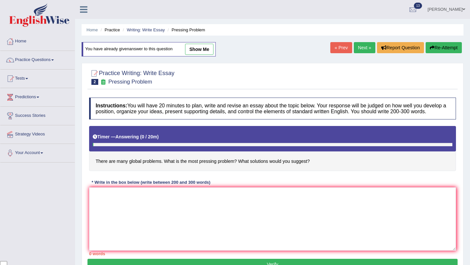
click at [197, 52] on link "show me" at bounding box center [199, 49] width 28 height 11
type textarea "The increasing influence of climate change on our lives has ignited numerous di…"
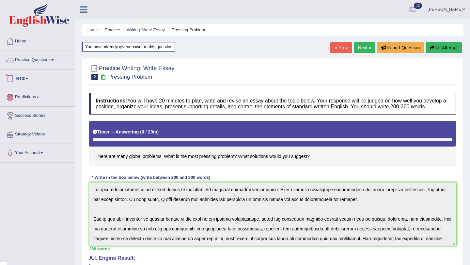
click at [55, 63] on link "Practice Questions" at bounding box center [37, 59] width 74 height 16
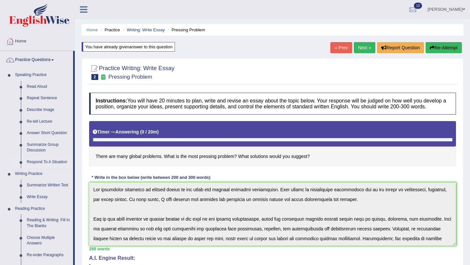
click at [61, 161] on link "Respond To A Situation" at bounding box center [48, 162] width 49 height 12
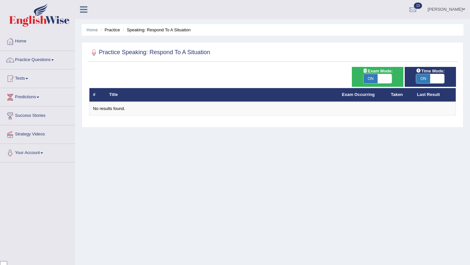
click at [377, 80] on span "ON" at bounding box center [371, 78] width 14 height 9
checkbox input "false"
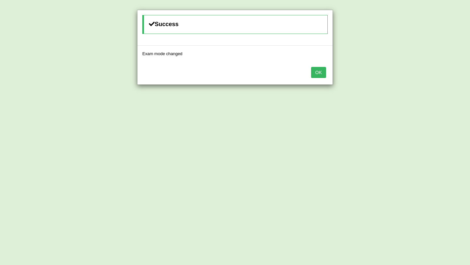
click at [315, 76] on button "OK" at bounding box center [318, 72] width 15 height 11
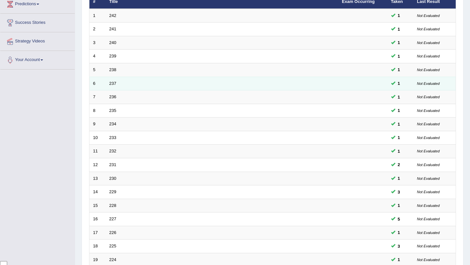
scroll to position [167, 0]
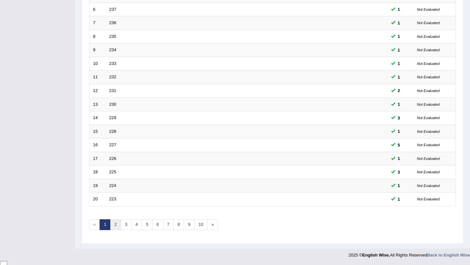
click at [117, 228] on link "2" at bounding box center [115, 225] width 11 height 11
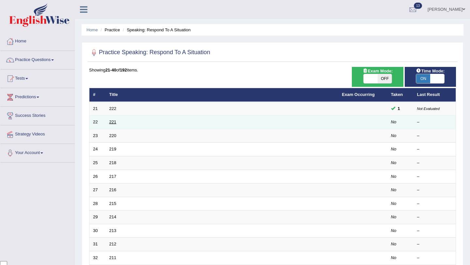
click at [112, 121] on link "221" at bounding box center [112, 122] width 7 height 5
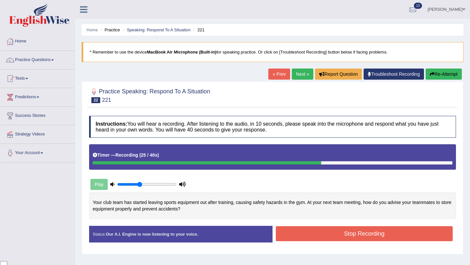
click at [321, 238] on button "Stop Recording" at bounding box center [364, 233] width 177 height 15
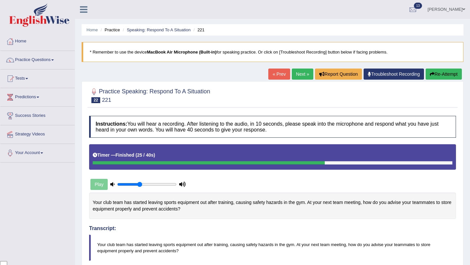
click at [444, 76] on button "Re-Attempt" at bounding box center [444, 74] width 36 height 11
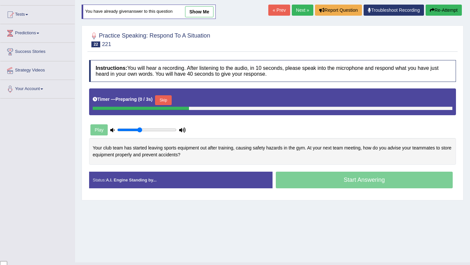
scroll to position [67, 0]
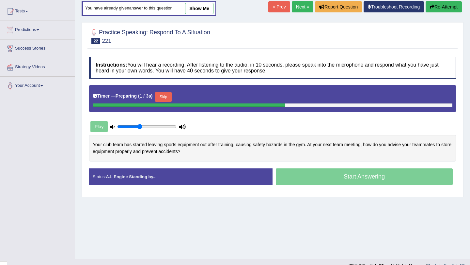
click at [175, 97] on div "Timer — Preparing ( 1 / 3s ) Skip" at bounding box center [273, 96] width 360 height 13
click at [172, 97] on button "Skip" at bounding box center [163, 97] width 16 height 10
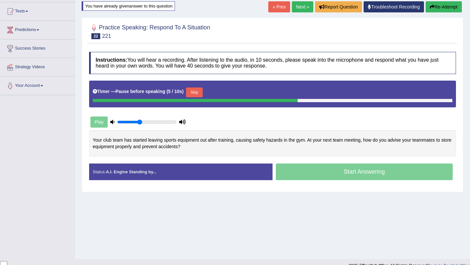
click at [197, 91] on button "Skip" at bounding box center [194, 93] width 16 height 10
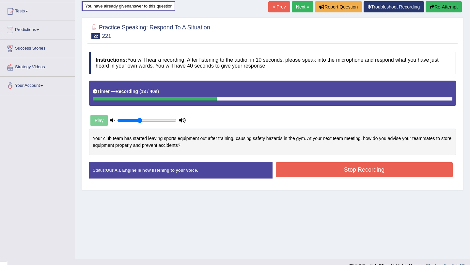
click at [335, 170] on button "Stop Recording" at bounding box center [364, 169] width 177 height 15
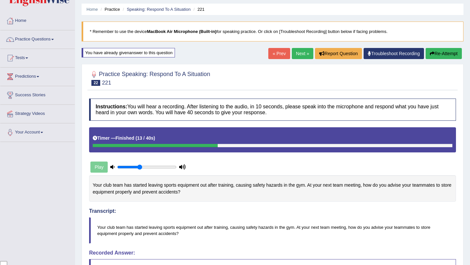
scroll to position [0, 0]
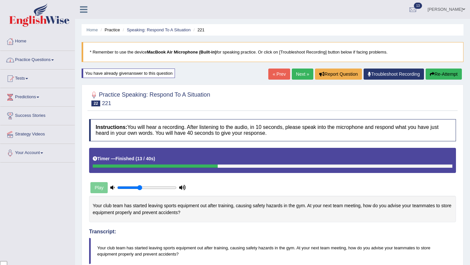
click at [59, 60] on link "Practice Questions" at bounding box center [37, 59] width 74 height 16
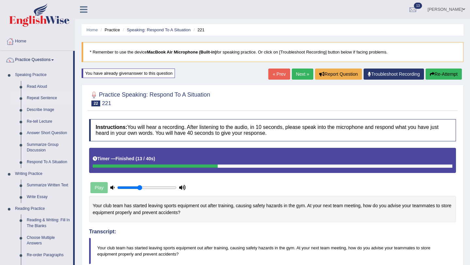
click at [51, 98] on link "Repeat Sentence" at bounding box center [48, 98] width 49 height 12
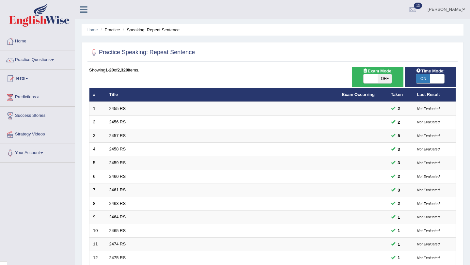
click at [381, 78] on span "OFF" at bounding box center [385, 78] width 14 height 9
checkbox input "true"
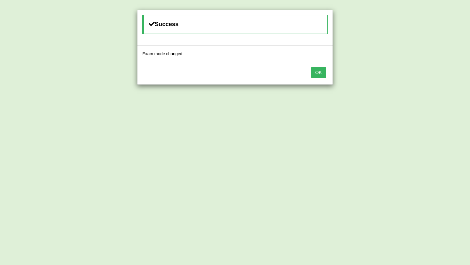
click at [316, 72] on button "OK" at bounding box center [318, 72] width 15 height 11
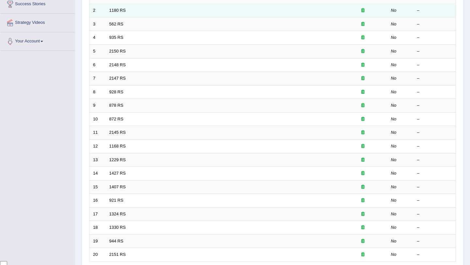
scroll to position [149, 0]
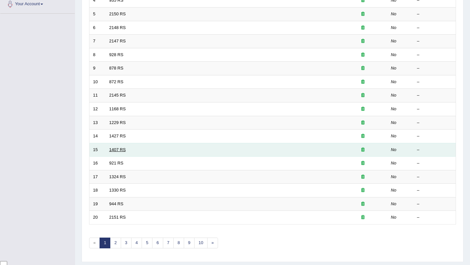
click at [125, 152] on link "1407 RS" at bounding box center [117, 149] width 17 height 5
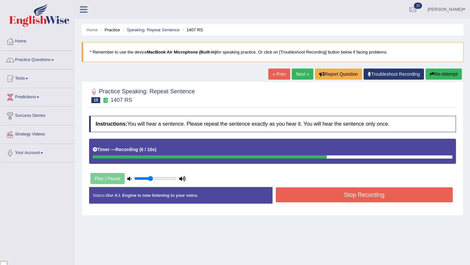
click at [320, 197] on button "Stop Recording" at bounding box center [364, 195] width 177 height 15
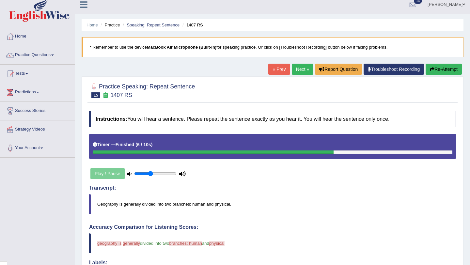
scroll to position [3, 0]
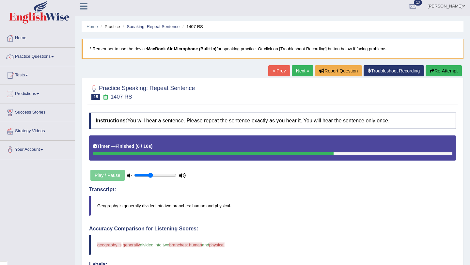
click at [299, 69] on link "Next »" at bounding box center [303, 70] width 22 height 11
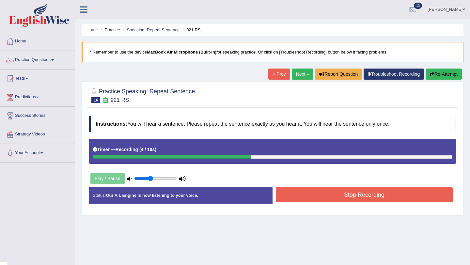
click at [342, 195] on button "Stop Recording" at bounding box center [364, 195] width 177 height 15
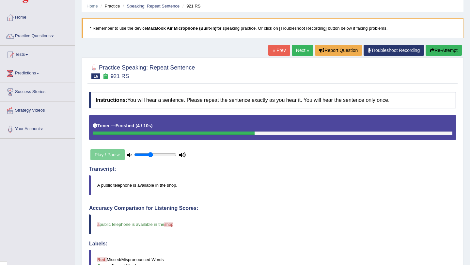
scroll to position [23, 0]
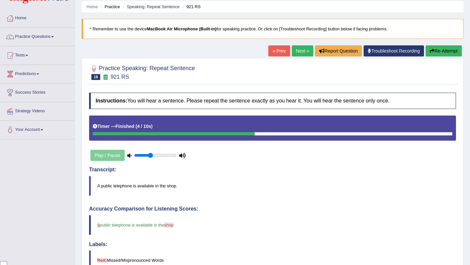
click at [293, 54] on link "Next »" at bounding box center [303, 50] width 22 height 11
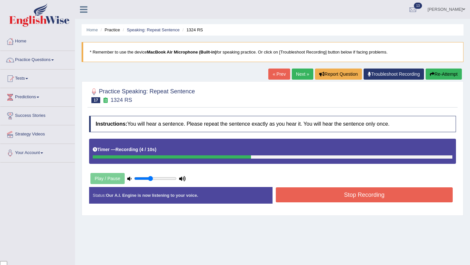
click at [335, 193] on button "Stop Recording" at bounding box center [364, 195] width 177 height 15
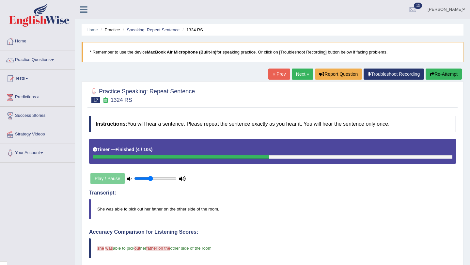
click at [296, 71] on link "Next »" at bounding box center [303, 74] width 22 height 11
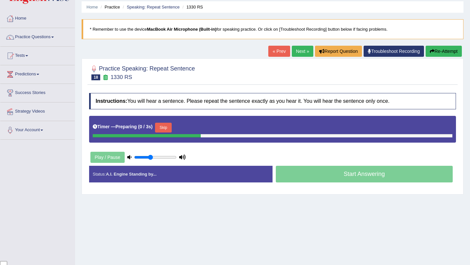
scroll to position [23, 0]
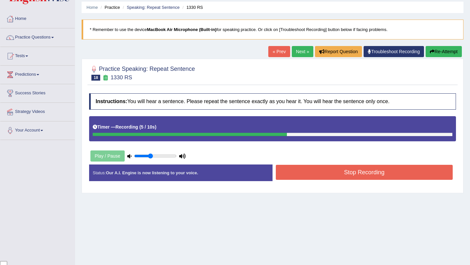
click at [346, 169] on button "Stop Recording" at bounding box center [364, 172] width 177 height 15
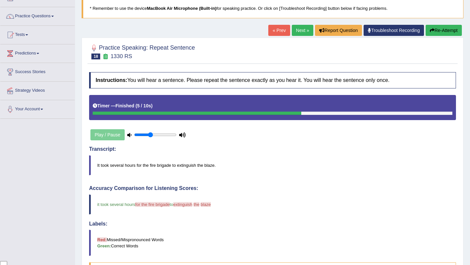
scroll to position [36, 0]
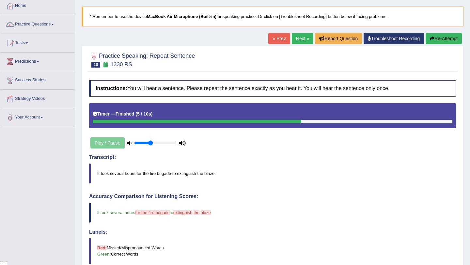
click at [299, 38] on link "Next »" at bounding box center [303, 38] width 22 height 11
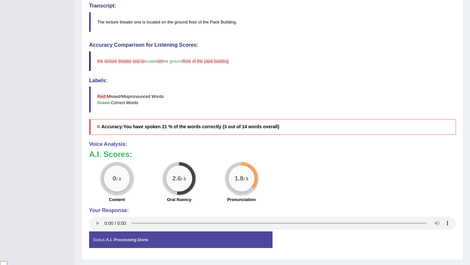
scroll to position [204, 0]
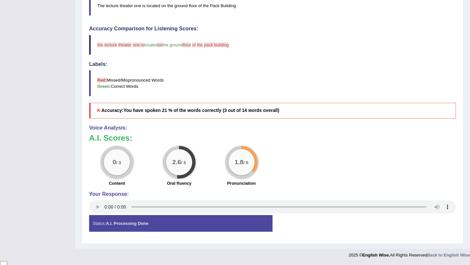
click at [91, 214] on div "Your Response:" at bounding box center [272, 203] width 367 height 24
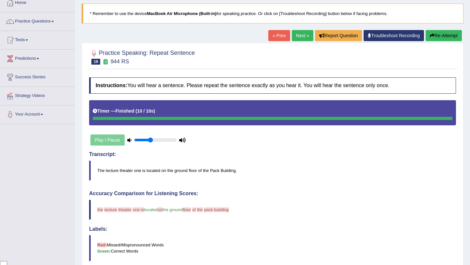
scroll to position [0, 0]
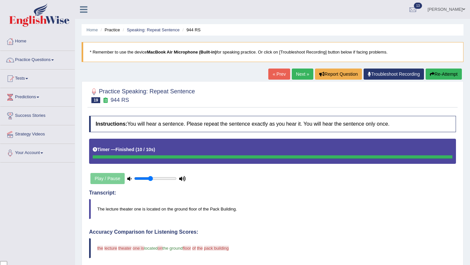
click at [435, 77] on button "Re-Attempt" at bounding box center [444, 74] width 36 height 11
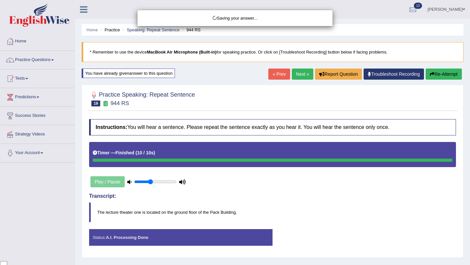
click at [433, 73] on div "Saving your answer..." at bounding box center [235, 132] width 470 height 265
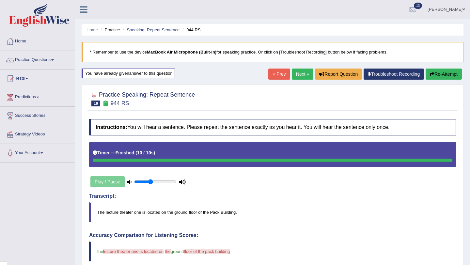
click at [451, 71] on button "Re-Attempt" at bounding box center [444, 74] width 36 height 11
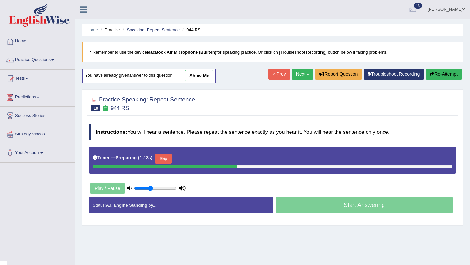
click at [167, 156] on button "Skip" at bounding box center [163, 159] width 16 height 10
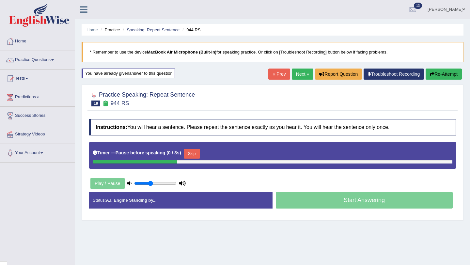
click at [194, 157] on button "Skip" at bounding box center [192, 154] width 16 height 10
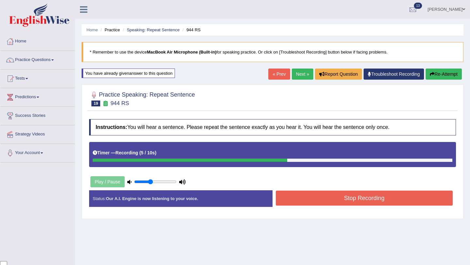
click at [346, 199] on button "Stop Recording" at bounding box center [364, 198] width 177 height 15
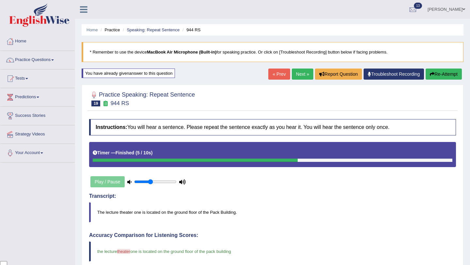
click at [297, 77] on link "Next »" at bounding box center [303, 74] width 22 height 11
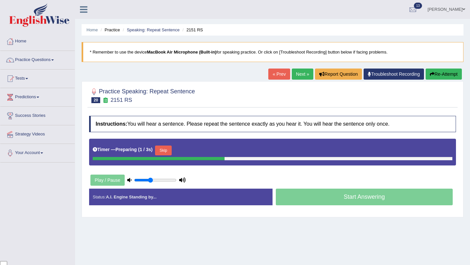
click at [167, 152] on button "Skip" at bounding box center [163, 151] width 16 height 10
click at [196, 152] on button "Skip" at bounding box center [192, 151] width 16 height 10
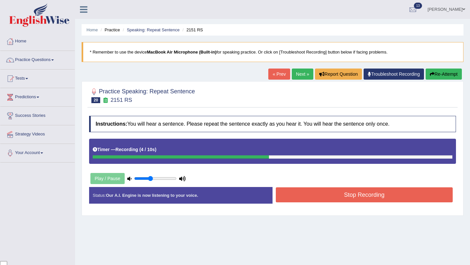
click at [324, 200] on button "Stop Recording" at bounding box center [364, 195] width 177 height 15
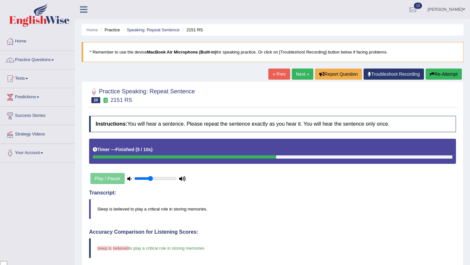
click at [454, 71] on button "Re-Attempt" at bounding box center [444, 74] width 36 height 11
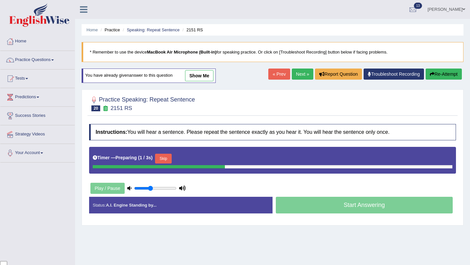
click at [167, 162] on button "Skip" at bounding box center [163, 159] width 16 height 10
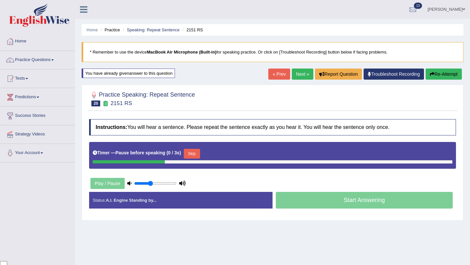
click at [192, 151] on button "Skip" at bounding box center [192, 154] width 16 height 10
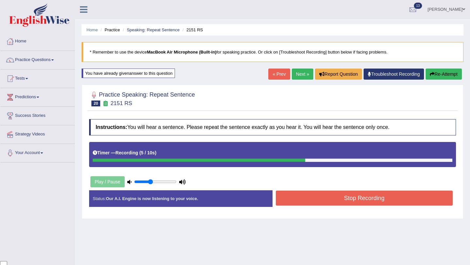
click at [326, 194] on button "Stop Recording" at bounding box center [364, 198] width 177 height 15
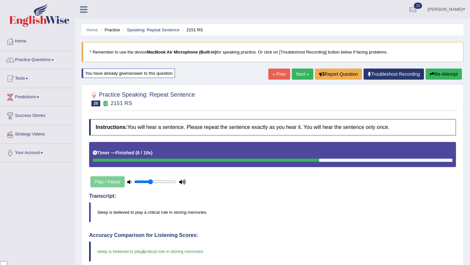
click at [302, 74] on link "Next »" at bounding box center [303, 74] width 22 height 11
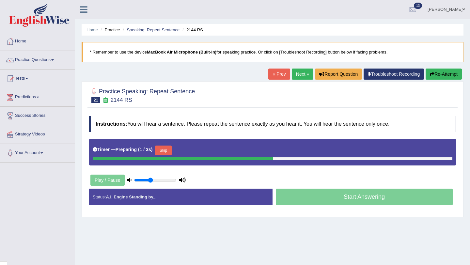
click at [165, 152] on button "Skip" at bounding box center [163, 151] width 16 height 10
click at [197, 151] on button "Skip" at bounding box center [192, 151] width 16 height 10
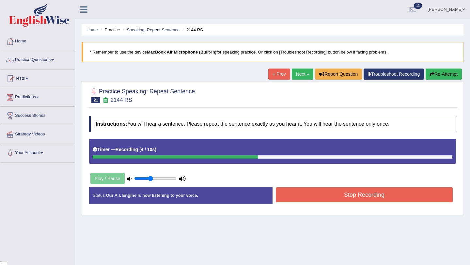
click at [342, 199] on button "Stop Recording" at bounding box center [364, 195] width 177 height 15
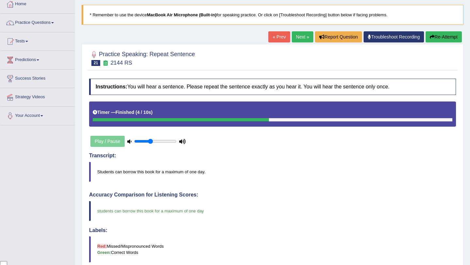
scroll to position [37, 0]
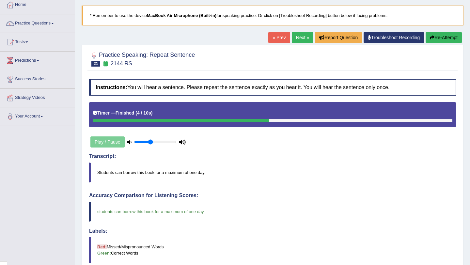
click at [301, 35] on link "Next »" at bounding box center [303, 37] width 22 height 11
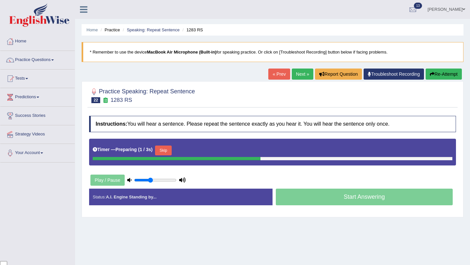
click at [169, 150] on button "Skip" at bounding box center [163, 151] width 16 height 10
click at [196, 151] on button "Skip" at bounding box center [192, 151] width 16 height 10
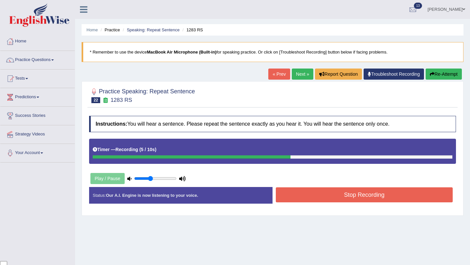
click at [329, 197] on button "Stop Recording" at bounding box center [364, 195] width 177 height 15
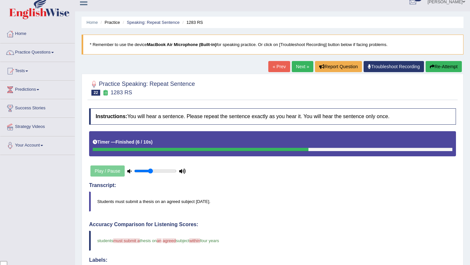
scroll to position [6, 0]
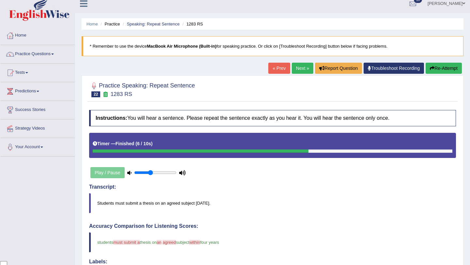
click at [445, 71] on button "Re-Attempt" at bounding box center [444, 68] width 36 height 11
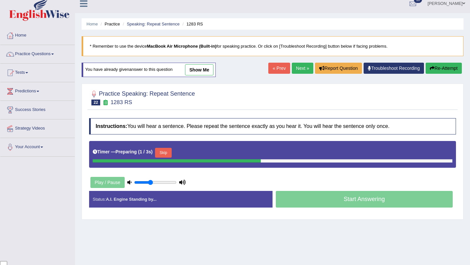
click at [171, 154] on button "Skip" at bounding box center [163, 153] width 16 height 10
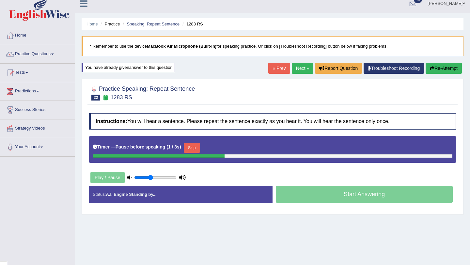
click at [192, 147] on button "Skip" at bounding box center [192, 148] width 16 height 10
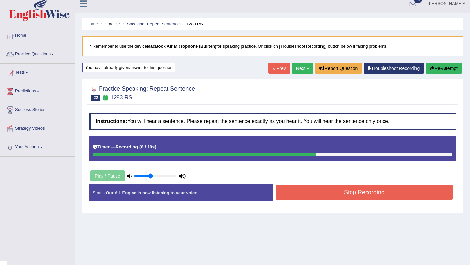
click at [323, 189] on button "Stop Recording" at bounding box center [364, 192] width 177 height 15
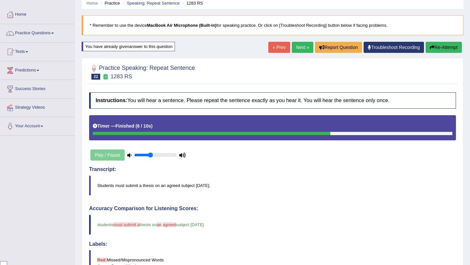
scroll to position [25, 0]
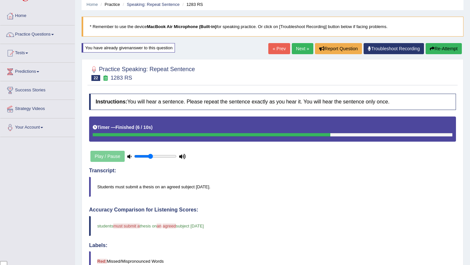
click at [438, 51] on button "Re-Attempt" at bounding box center [444, 48] width 36 height 11
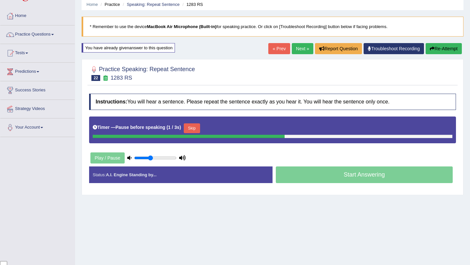
click at [194, 128] on button "Skip" at bounding box center [192, 128] width 16 height 10
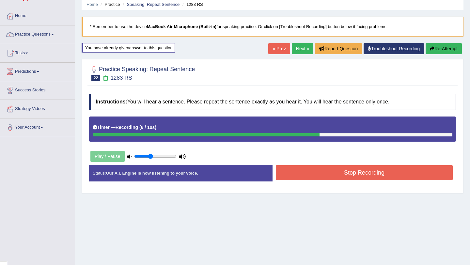
click at [330, 176] on button "Stop Recording" at bounding box center [364, 172] width 177 height 15
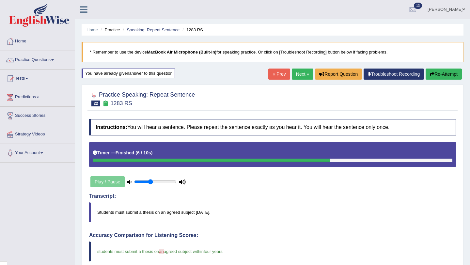
click at [302, 71] on link "Next »" at bounding box center [303, 74] width 22 height 11
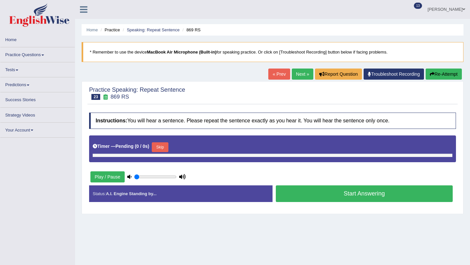
type input "0.4"
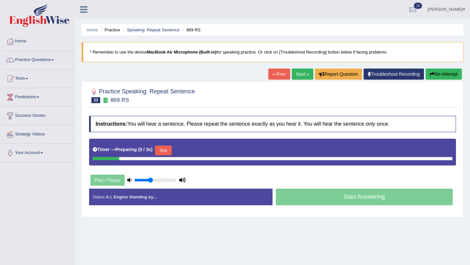
click at [161, 151] on button "Skip" at bounding box center [163, 151] width 16 height 10
click at [195, 152] on button "Skip" at bounding box center [192, 151] width 16 height 10
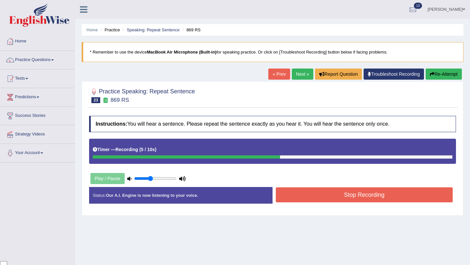
click at [320, 198] on button "Stop Recording" at bounding box center [364, 195] width 177 height 15
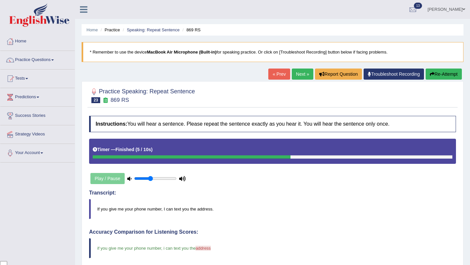
click at [299, 76] on link "Next »" at bounding box center [303, 74] width 22 height 11
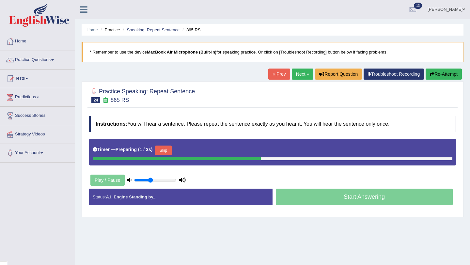
click at [169, 152] on button "Skip" at bounding box center [163, 151] width 16 height 10
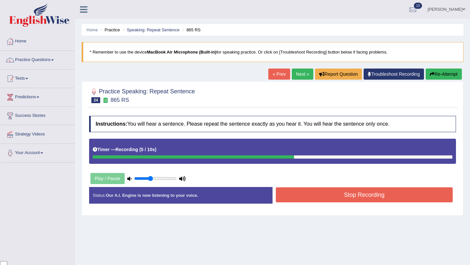
click at [446, 77] on button "Re-Attempt" at bounding box center [444, 74] width 36 height 11
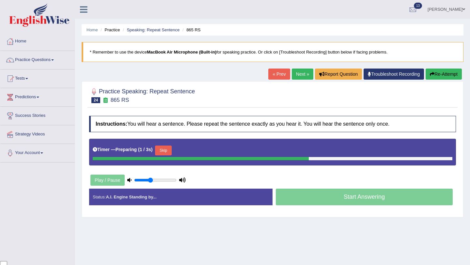
click at [165, 152] on button "Skip" at bounding box center [163, 151] width 16 height 10
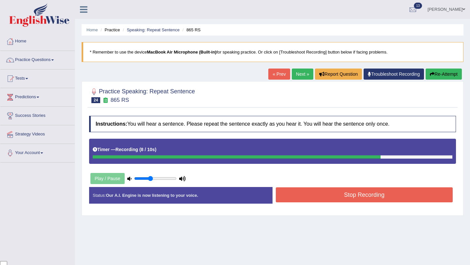
click at [327, 192] on button "Stop Recording" at bounding box center [364, 195] width 177 height 15
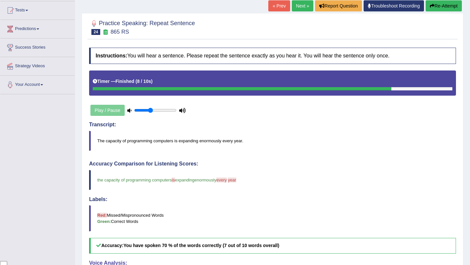
scroll to position [43, 0]
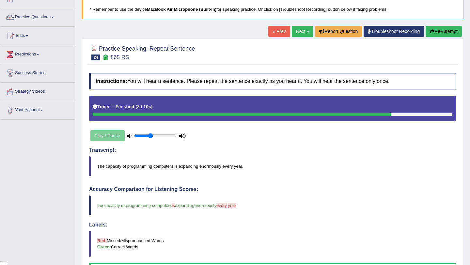
click at [443, 33] on button "Re-Attempt" at bounding box center [444, 31] width 36 height 11
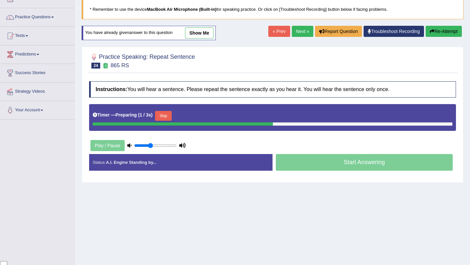
click at [161, 114] on button "Skip" at bounding box center [163, 116] width 16 height 10
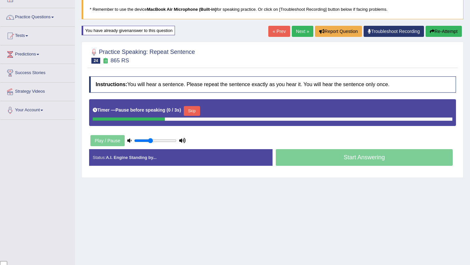
click at [200, 110] on button "Skip" at bounding box center [192, 111] width 16 height 10
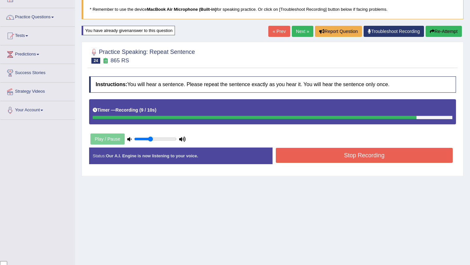
click at [323, 150] on button "Stop Recording" at bounding box center [364, 155] width 177 height 15
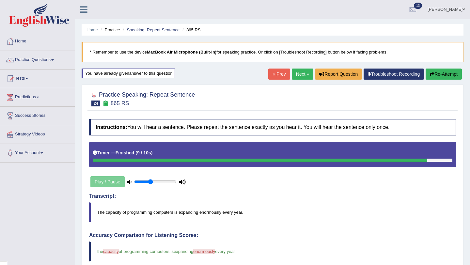
click at [444, 71] on button "Re-Attempt" at bounding box center [444, 74] width 36 height 11
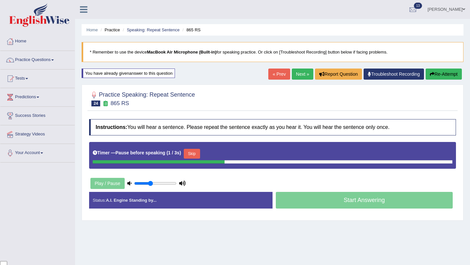
click at [196, 156] on button "Skip" at bounding box center [192, 154] width 16 height 10
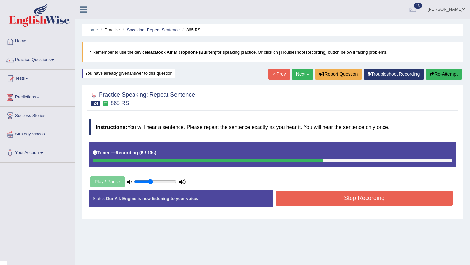
click at [308, 201] on button "Stop Recording" at bounding box center [364, 198] width 177 height 15
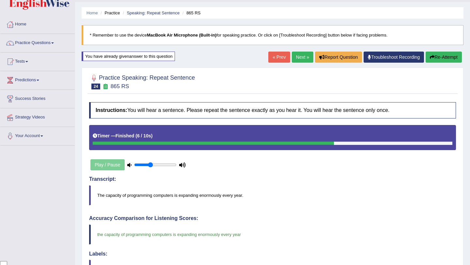
scroll to position [16, 0]
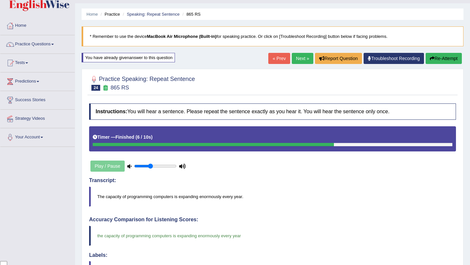
click at [295, 57] on link "Next »" at bounding box center [303, 58] width 22 height 11
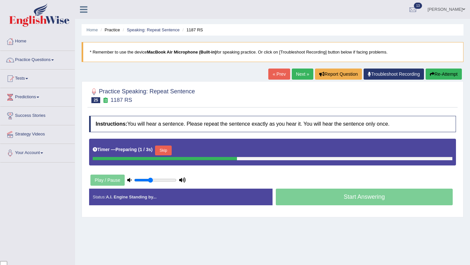
click at [171, 152] on button "Skip" at bounding box center [163, 151] width 16 height 10
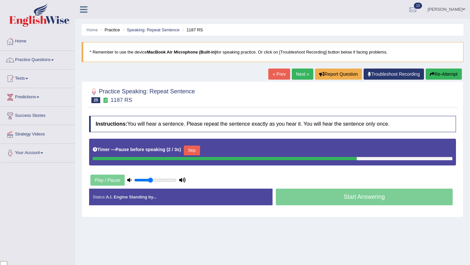
click at [190, 154] on button "Skip" at bounding box center [192, 151] width 16 height 10
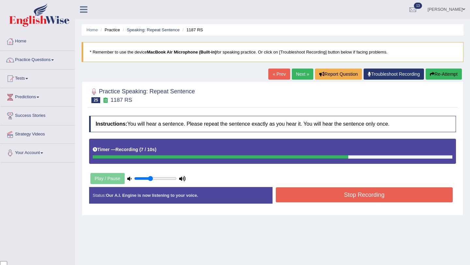
click at [295, 200] on button "Stop Recording" at bounding box center [364, 195] width 177 height 15
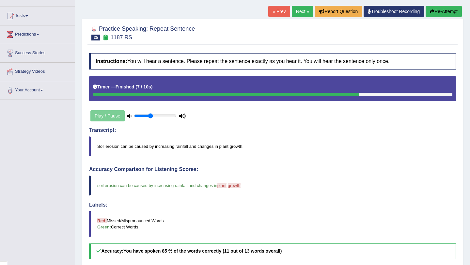
scroll to position [62, 0]
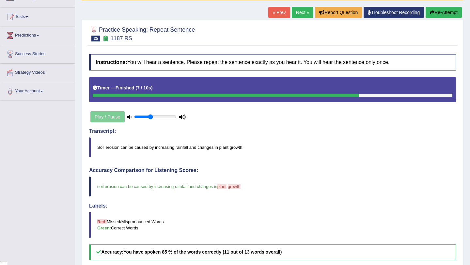
click at [299, 15] on link "Next »" at bounding box center [303, 12] width 22 height 11
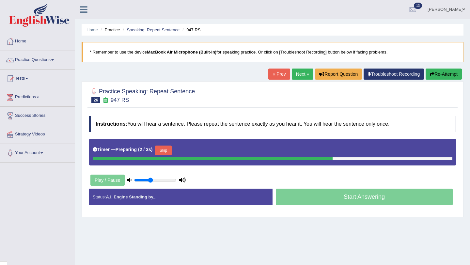
click at [165, 151] on button "Skip" at bounding box center [163, 151] width 16 height 10
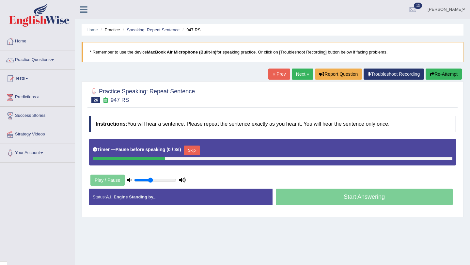
click at [189, 153] on button "Skip" at bounding box center [192, 151] width 16 height 10
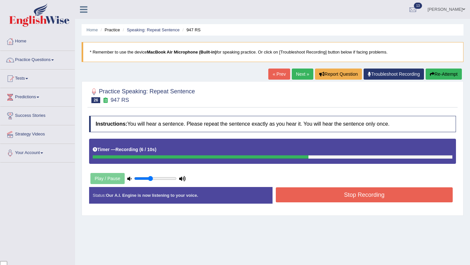
click at [323, 200] on button "Stop Recording" at bounding box center [364, 195] width 177 height 15
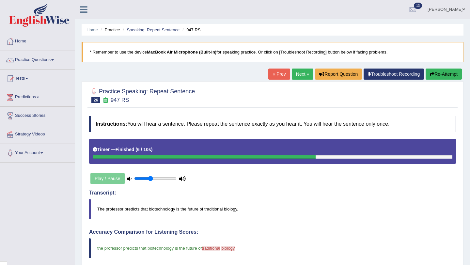
click at [297, 74] on link "Next »" at bounding box center [303, 74] width 22 height 11
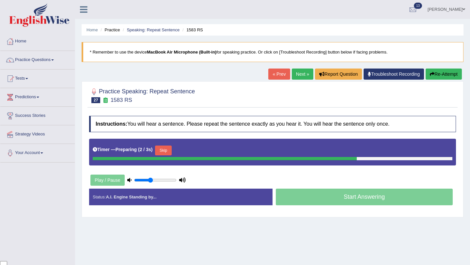
click at [163, 151] on button "Skip" at bounding box center [163, 151] width 16 height 10
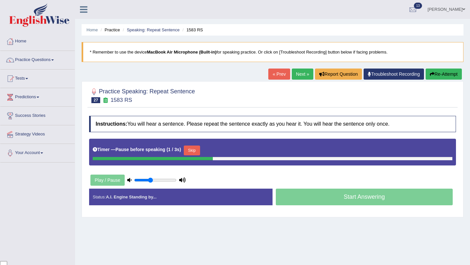
click at [199, 150] on button "Skip" at bounding box center [192, 151] width 16 height 10
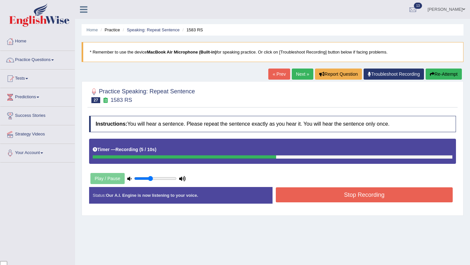
click at [301, 195] on button "Stop Recording" at bounding box center [364, 195] width 177 height 15
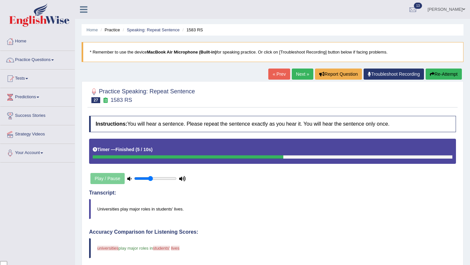
click at [442, 70] on button "Re-Attempt" at bounding box center [444, 74] width 36 height 11
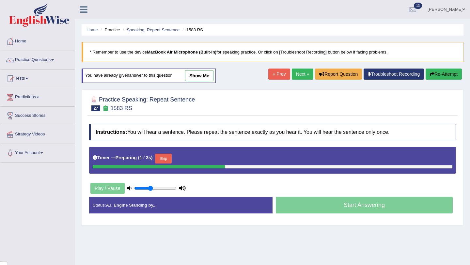
click at [163, 156] on button "Skip" at bounding box center [163, 159] width 16 height 10
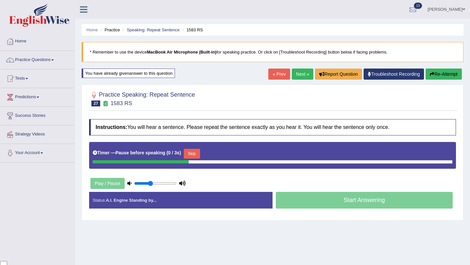
click at [197, 156] on button "Skip" at bounding box center [192, 154] width 16 height 10
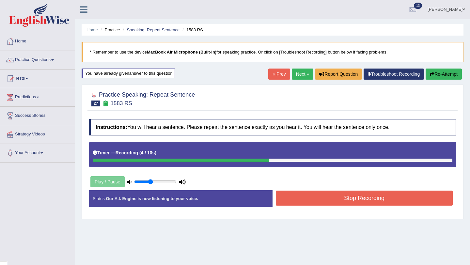
click at [313, 202] on button "Stop Recording" at bounding box center [364, 198] width 177 height 15
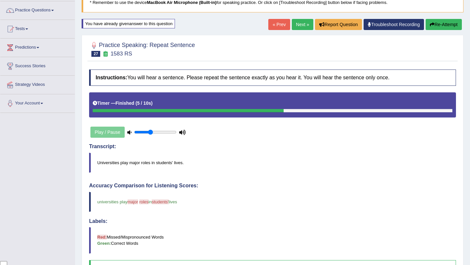
scroll to position [43, 0]
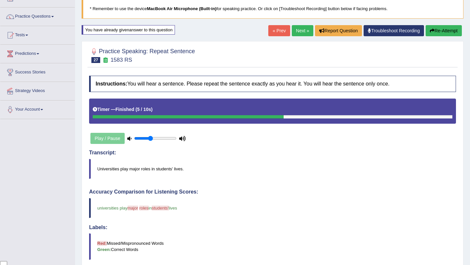
click at [443, 26] on button "Re-Attempt" at bounding box center [444, 30] width 36 height 11
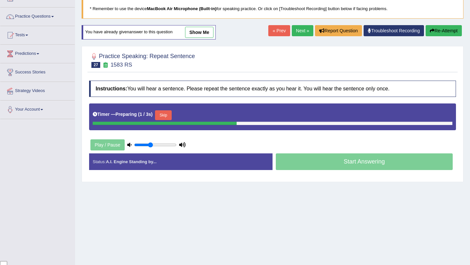
click at [171, 116] on button "Skip" at bounding box center [163, 115] width 16 height 10
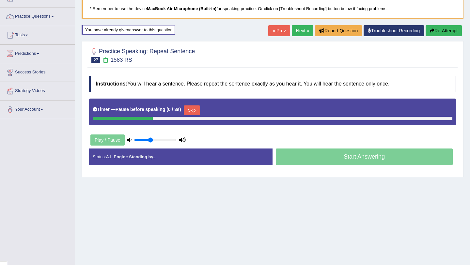
click at [197, 112] on button "Skip" at bounding box center [192, 111] width 16 height 10
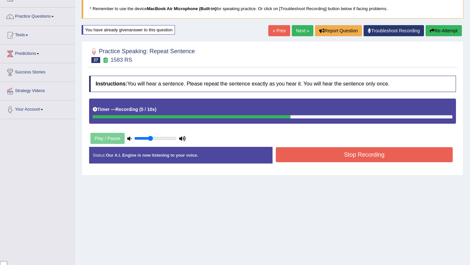
click at [346, 153] on button "Stop Recording" at bounding box center [364, 154] width 177 height 15
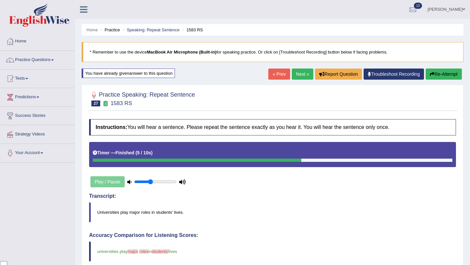
click at [442, 72] on button "Re-Attempt" at bounding box center [444, 74] width 36 height 11
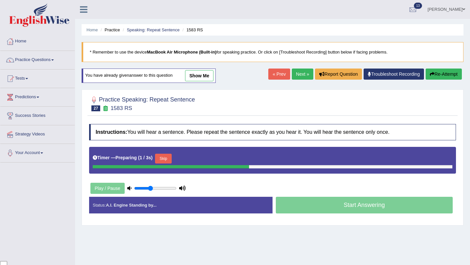
click at [172, 157] on button "Skip" at bounding box center [163, 159] width 16 height 10
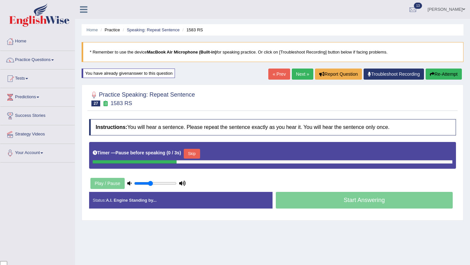
click at [191, 158] on button "Skip" at bounding box center [192, 154] width 16 height 10
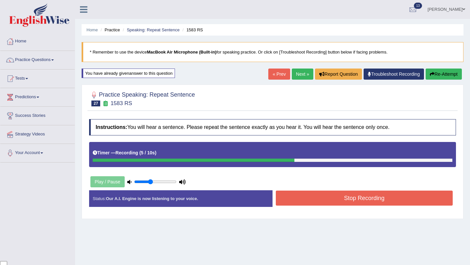
click at [346, 198] on button "Stop Recording" at bounding box center [364, 198] width 177 height 15
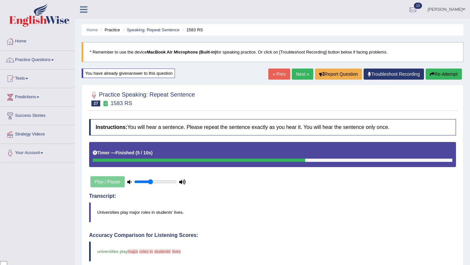
click at [455, 71] on button "Re-Attempt" at bounding box center [444, 74] width 36 height 11
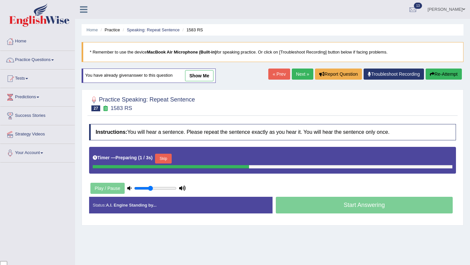
click at [170, 157] on button "Skip" at bounding box center [163, 159] width 16 height 10
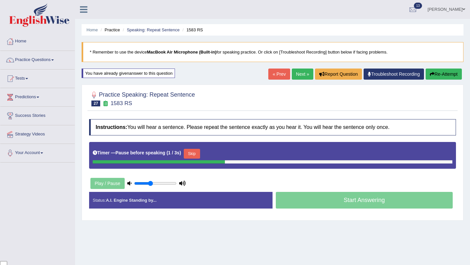
click at [198, 151] on button "Skip" at bounding box center [192, 154] width 16 height 10
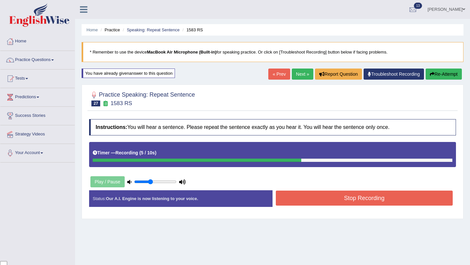
click at [308, 200] on button "Stop Recording" at bounding box center [364, 198] width 177 height 15
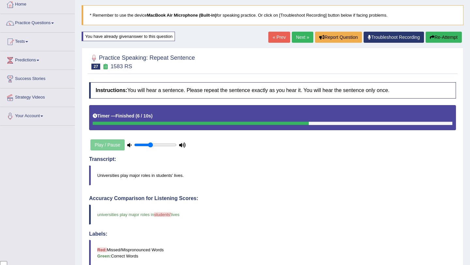
scroll to position [31, 0]
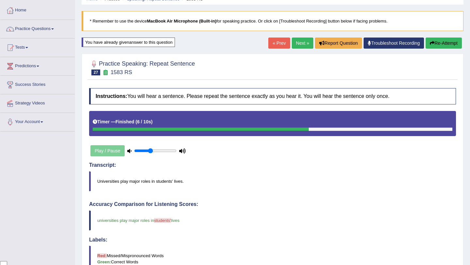
click at [440, 40] on button "Re-Attempt" at bounding box center [444, 43] width 36 height 11
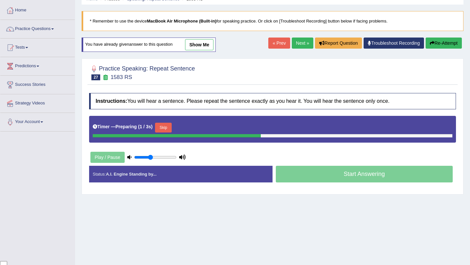
click at [171, 125] on button "Skip" at bounding box center [163, 128] width 16 height 10
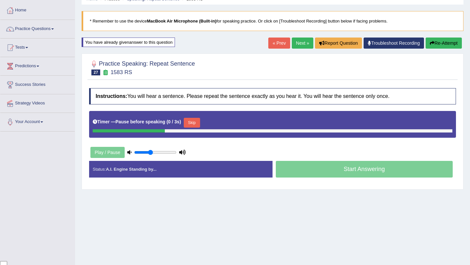
click at [198, 124] on button "Skip" at bounding box center [192, 123] width 16 height 10
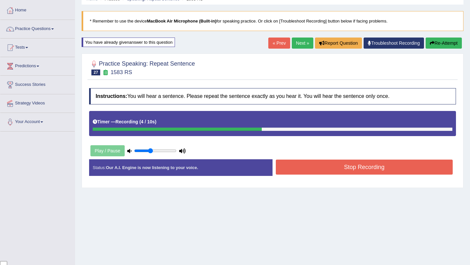
click at [317, 167] on button "Stop Recording" at bounding box center [364, 167] width 177 height 15
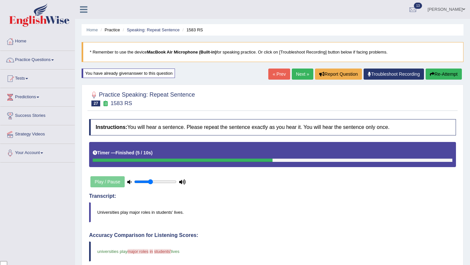
click at [450, 75] on button "Re-Attempt" at bounding box center [444, 74] width 36 height 11
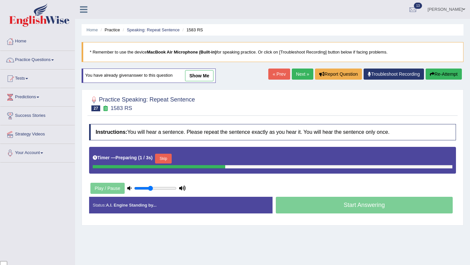
click at [167, 161] on button "Skip" at bounding box center [163, 159] width 16 height 10
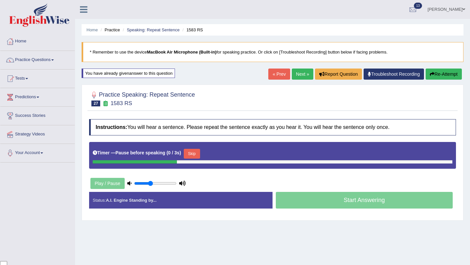
click at [195, 154] on button "Skip" at bounding box center [192, 154] width 16 height 10
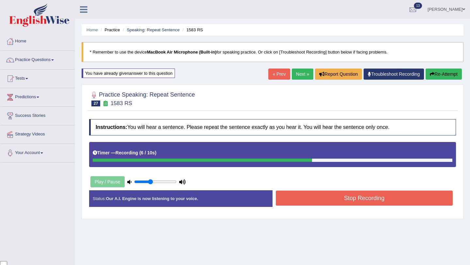
click at [299, 204] on button "Stop Recording" at bounding box center [364, 198] width 177 height 15
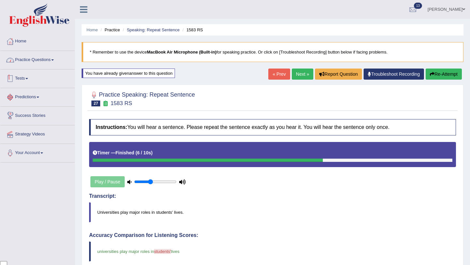
click at [51, 57] on link "Practice Questions" at bounding box center [37, 59] width 74 height 16
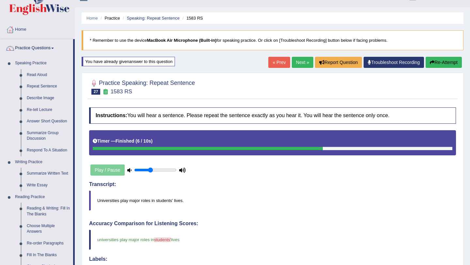
scroll to position [7, 0]
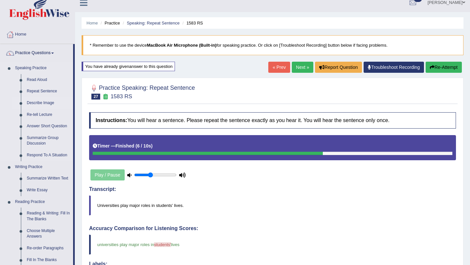
click at [51, 103] on link "Describe Image" at bounding box center [48, 103] width 49 height 12
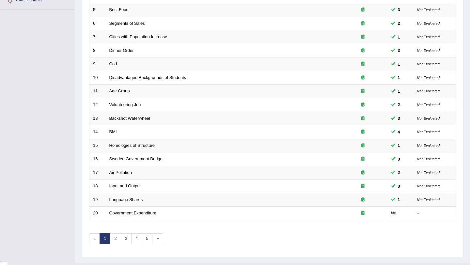
scroll to position [167, 0]
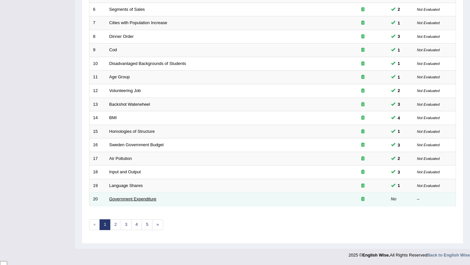
click at [122, 200] on link "Government Expenditure" at bounding box center [132, 199] width 47 height 5
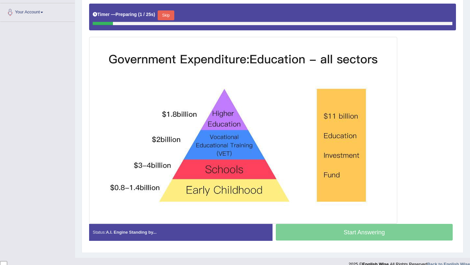
scroll to position [141, 0]
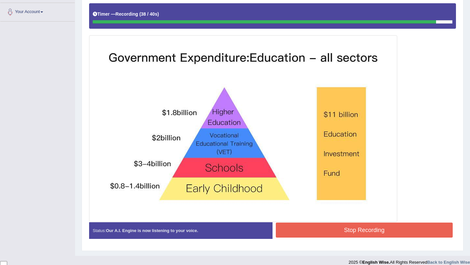
click at [332, 225] on button "Stop Recording" at bounding box center [364, 230] width 177 height 15
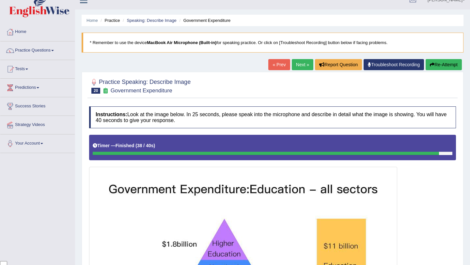
scroll to position [4, 0]
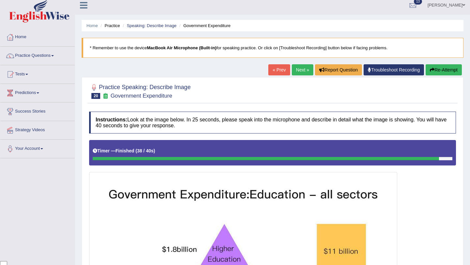
click at [299, 69] on link "Next »" at bounding box center [303, 69] width 22 height 11
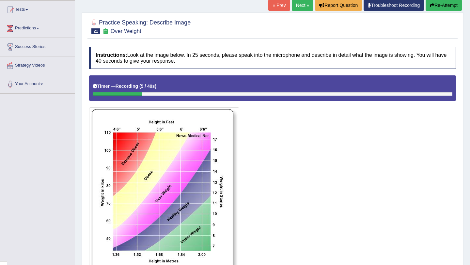
scroll to position [58, 0]
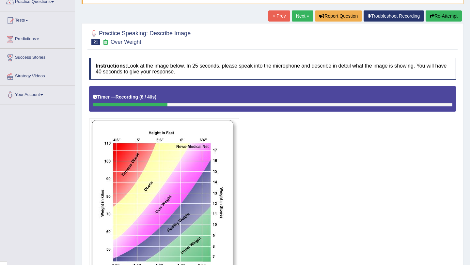
click at [442, 17] on button "Re-Attempt" at bounding box center [444, 15] width 36 height 11
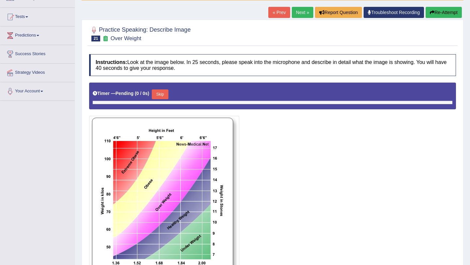
scroll to position [58, 0]
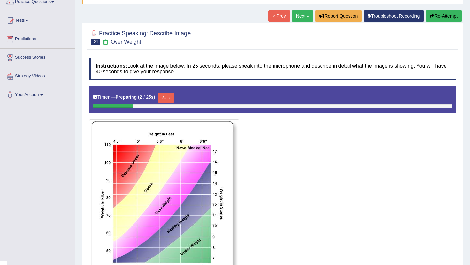
click at [172, 100] on button "Skip" at bounding box center [166, 98] width 16 height 10
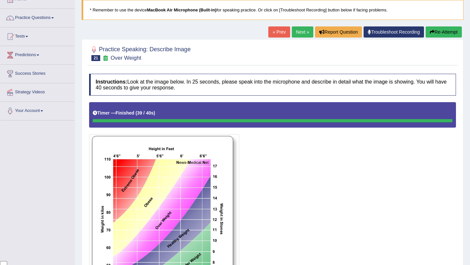
scroll to position [35, 0]
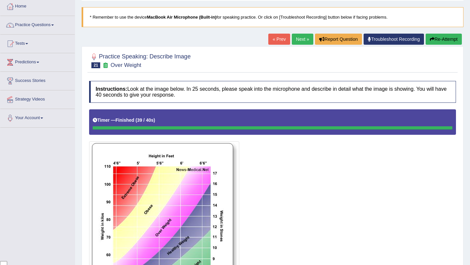
click at [298, 36] on link "Next »" at bounding box center [303, 39] width 22 height 11
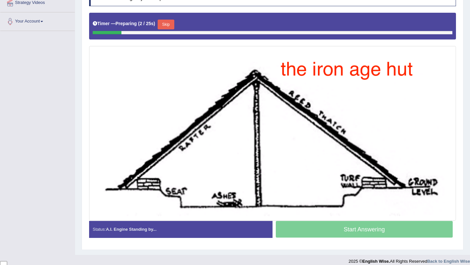
scroll to position [132, 0]
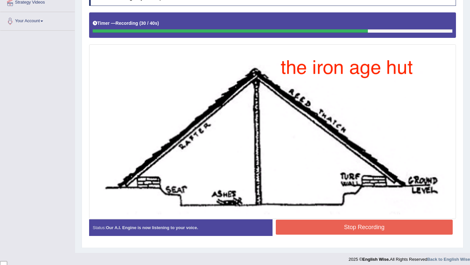
click at [331, 229] on button "Stop Recording" at bounding box center [364, 227] width 177 height 15
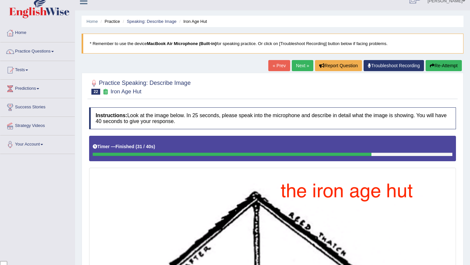
scroll to position [8, 0]
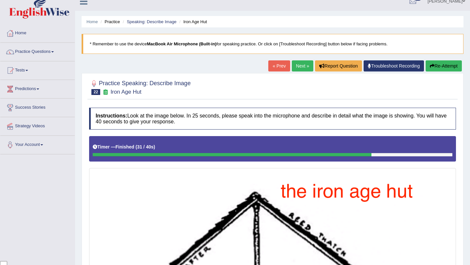
click at [296, 67] on link "Next »" at bounding box center [303, 65] width 22 height 11
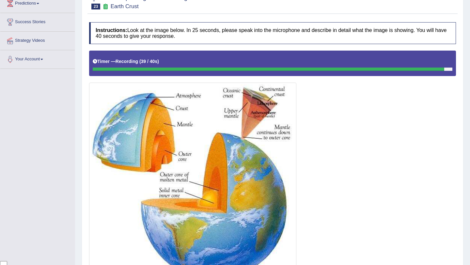
scroll to position [162, 0]
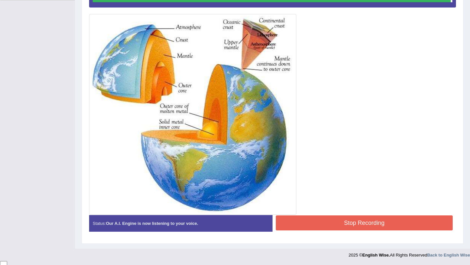
click at [329, 219] on div "Instructions: Look at the image below. In 25 seconds, please speak into the mic…" at bounding box center [273, 95] width 370 height 290
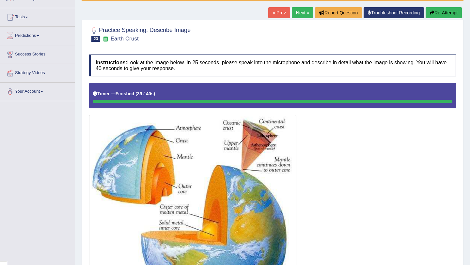
scroll to position [56, 0]
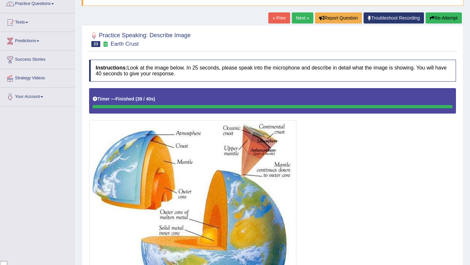
click at [302, 19] on link "Next »" at bounding box center [303, 17] width 22 height 11
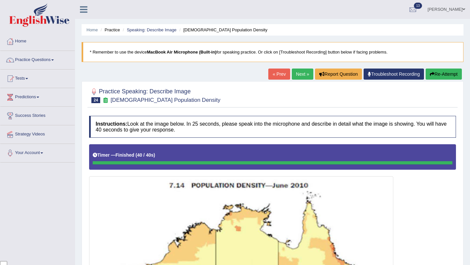
click at [301, 69] on link "Next »" at bounding box center [303, 74] width 22 height 11
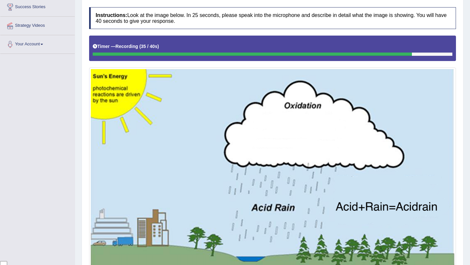
scroll to position [174, 0]
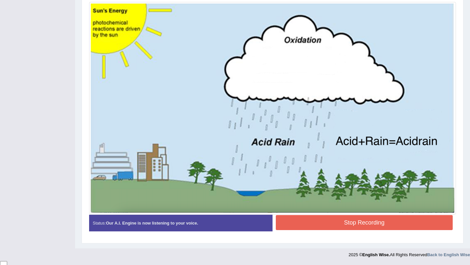
click at [355, 222] on button "Stop Recording" at bounding box center [364, 222] width 177 height 15
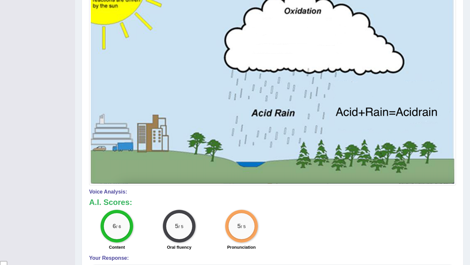
scroll to position [0, 0]
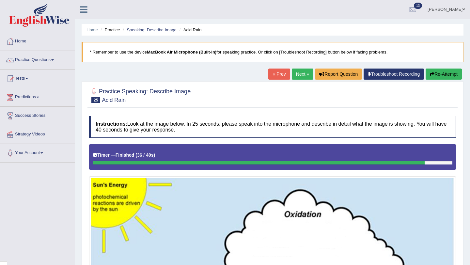
click at [300, 74] on link "Next »" at bounding box center [303, 74] width 22 height 11
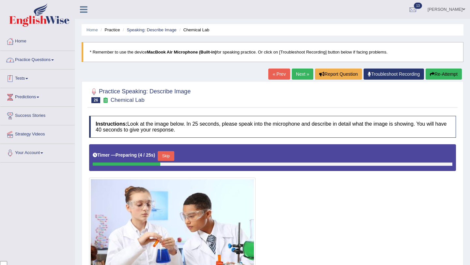
click at [53, 57] on link "Practice Questions" at bounding box center [37, 59] width 74 height 16
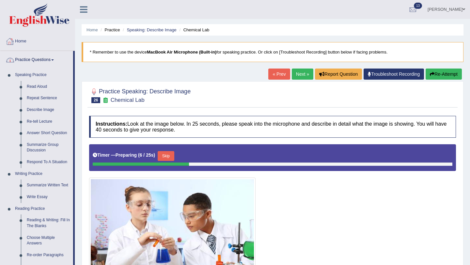
click at [35, 38] on link "Home" at bounding box center [37, 40] width 74 height 16
